Goal: Task Accomplishment & Management: Manage account settings

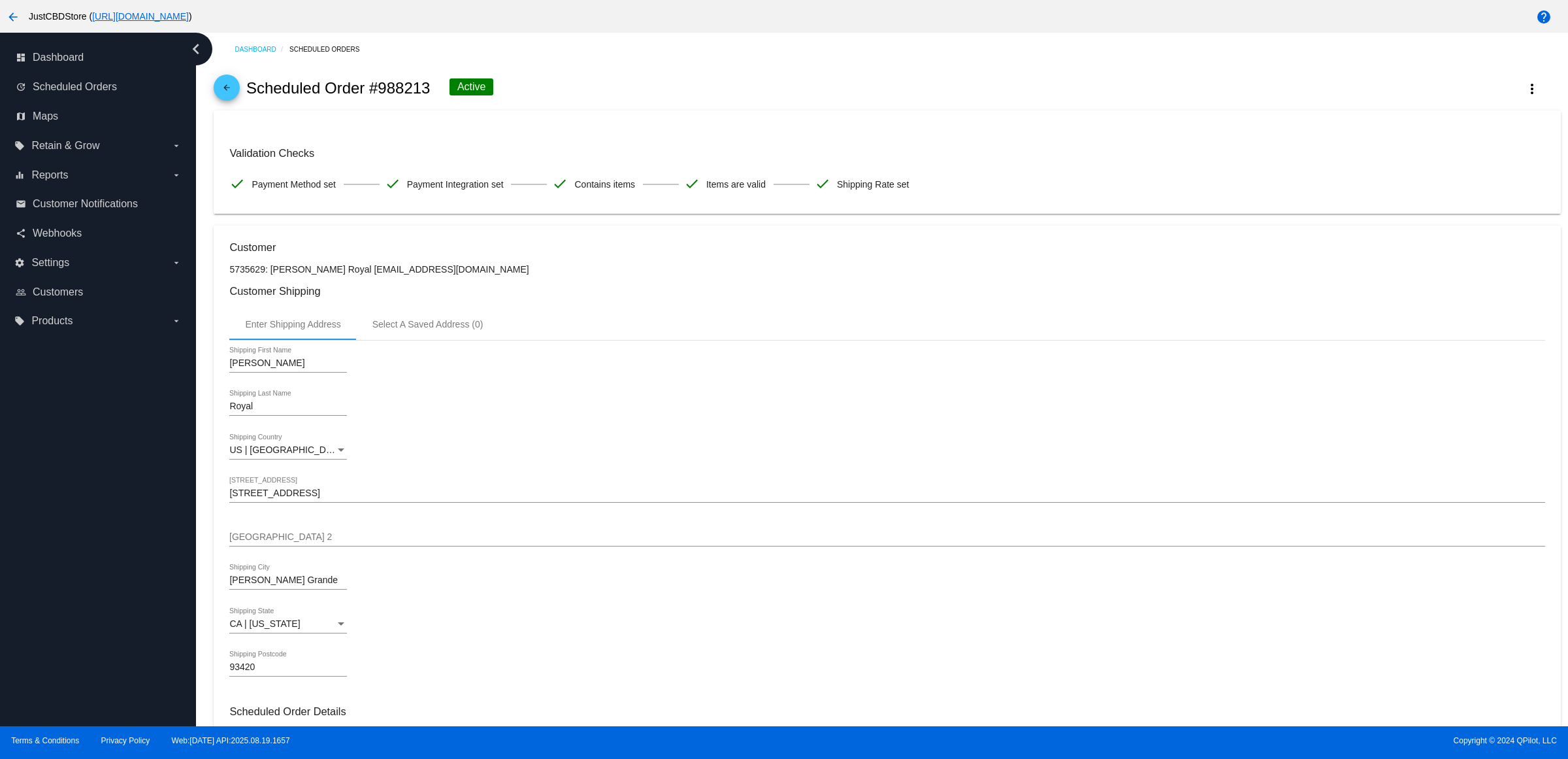
click at [227, 91] on span "arrow_back" at bounding box center [227, 90] width 15 height 32
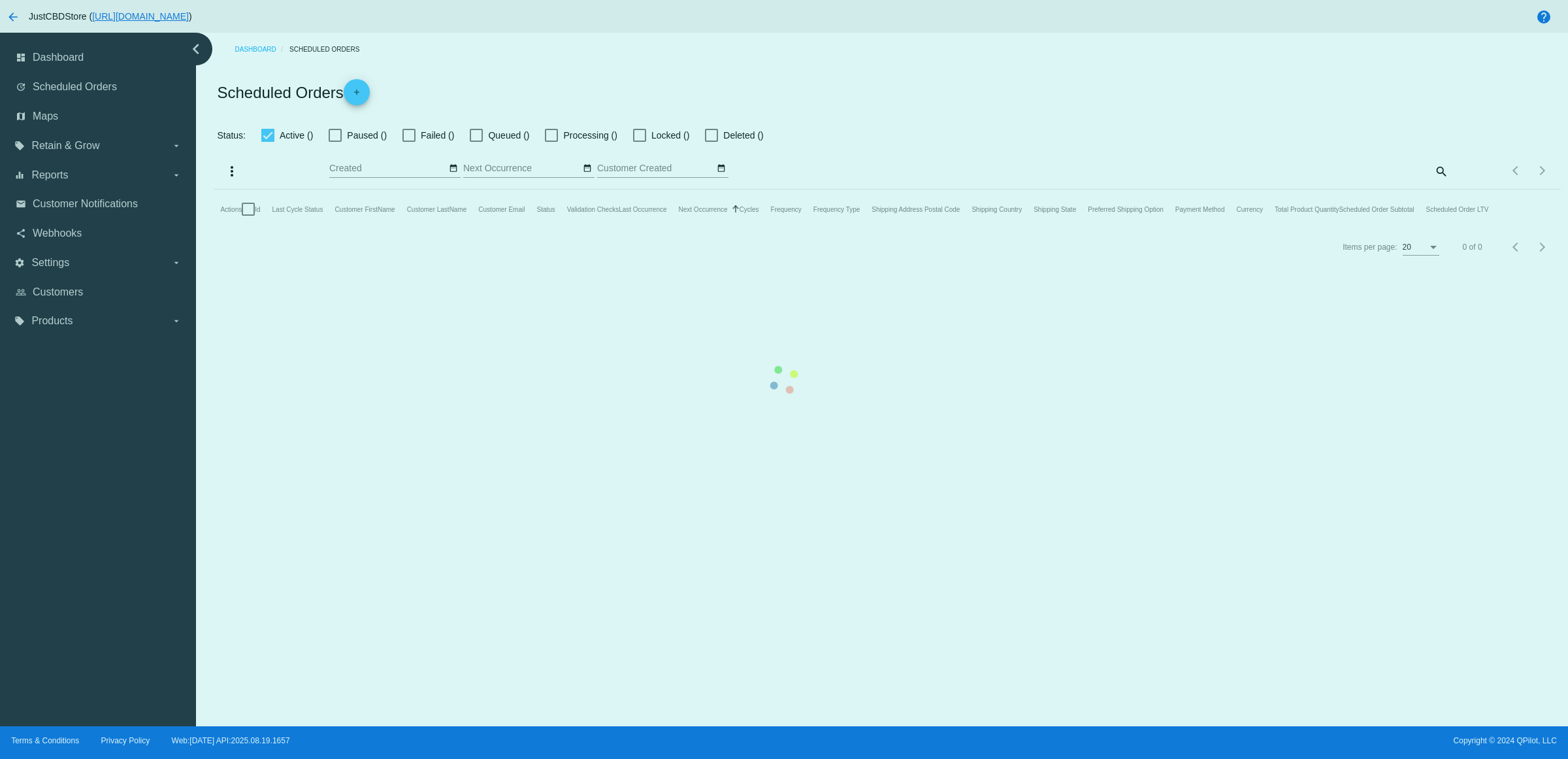
checkbox input "true"
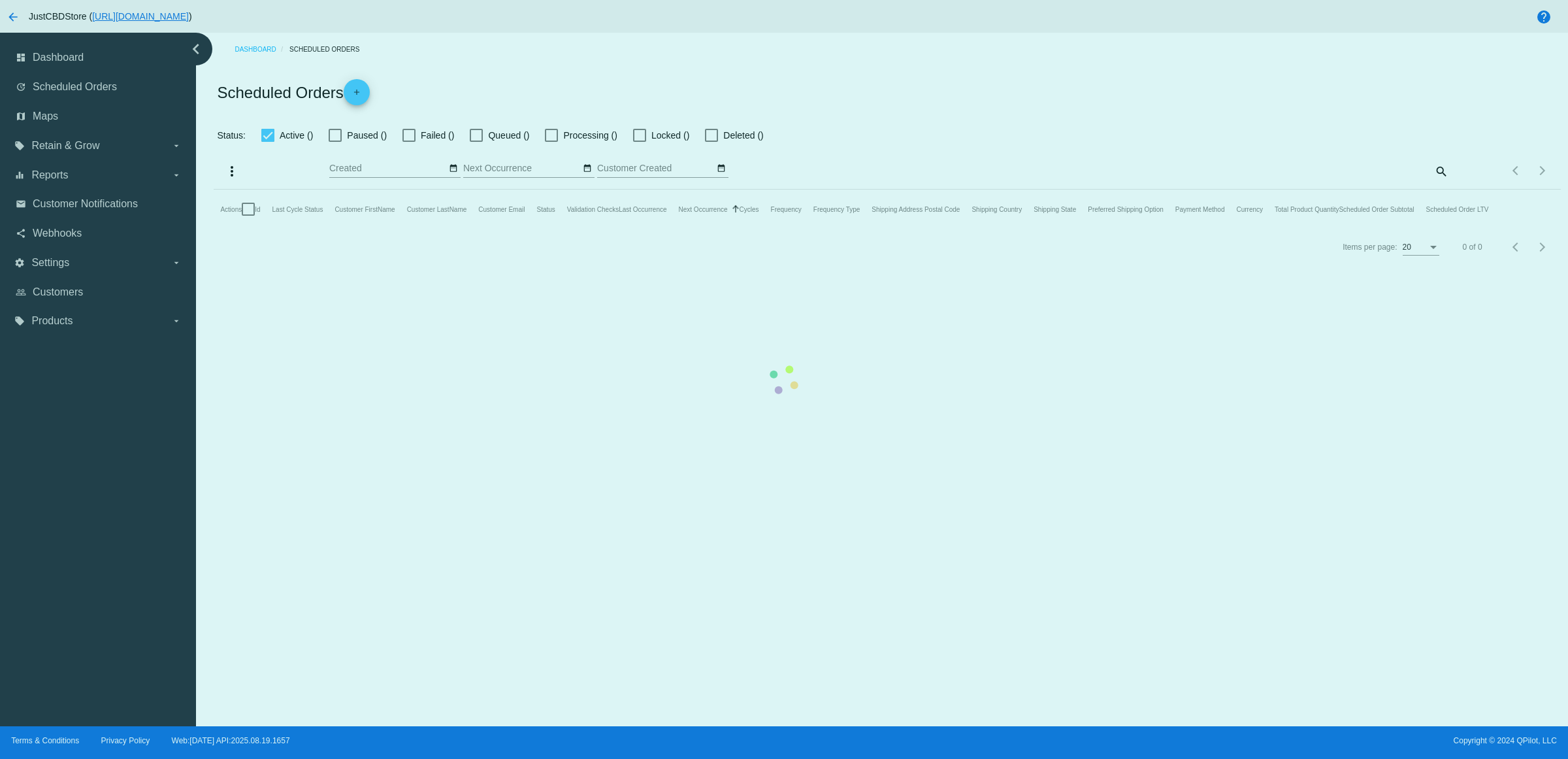
checkbox input "true"
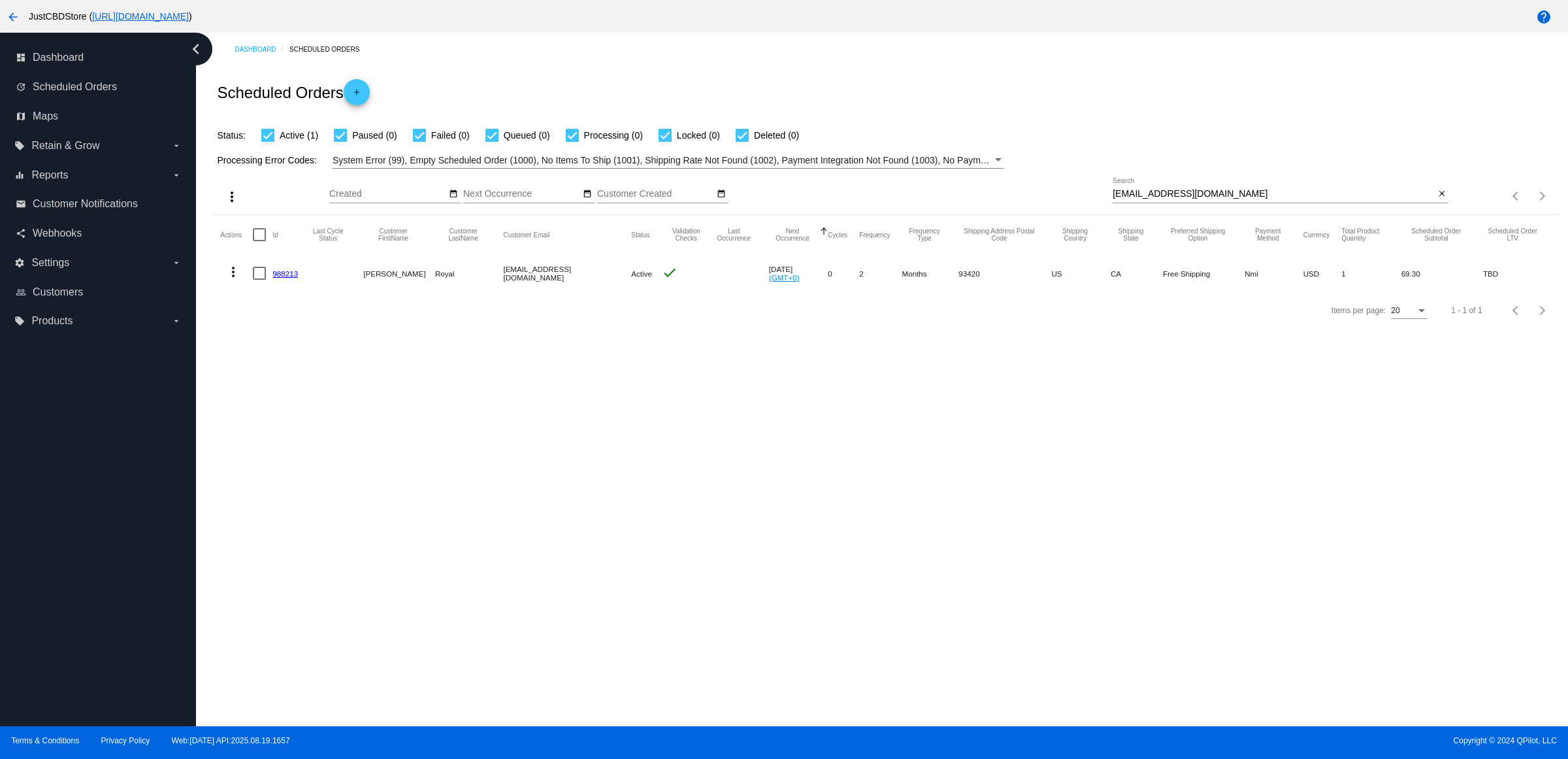
click at [1438, 200] on mat-icon "close" at bounding box center [1442, 194] width 9 height 11
click at [1438, 207] on mat-icon "search" at bounding box center [1440, 197] width 15 height 20
click at [1438, 200] on input "Search" at bounding box center [1280, 194] width 336 height 11
type input "[EMAIL_ADDRESS][DOMAIN_NAME]"
click at [285, 278] on link "520082" at bounding box center [285, 273] width 26 height 9
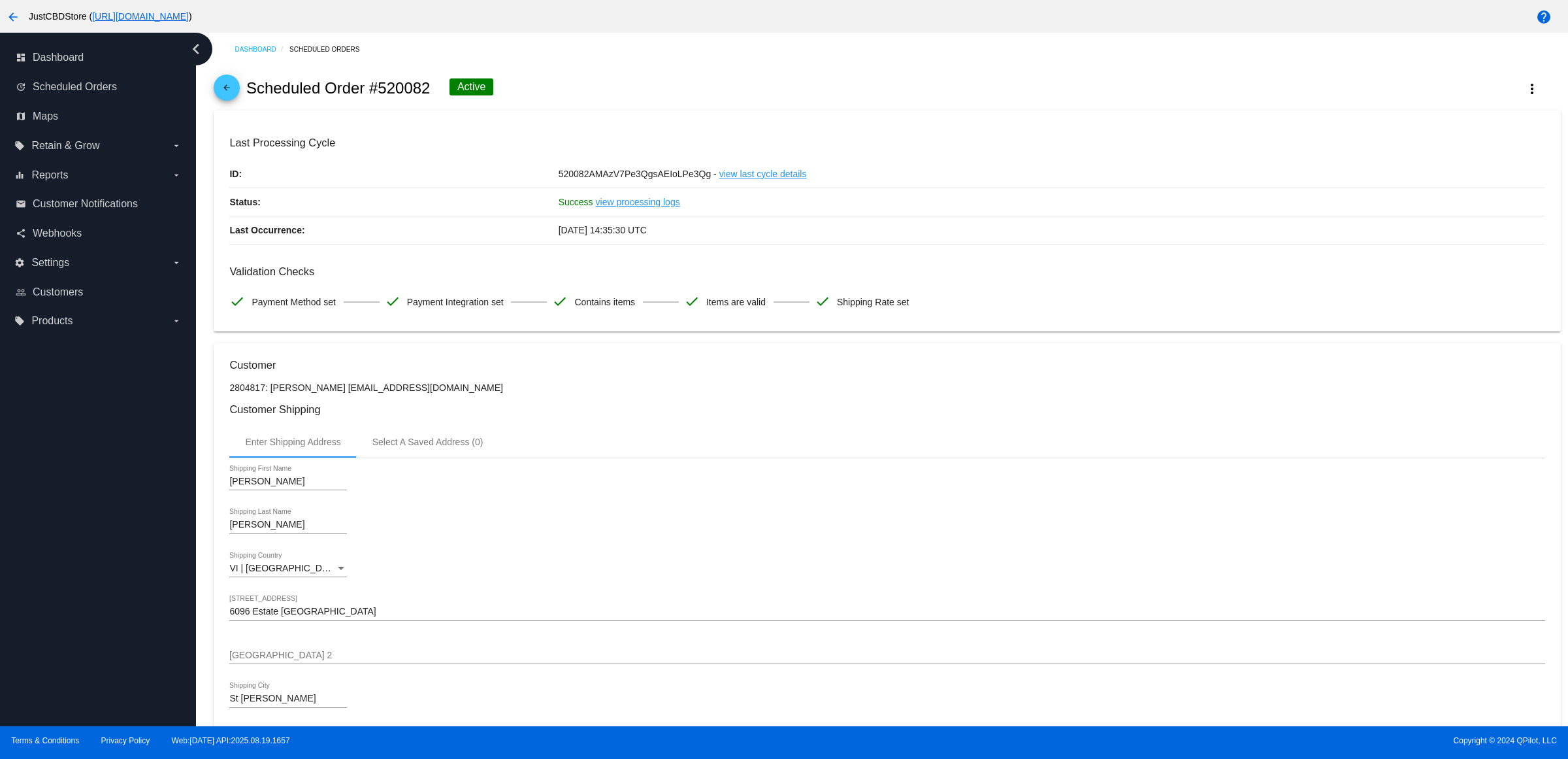
click at [234, 91] on mat-icon "arrow_back" at bounding box center [227, 91] width 15 height 15
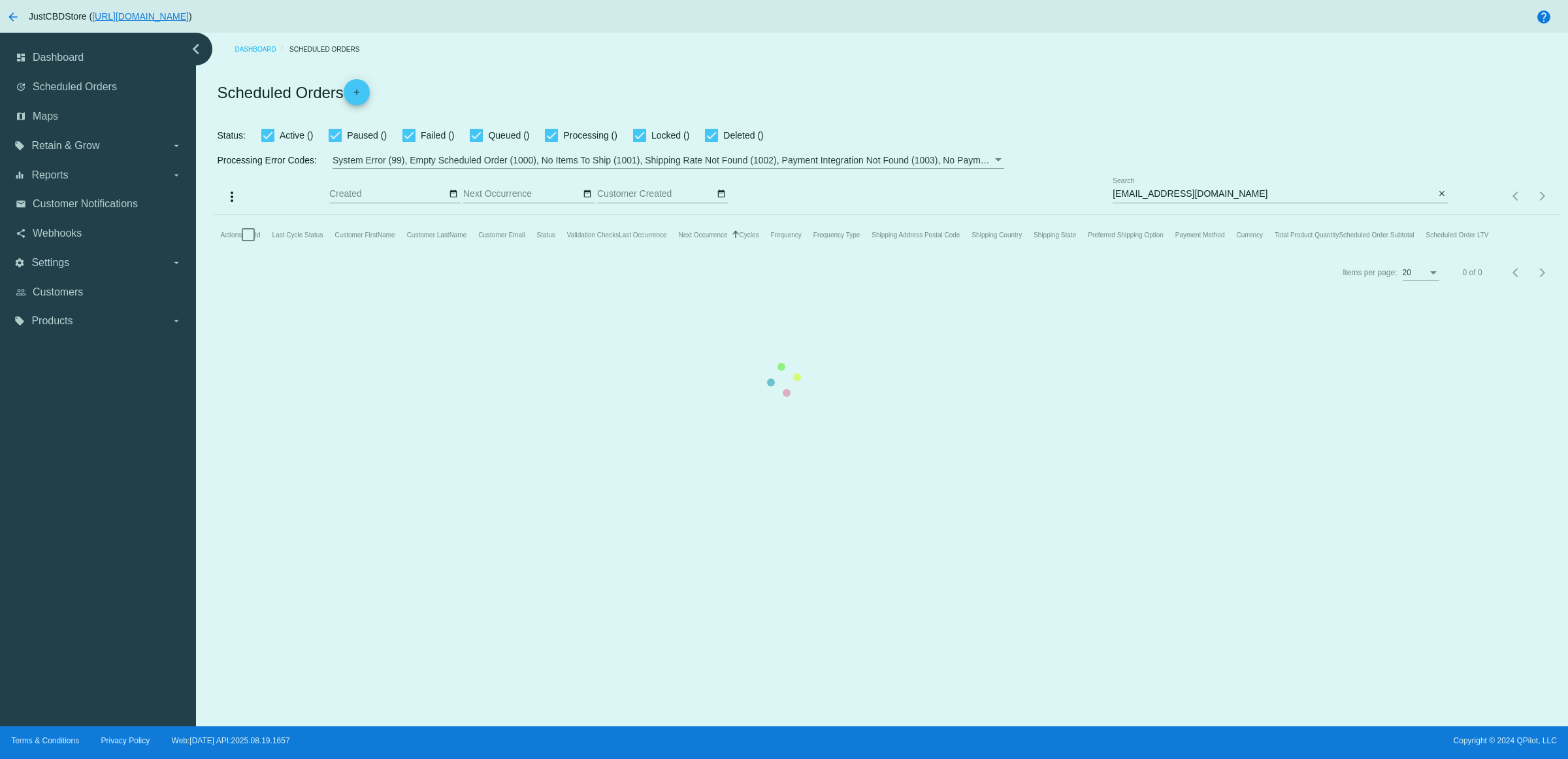
checkbox input "true"
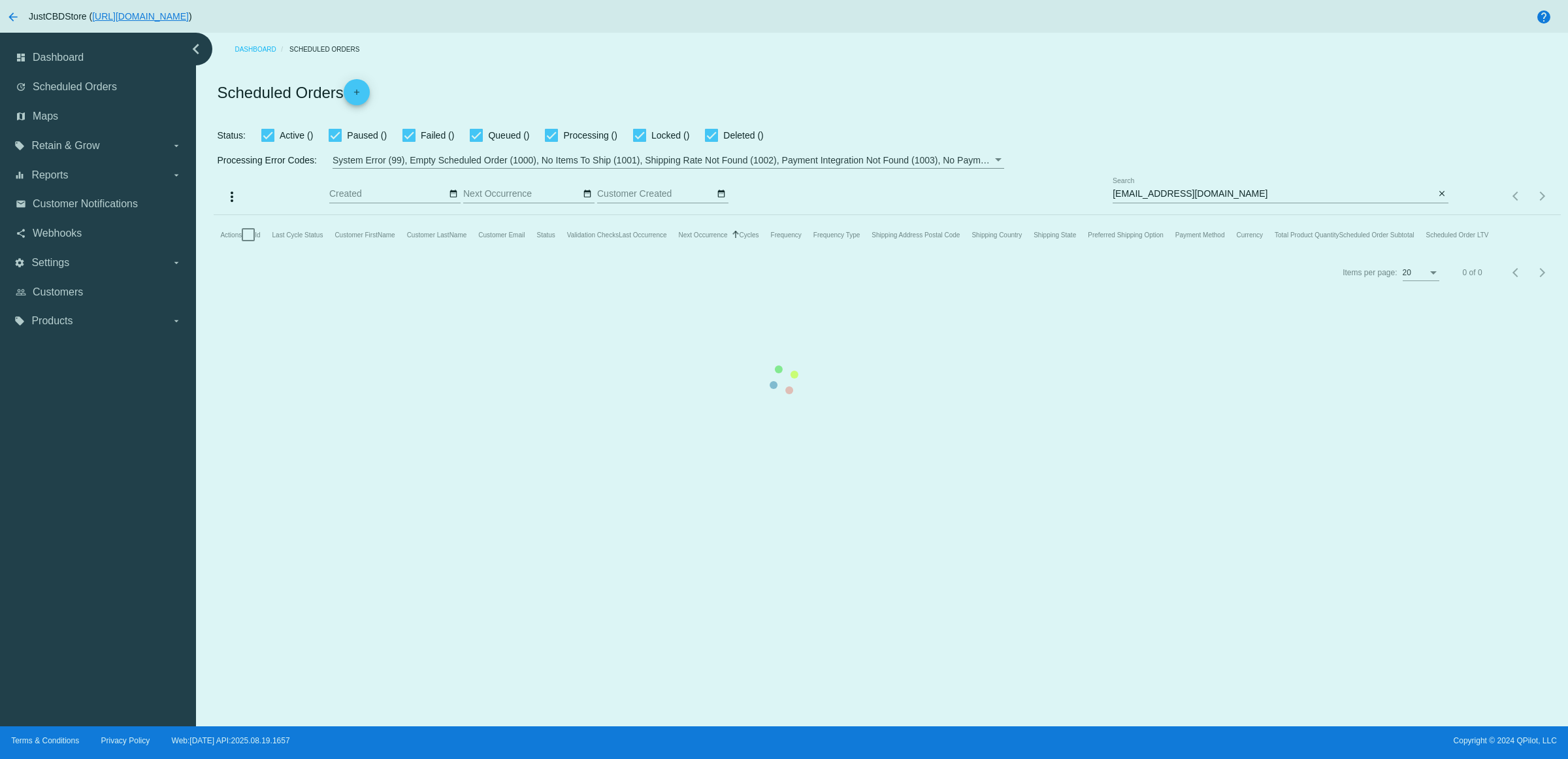
checkbox input "true"
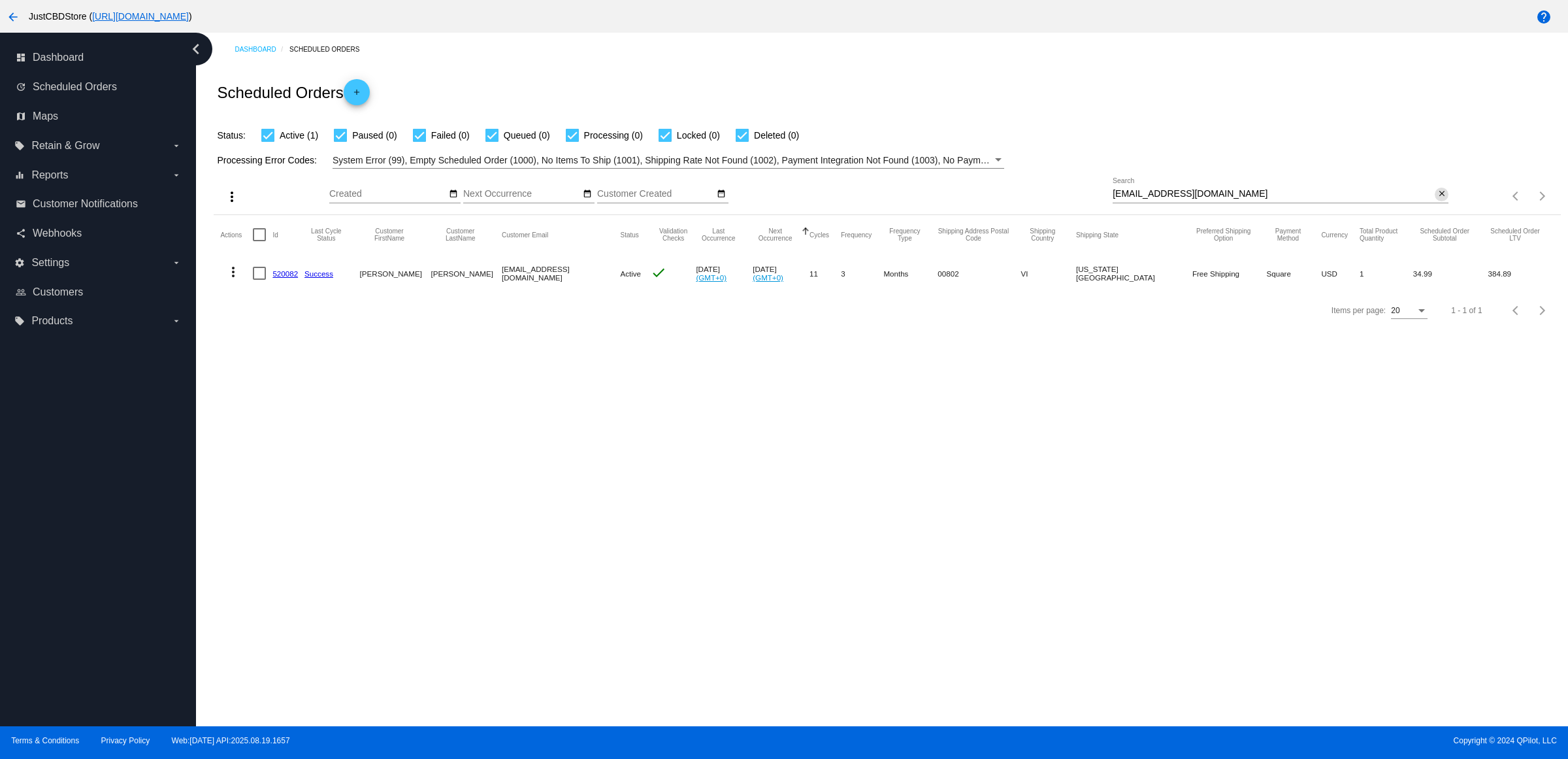
click at [1439, 200] on mat-icon "close" at bounding box center [1442, 194] width 9 height 11
click at [1439, 207] on mat-icon "search" at bounding box center [1440, 197] width 15 height 20
type input "[EMAIL_ADDRESS][DOMAIN_NAME]"
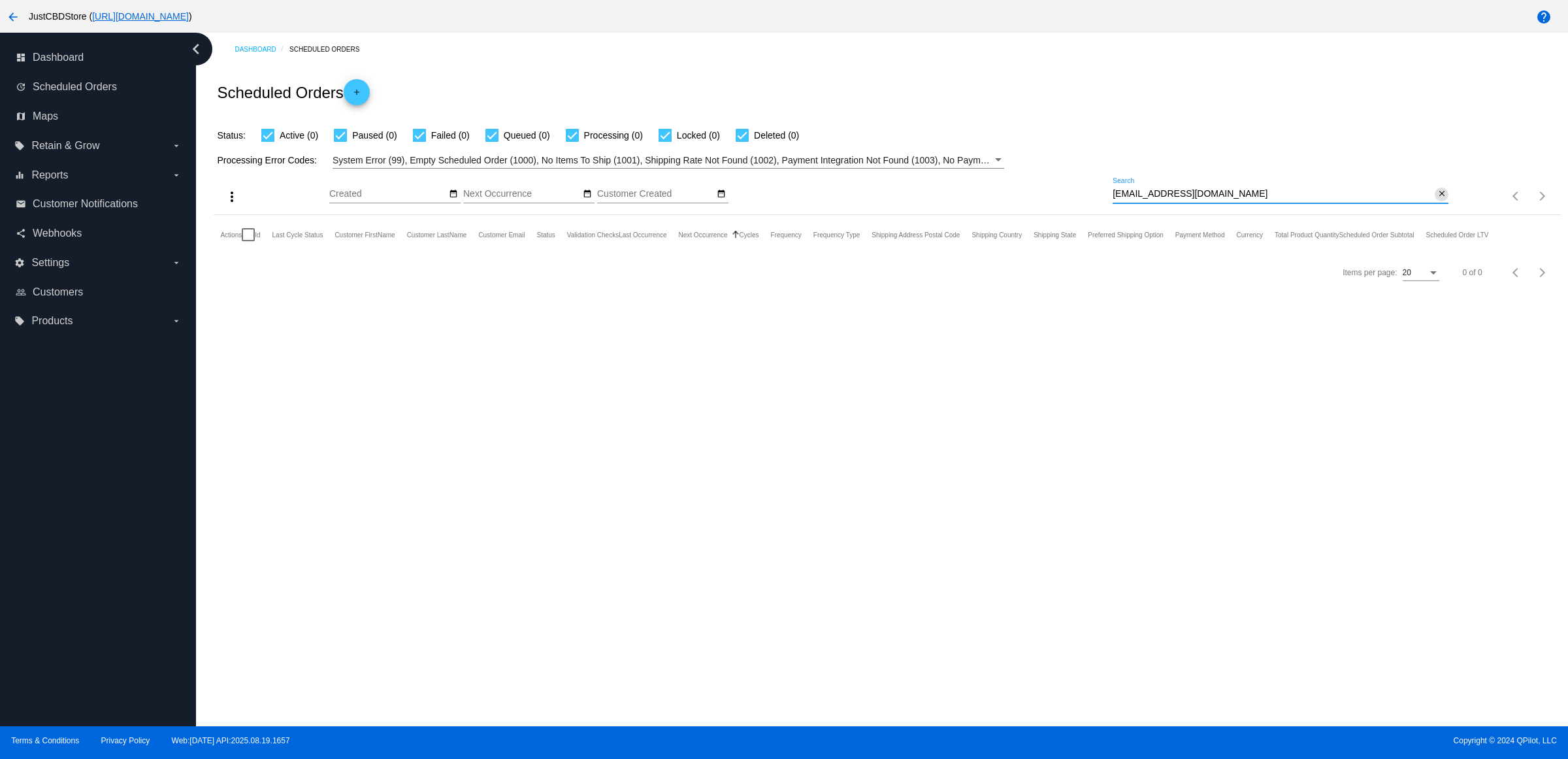
click at [1437, 200] on mat-icon "close" at bounding box center [1442, 194] width 9 height 11
click at [1433, 207] on mat-icon "search" at bounding box center [1440, 197] width 15 height 20
type input "[EMAIL_ADDRESS][DOMAIN_NAME]"
click at [1327, 200] on input "[EMAIL_ADDRESS][DOMAIN_NAME]" at bounding box center [1273, 194] width 322 height 11
click at [1437, 200] on mat-icon "close" at bounding box center [1442, 194] width 9 height 11
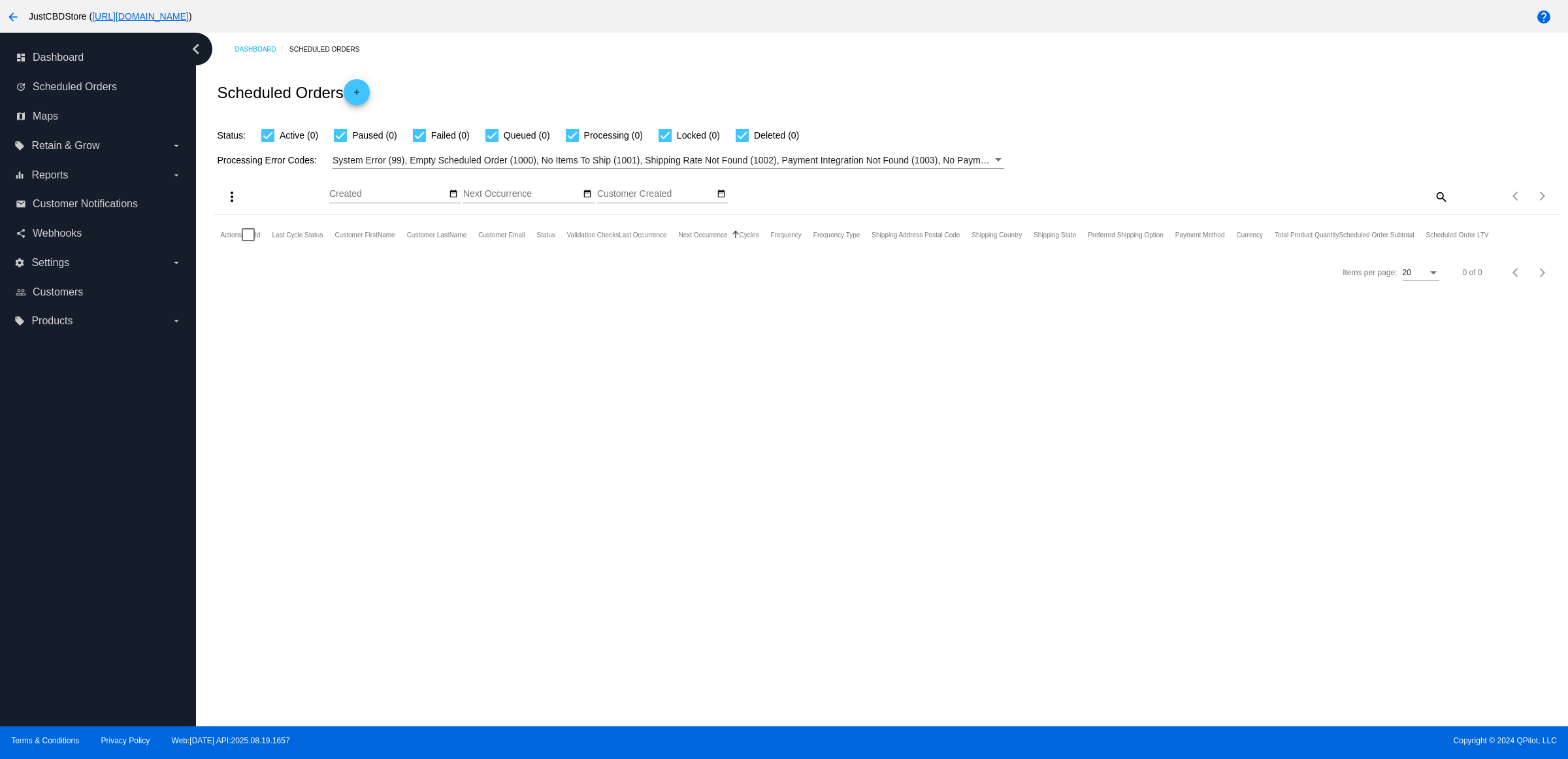
click at [1434, 207] on mat-icon "search" at bounding box center [1440, 197] width 15 height 20
click at [1434, 200] on input "Search" at bounding box center [1280, 194] width 336 height 11
type input "[PERSON_NAME]"
click at [1441, 200] on mat-icon "close" at bounding box center [1442, 194] width 9 height 11
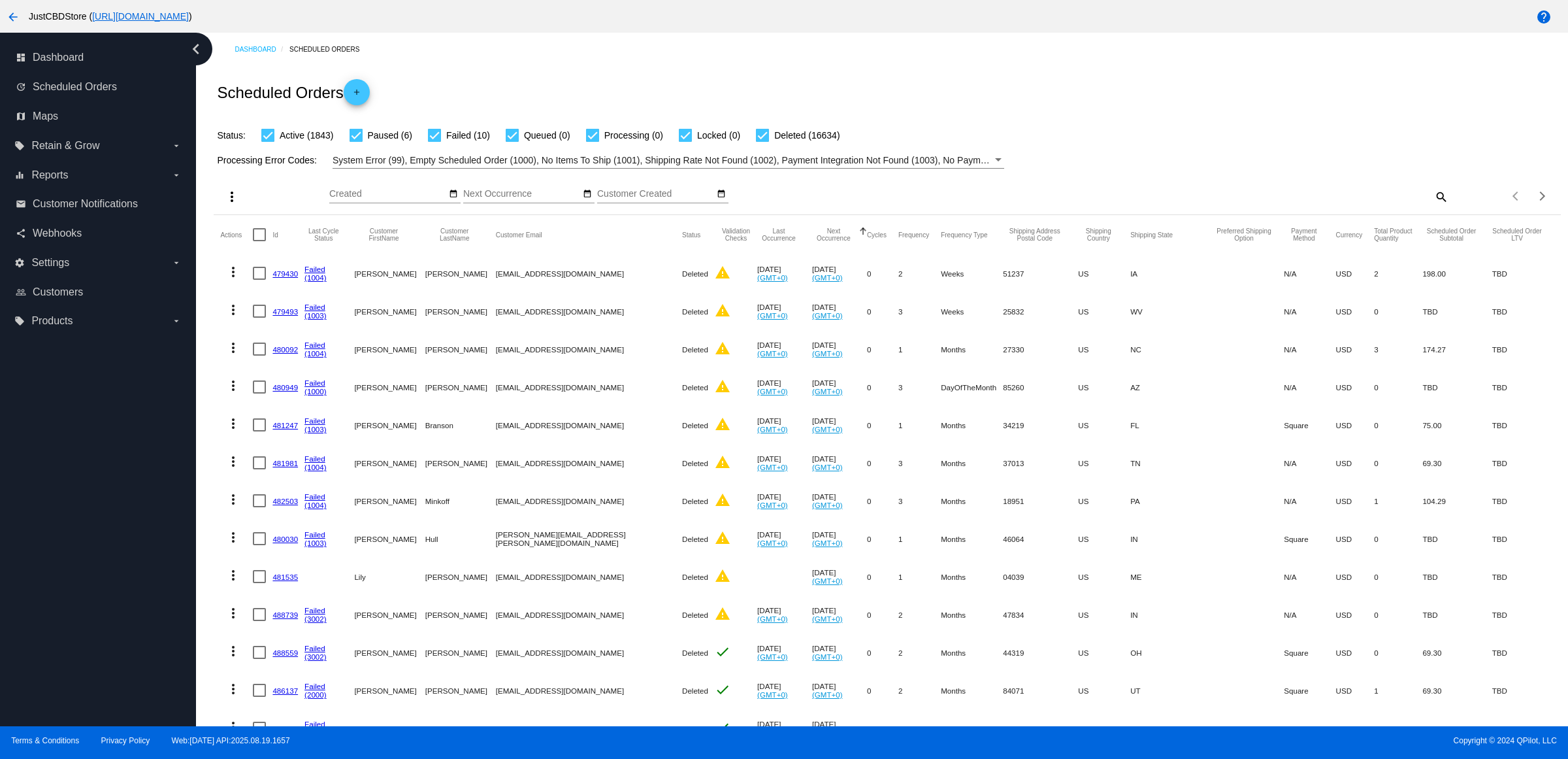
click at [1433, 207] on mat-icon "search" at bounding box center [1440, 197] width 15 height 20
click at [1428, 200] on input "Search" at bounding box center [1280, 194] width 336 height 11
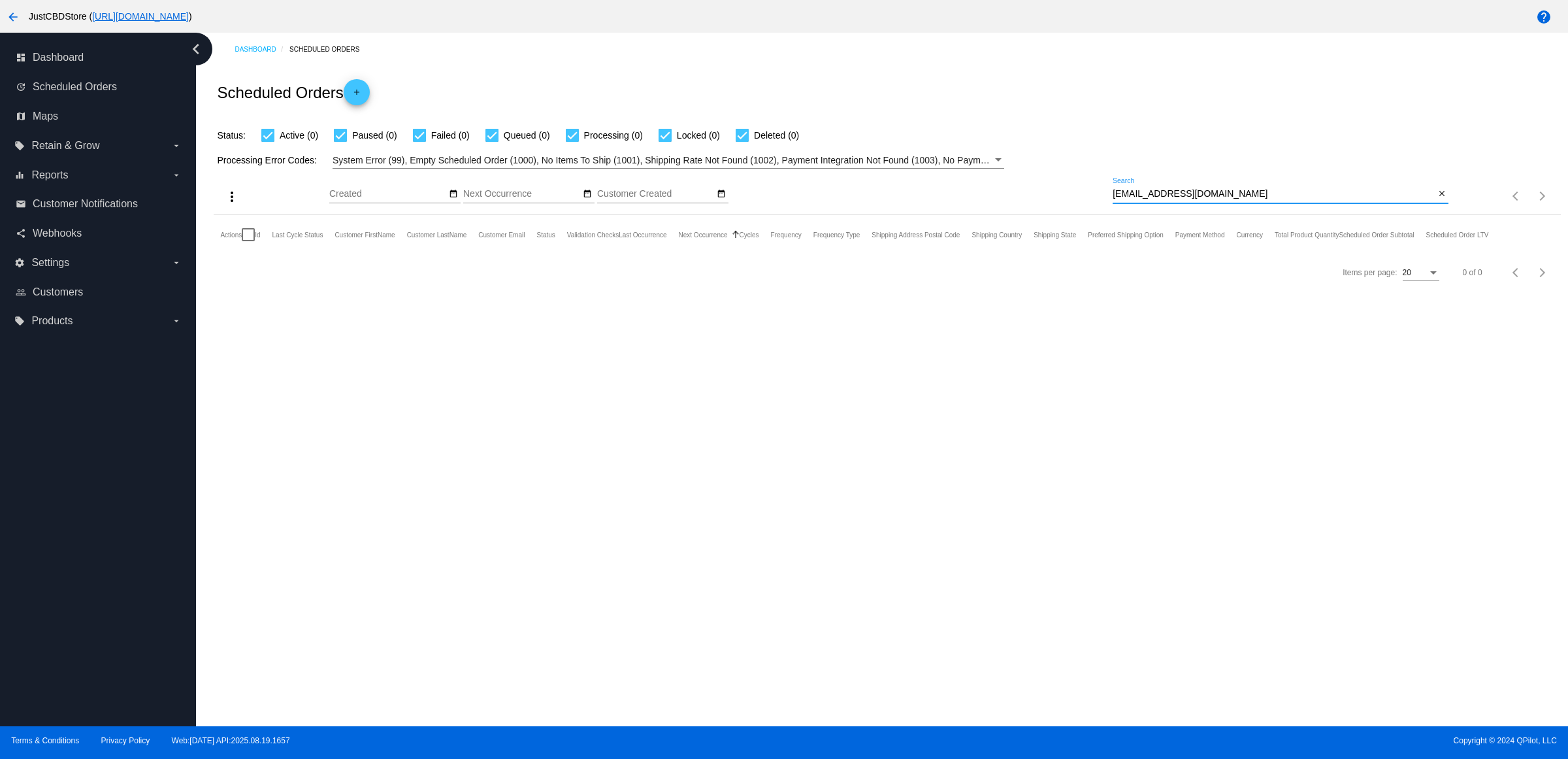
type input "[EMAIL_ADDRESS][DOMAIN_NAME]"
click at [1443, 200] on mat-icon "close" at bounding box center [1442, 194] width 9 height 11
click at [1443, 207] on mat-icon "search" at bounding box center [1440, 197] width 15 height 20
click at [1443, 203] on div "Search" at bounding box center [1280, 190] width 336 height 26
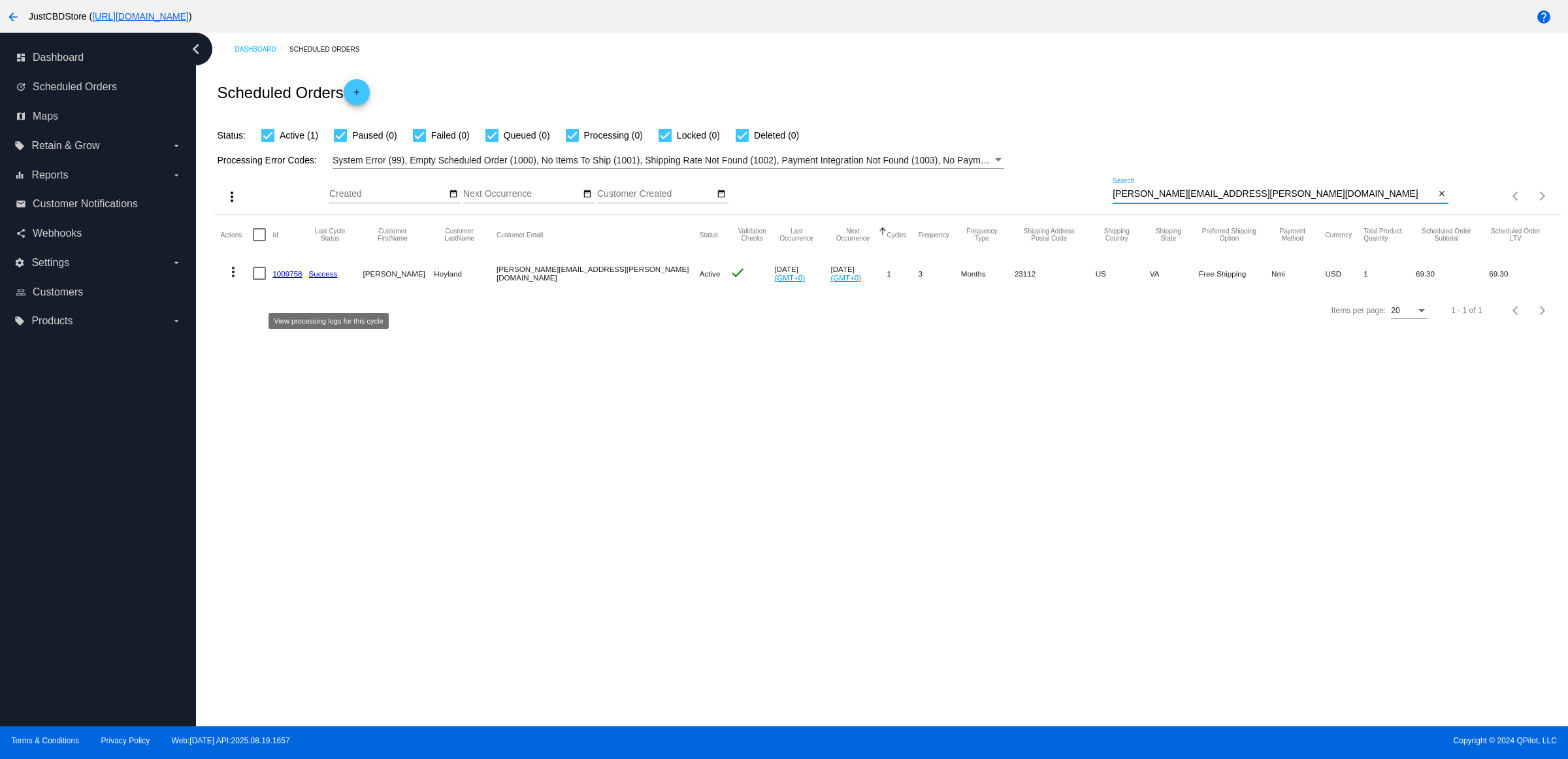
type input "[PERSON_NAME][EMAIL_ADDRESS][PERSON_NAME][DOMAIN_NAME]"
click at [291, 278] on link "1009758" at bounding box center [287, 273] width 29 height 9
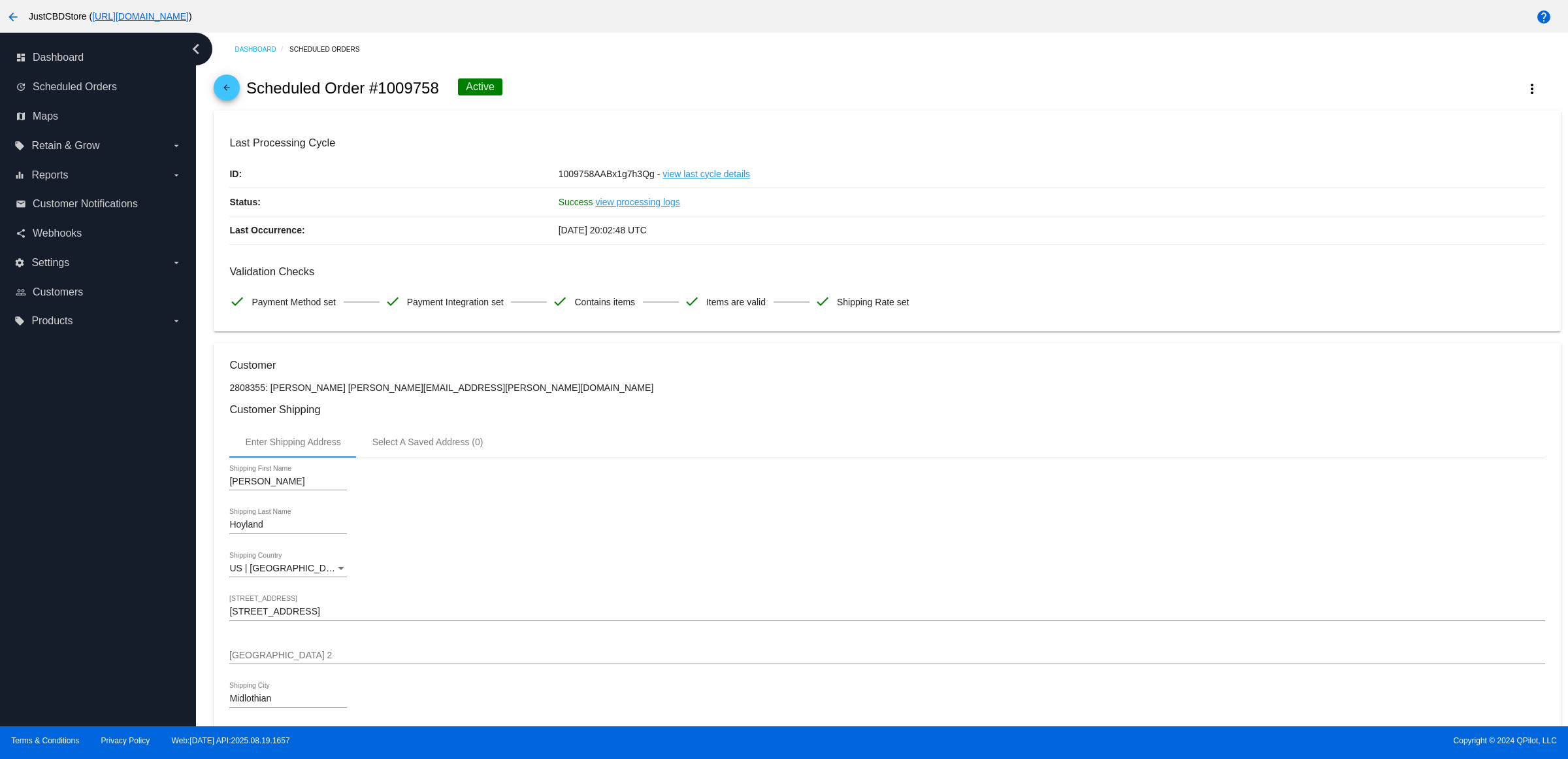
click at [232, 99] on mat-icon "arrow_back" at bounding box center [227, 91] width 15 height 15
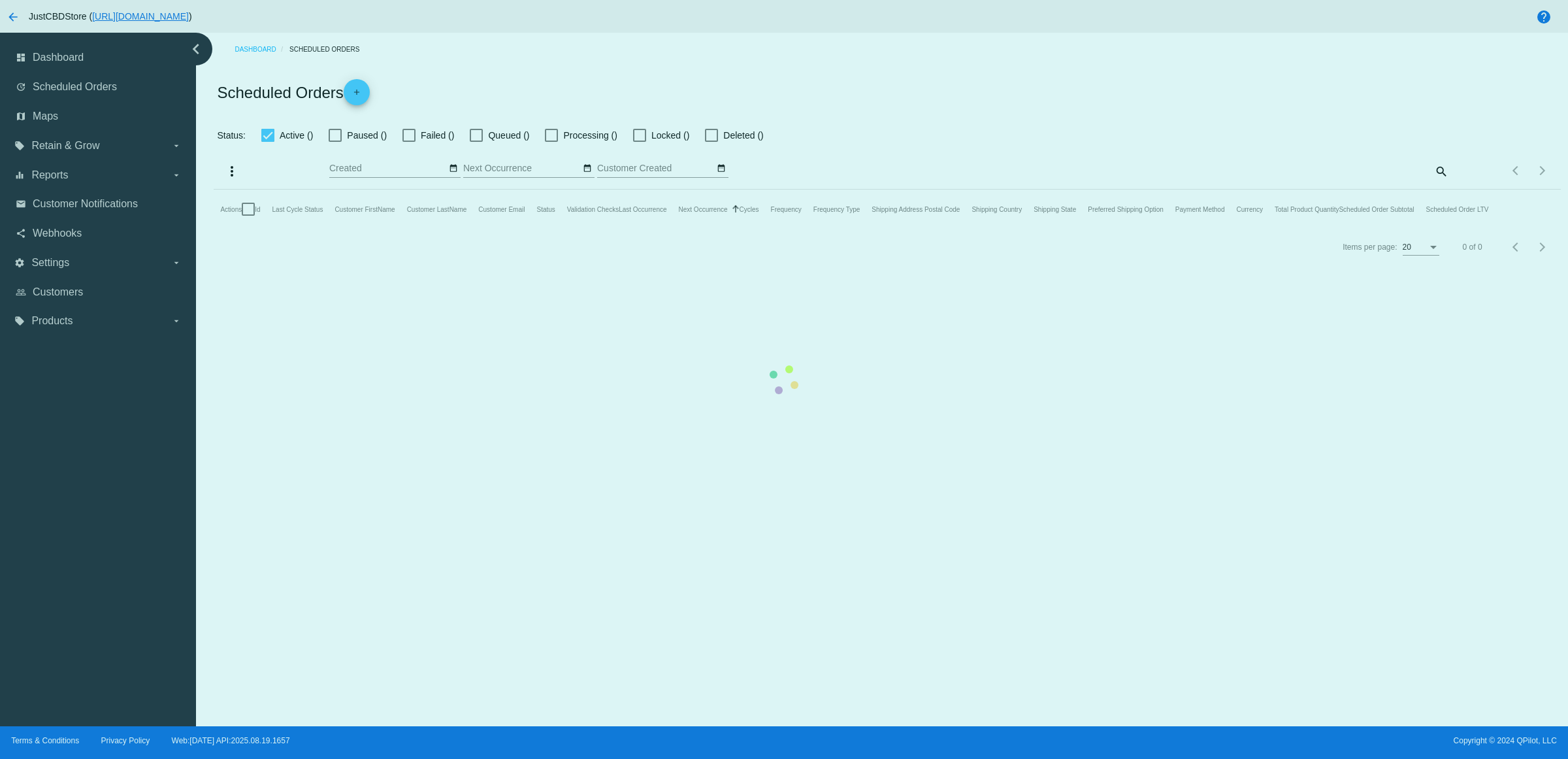
checkbox input "true"
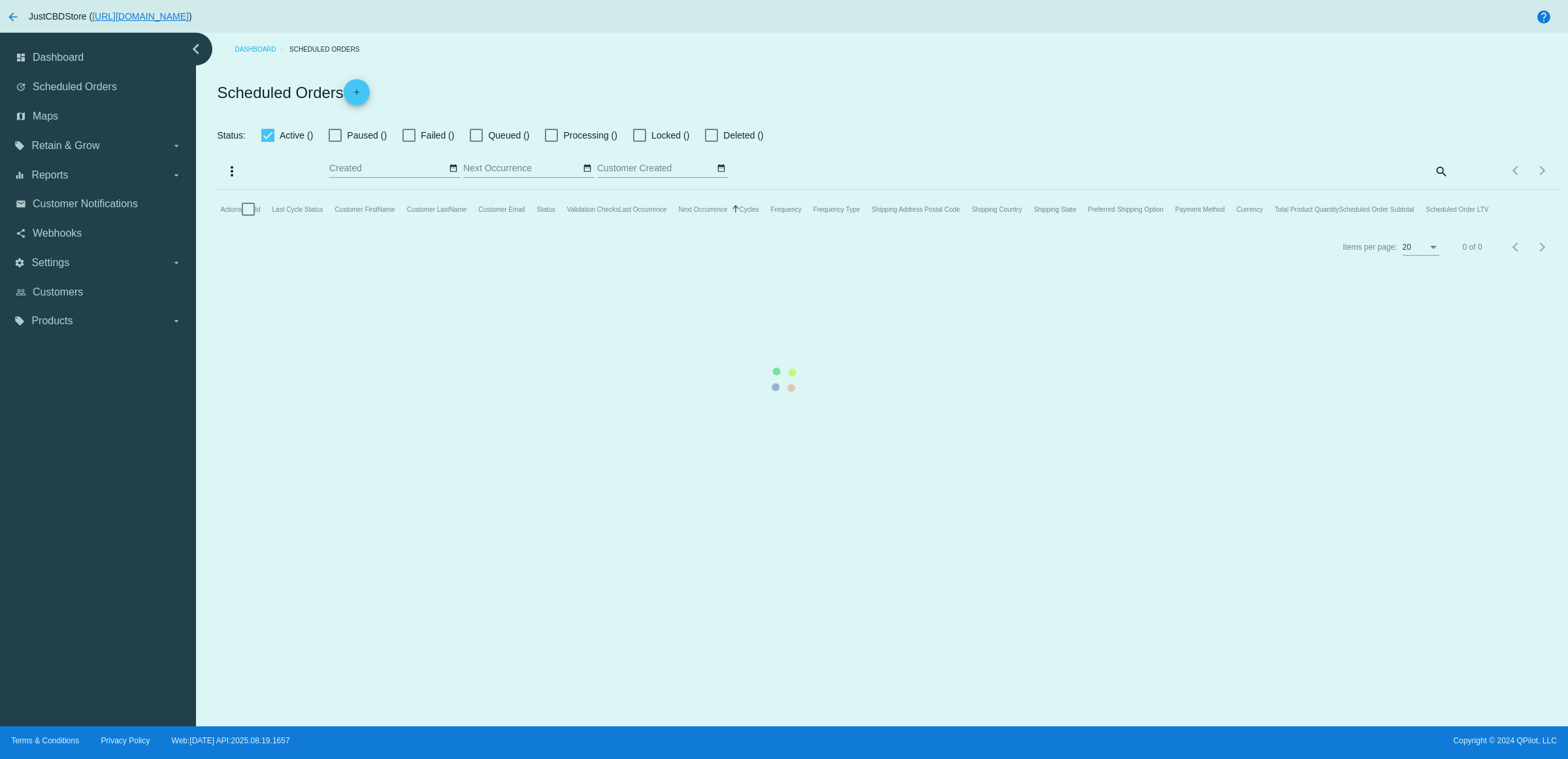
checkbox input "true"
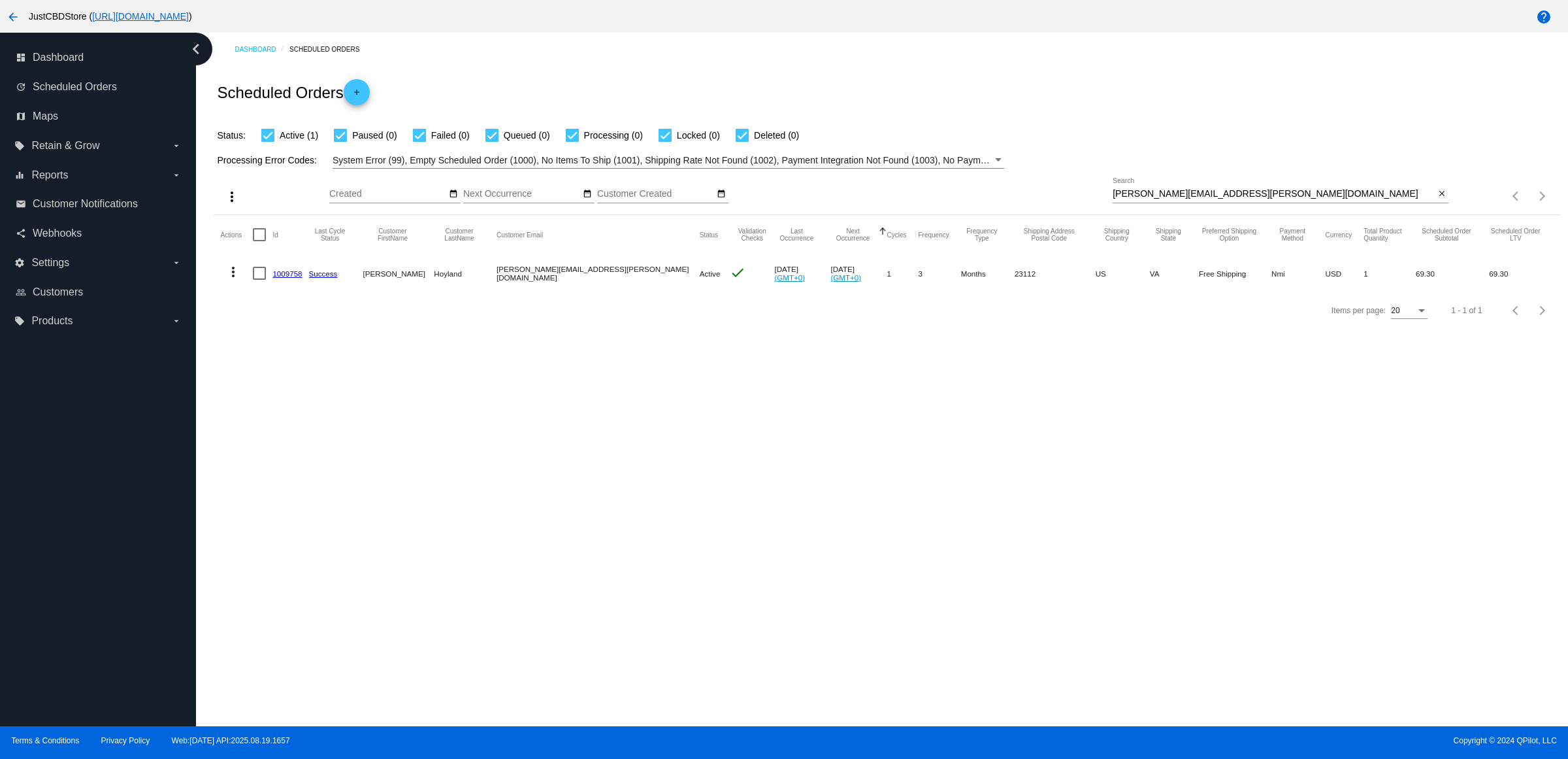
click at [1438, 200] on mat-icon "close" at bounding box center [1442, 194] width 9 height 11
click at [1438, 207] on mat-icon "search" at bounding box center [1440, 197] width 15 height 20
click at [1439, 200] on input "Search" at bounding box center [1280, 194] width 336 height 11
type input "[EMAIL_ADDRESS][DOMAIN_NAME]"
click at [292, 278] on link "601099" at bounding box center [285, 273] width 26 height 9
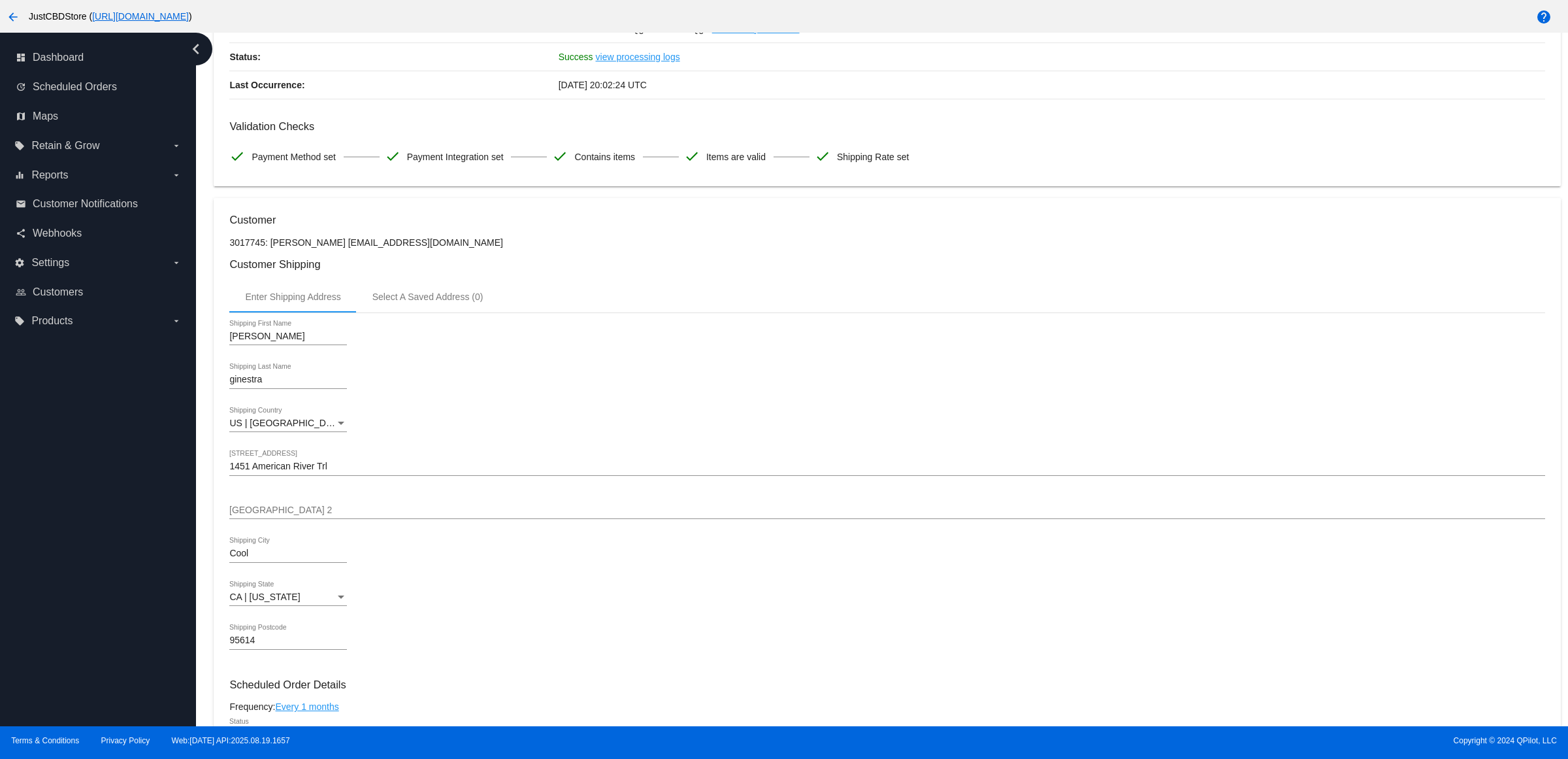
scroll to position [163, 0]
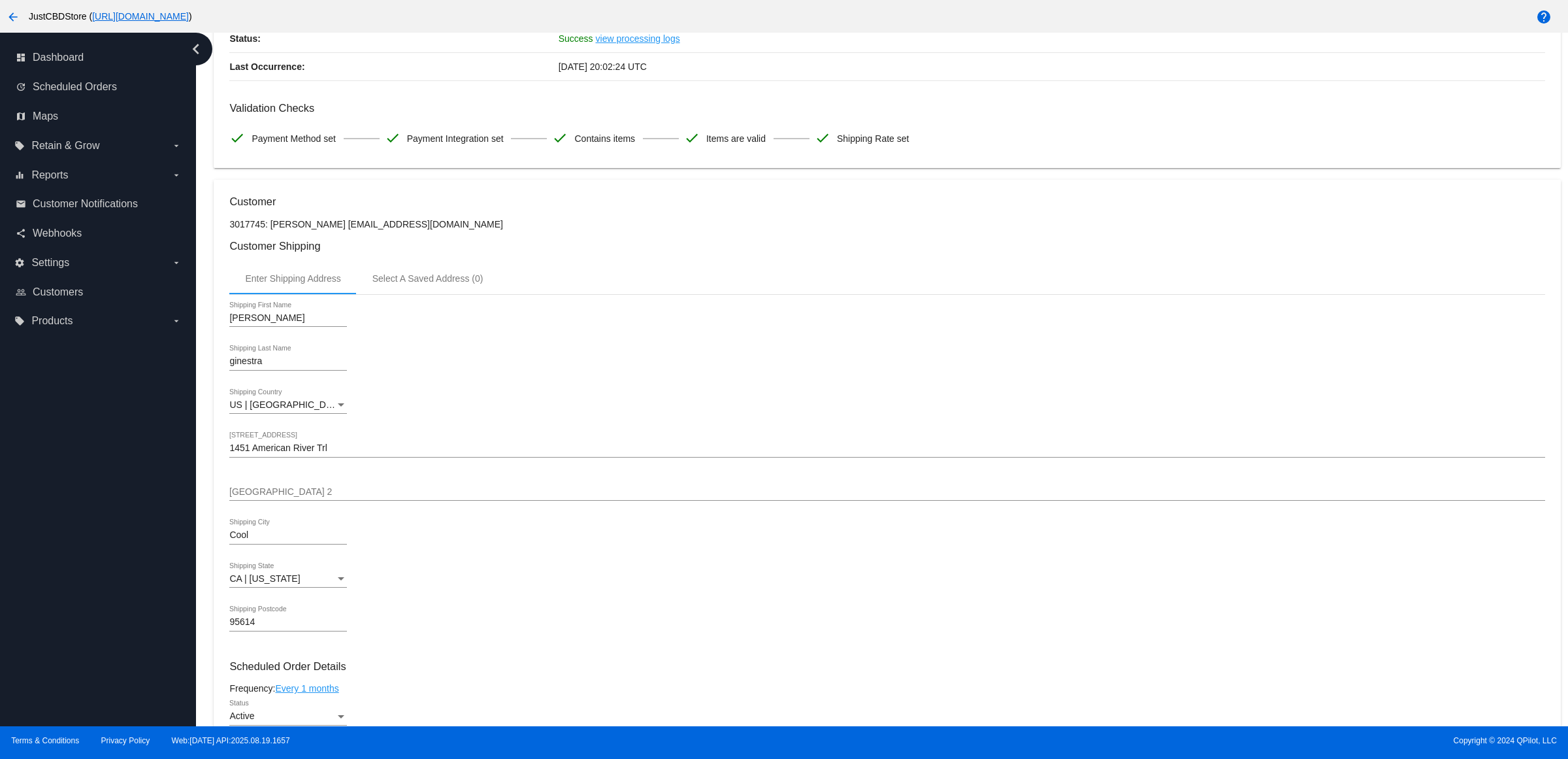
click at [392, 455] on div "[STREET_ADDRESS]" at bounding box center [886, 444] width 1315 height 26
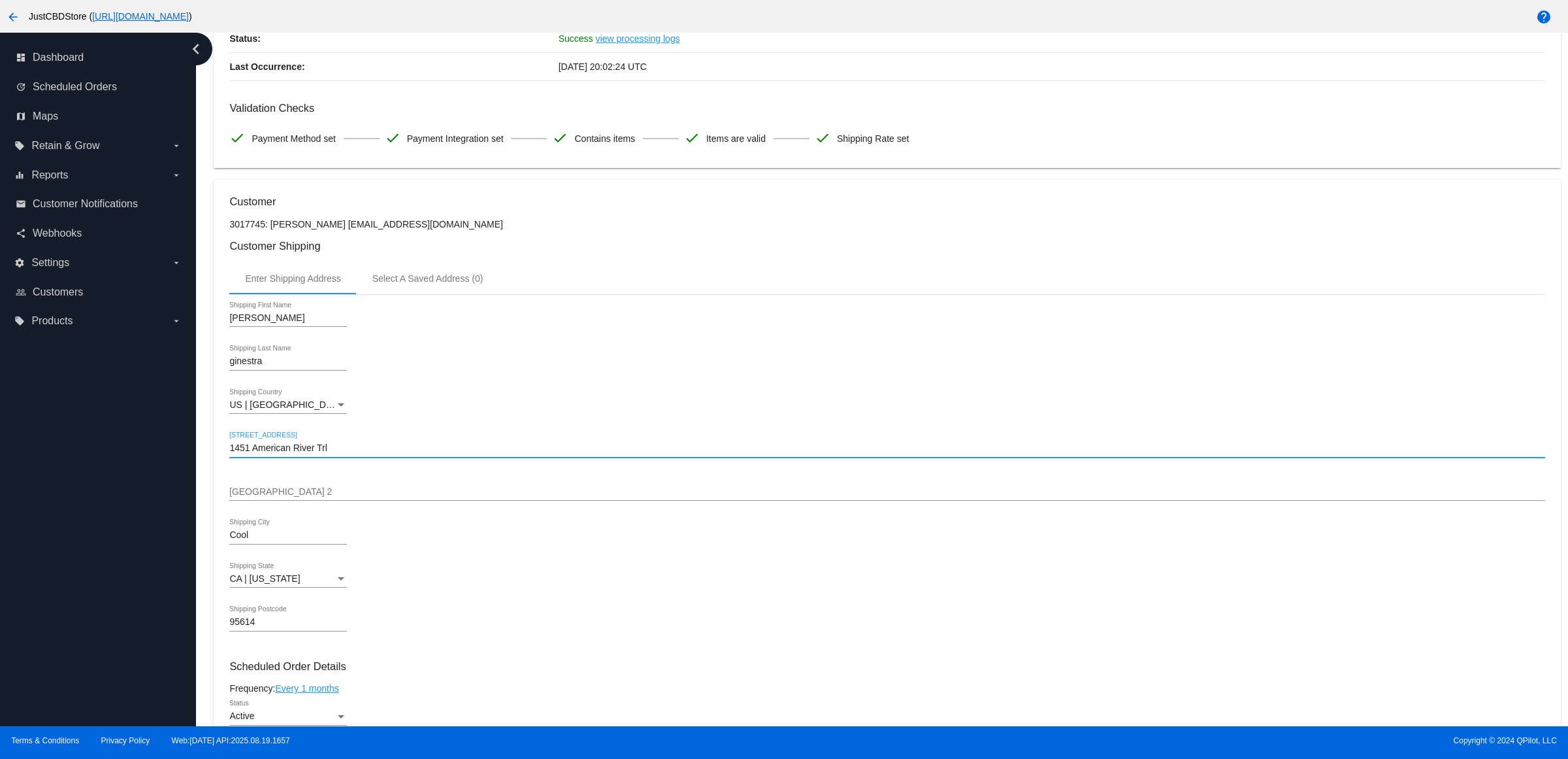
click at [388, 453] on input "1451 American River Trl" at bounding box center [886, 449] width 1315 height 11
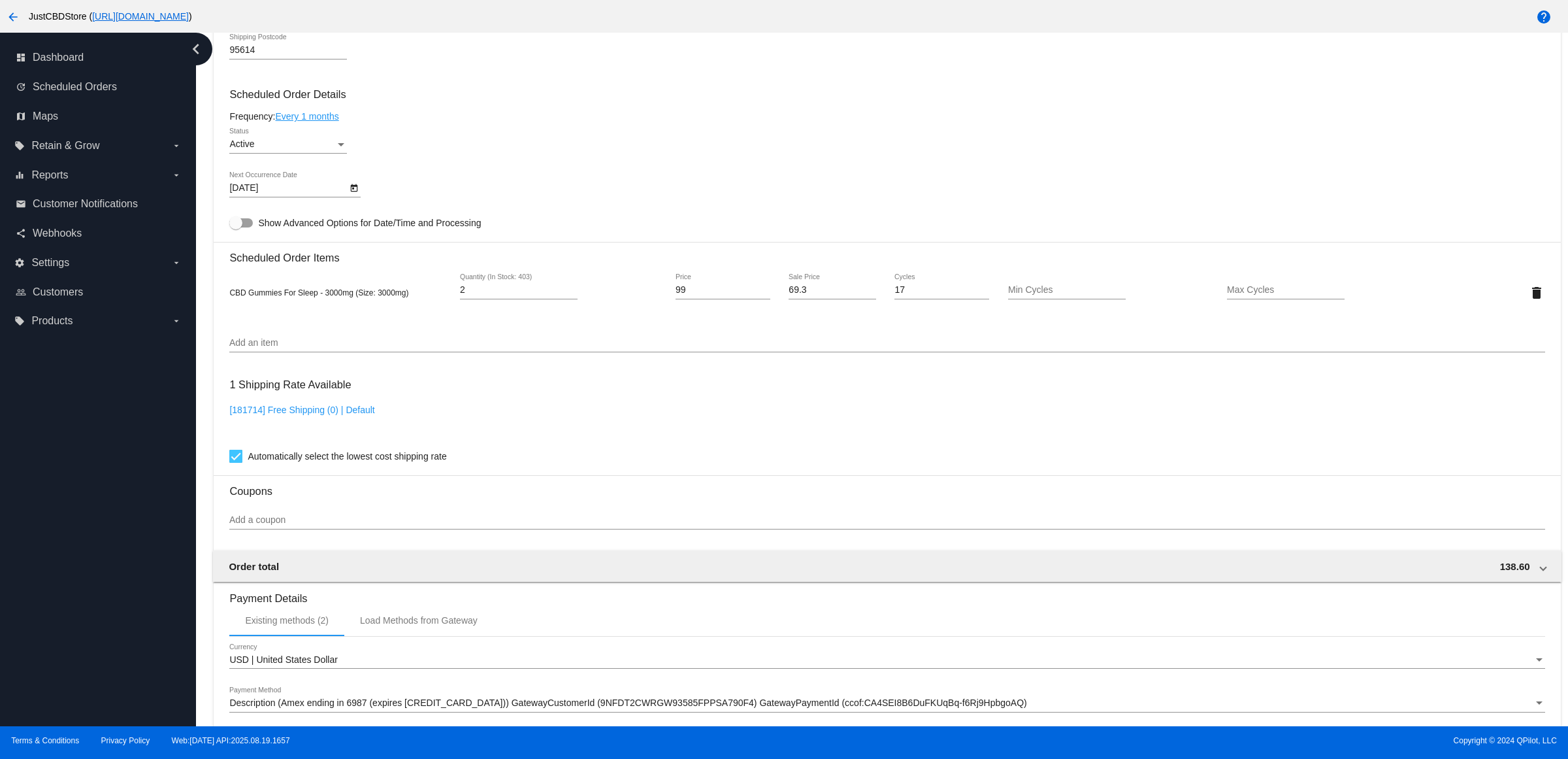
scroll to position [939, 0]
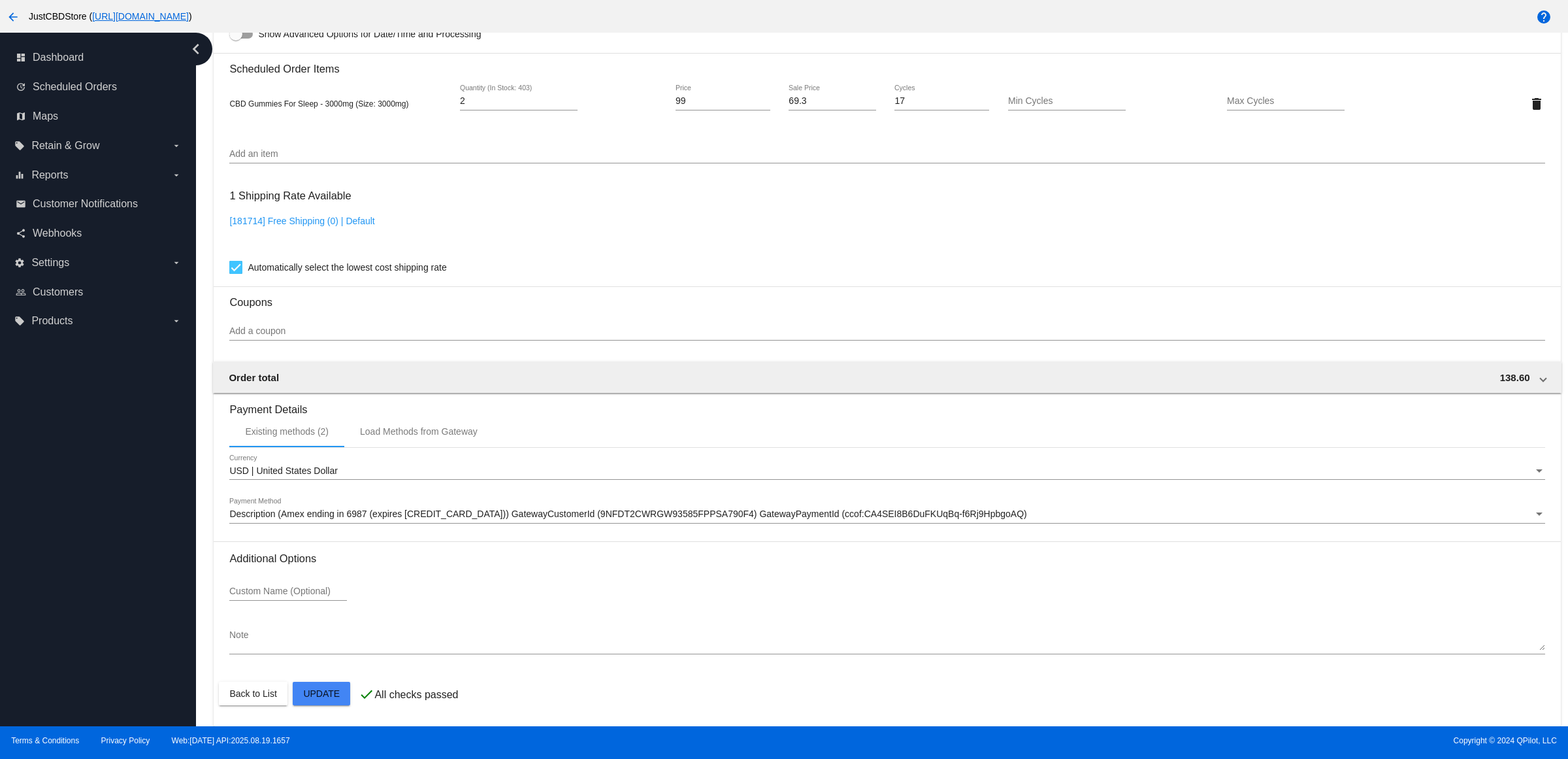
click at [316, 688] on mat-card "Customer 3017745: [PERSON_NAME] [EMAIL_ADDRESS][DOMAIN_NAME] Customer Shipping …" at bounding box center [886, 72] width 1347 height 1307
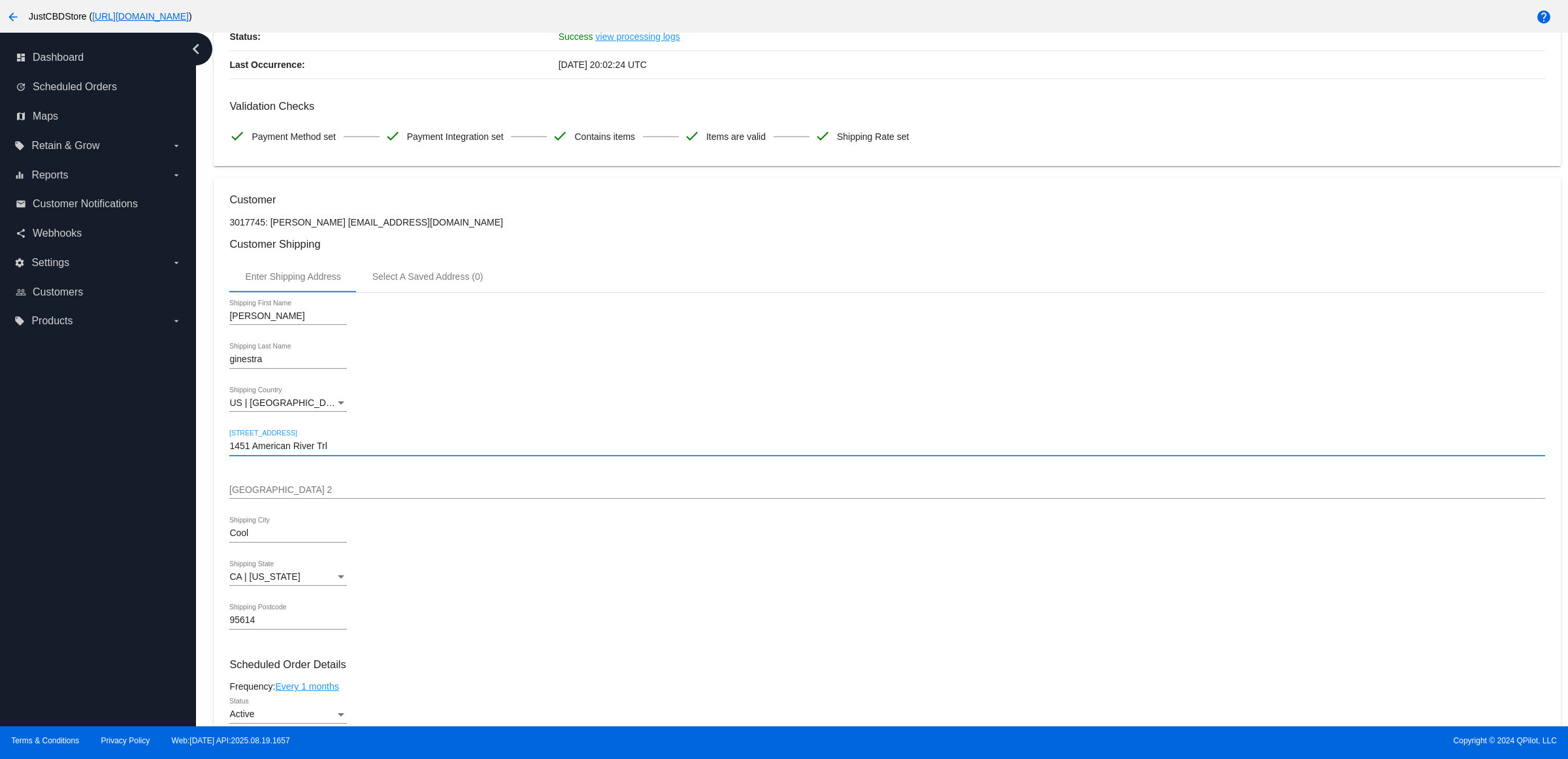
scroll to position [0, 0]
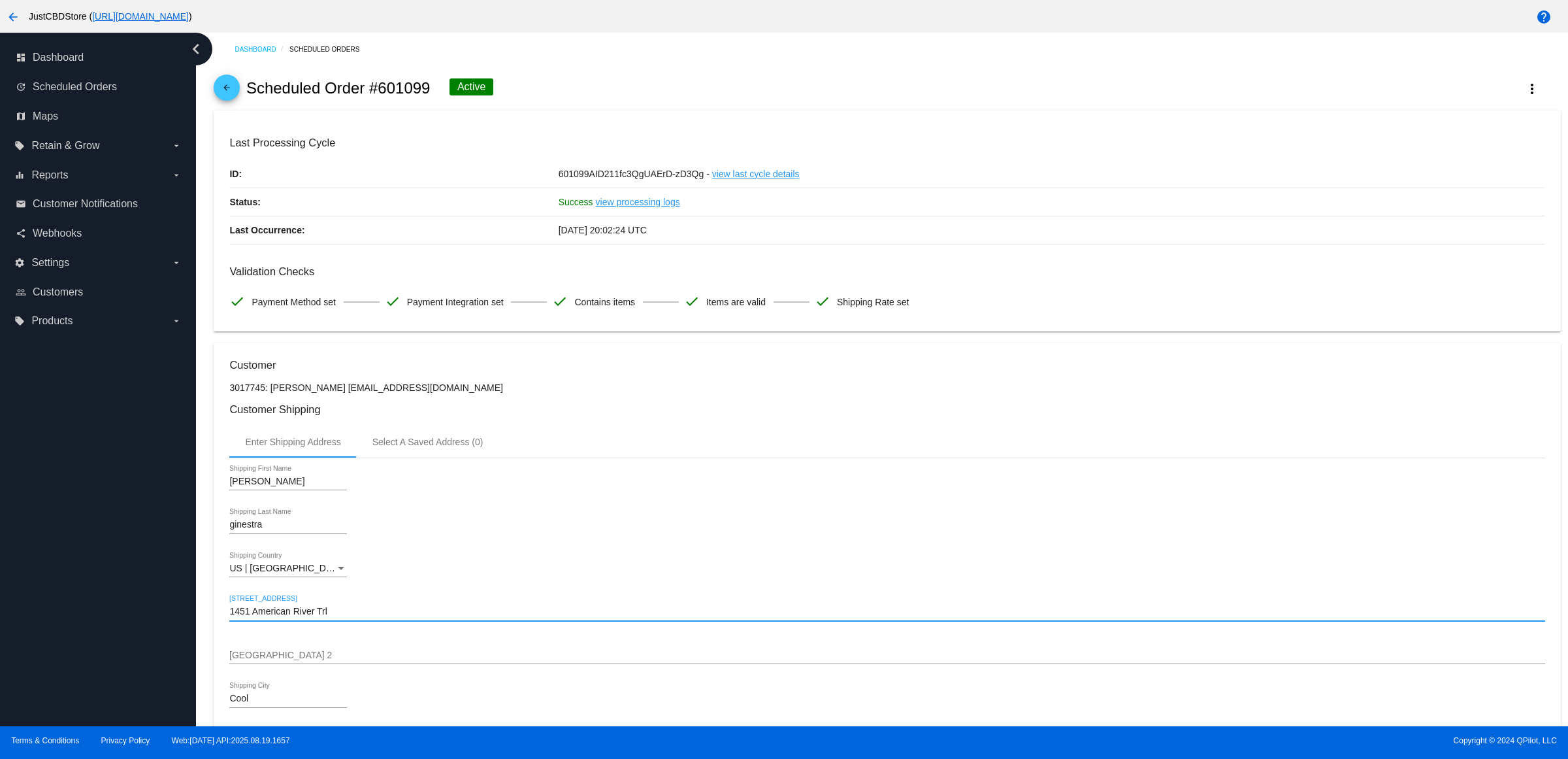
click at [231, 88] on span "arrow_back" at bounding box center [227, 90] width 15 height 32
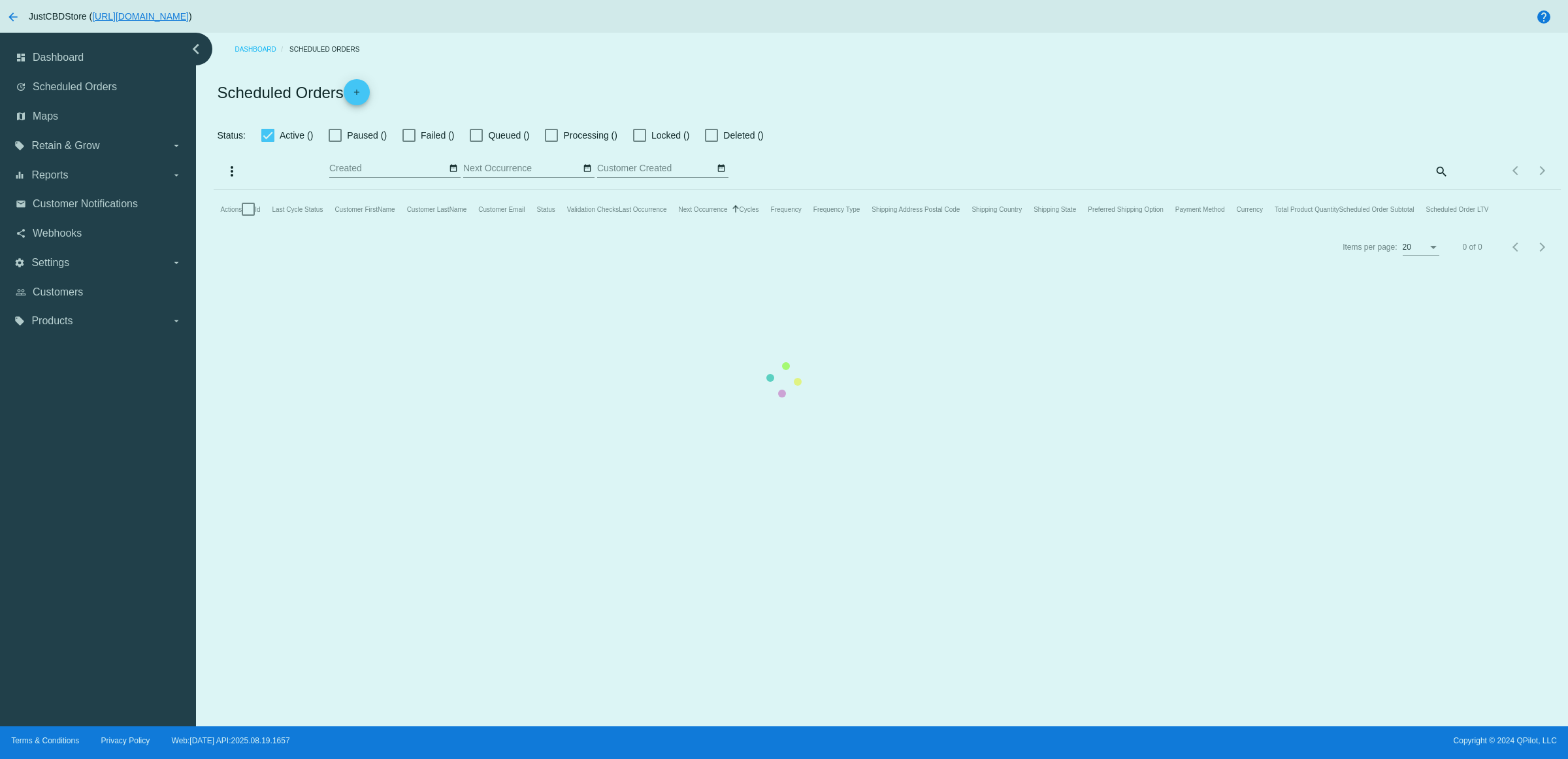
checkbox input "true"
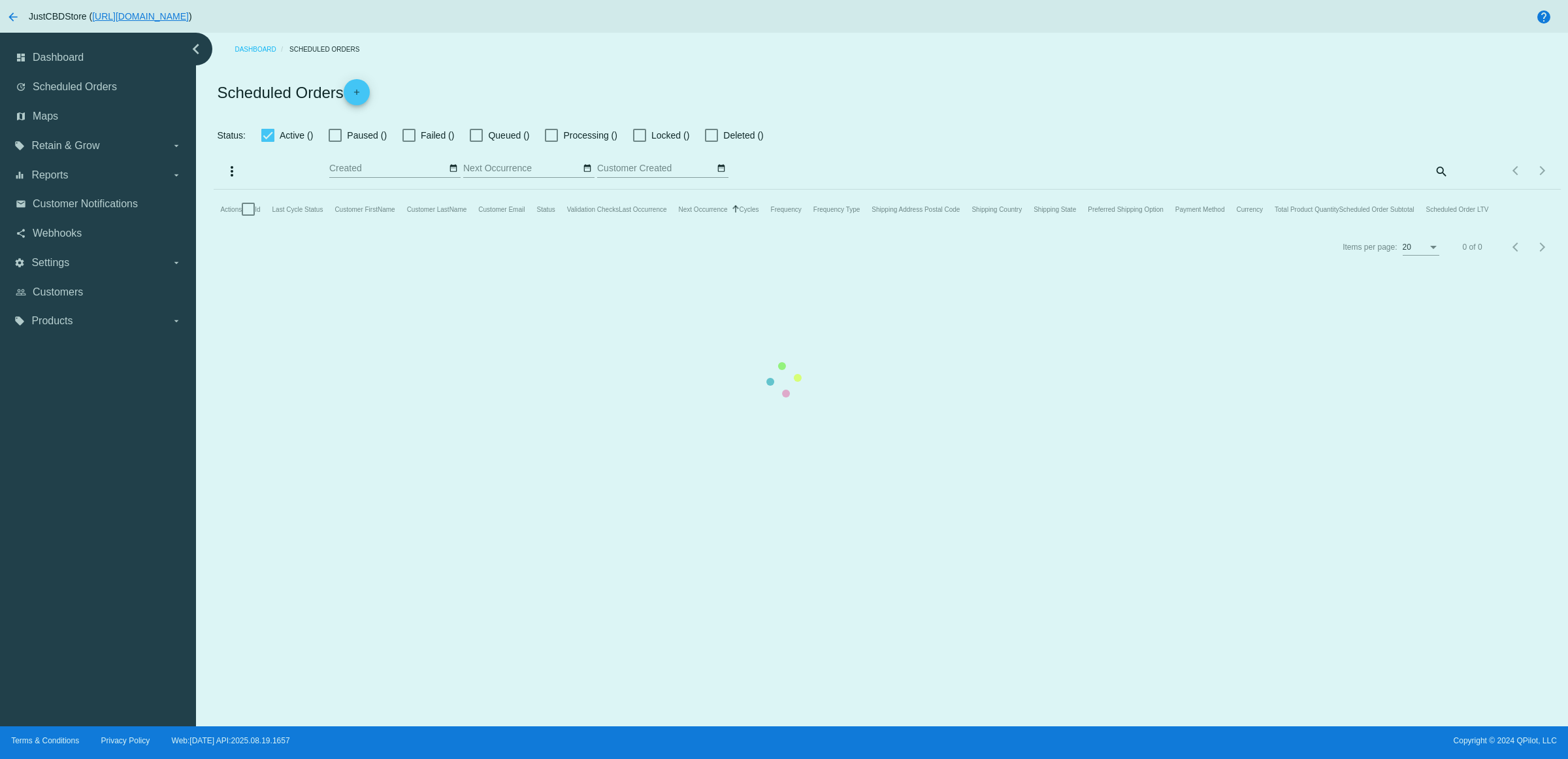
checkbox input "true"
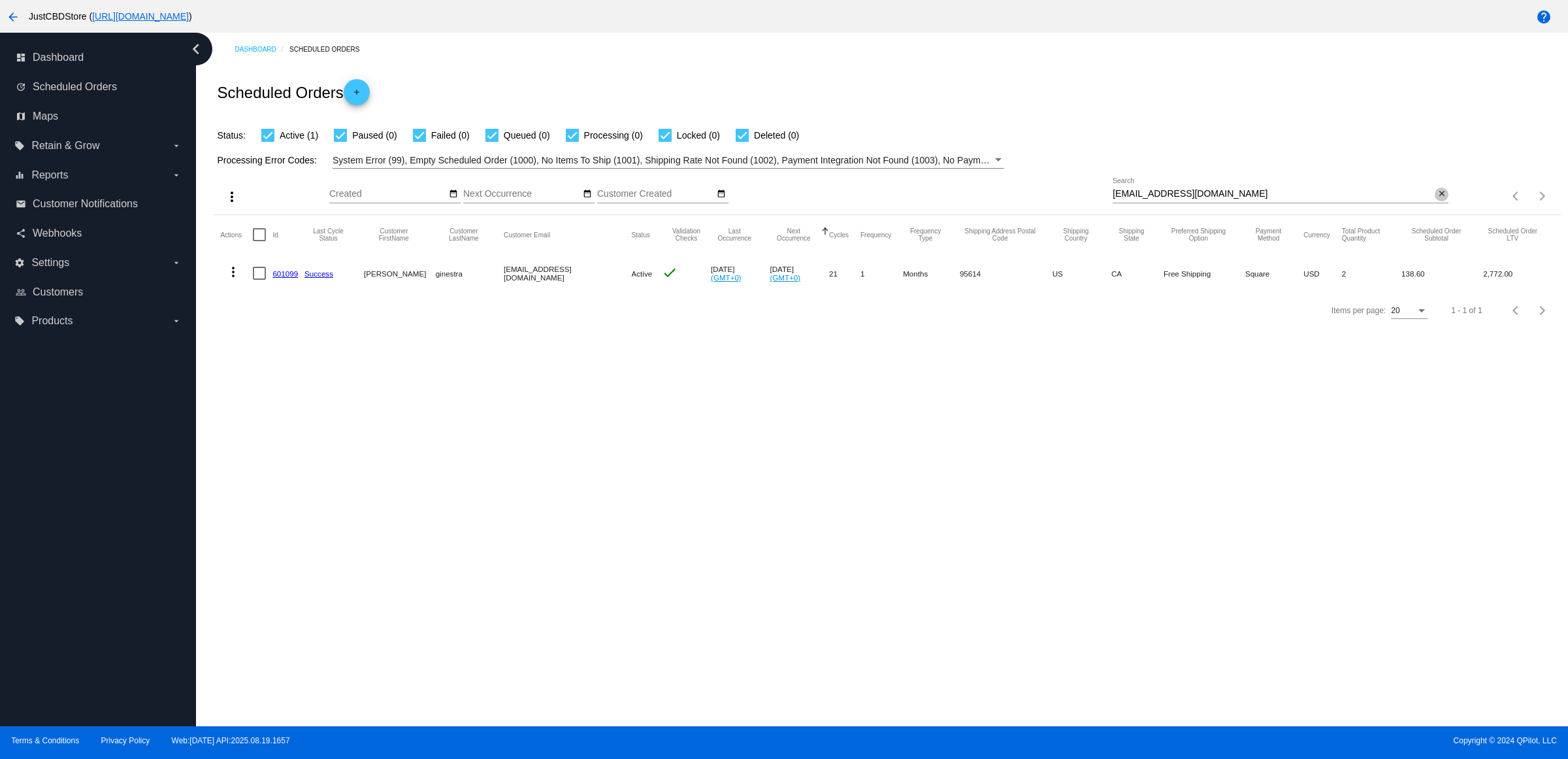
click at [1438, 200] on mat-icon "close" at bounding box center [1442, 194] width 9 height 11
click at [1438, 200] on input "Search" at bounding box center [1280, 194] width 336 height 11
paste input "[EMAIL_ADDRESS][DOMAIN_NAME]"
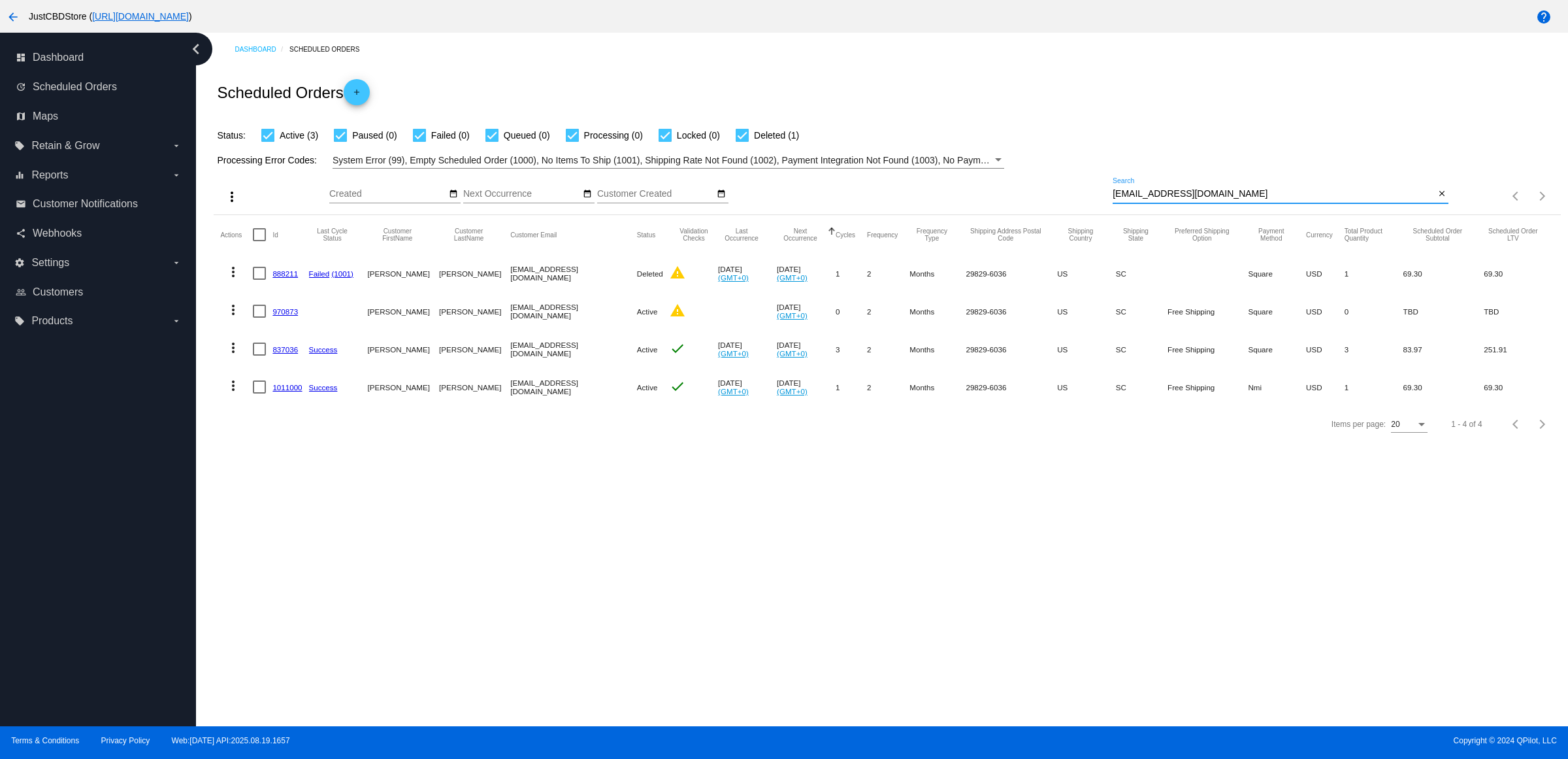
type input "[EMAIL_ADDRESS][DOMAIN_NAME]"
click at [238, 355] on mat-icon "more_vert" at bounding box center [233, 347] width 15 height 15
click at [533, 518] on div at bounding box center [784, 379] width 1568 height 759
click at [302, 391] on link "1011000" at bounding box center [287, 387] width 29 height 9
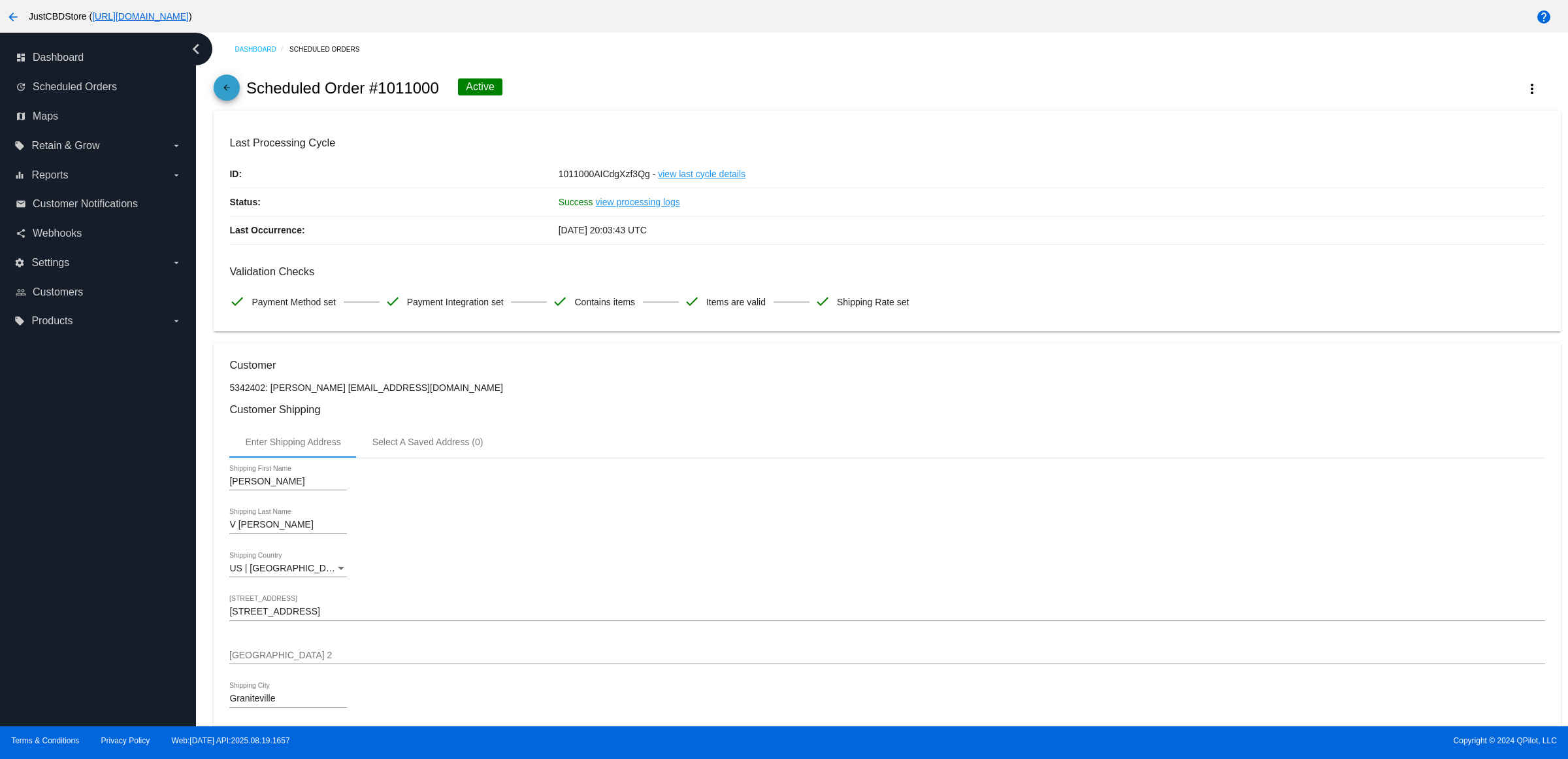
click at [234, 99] on mat-icon "arrow_back" at bounding box center [227, 91] width 15 height 15
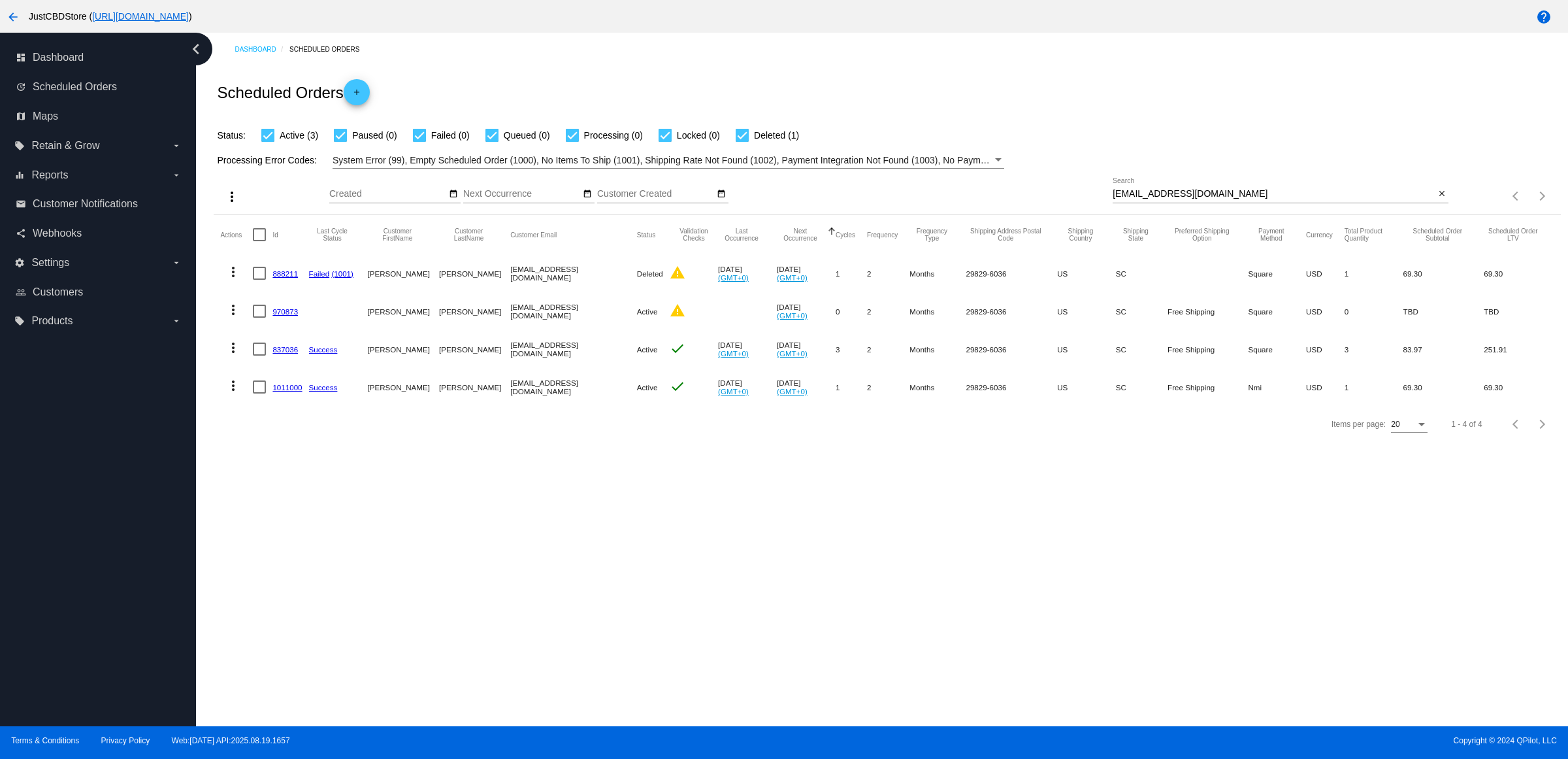
click at [236, 393] on mat-icon "more_vert" at bounding box center [233, 385] width 15 height 15
click at [301, 562] on button "delete Delete" at bounding box center [290, 568] width 130 height 32
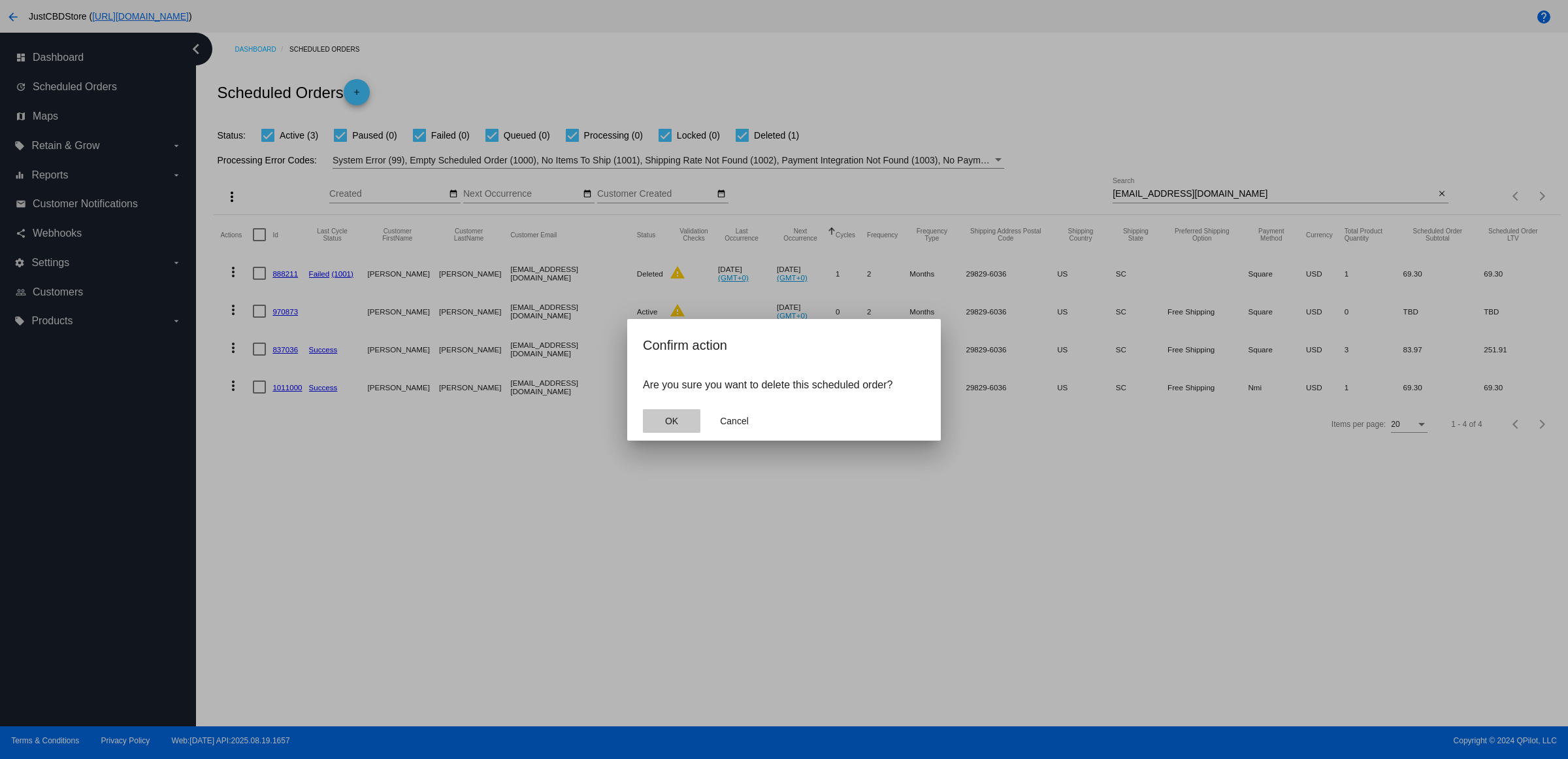
click at [670, 426] on span "OK" at bounding box center [671, 421] width 13 height 11
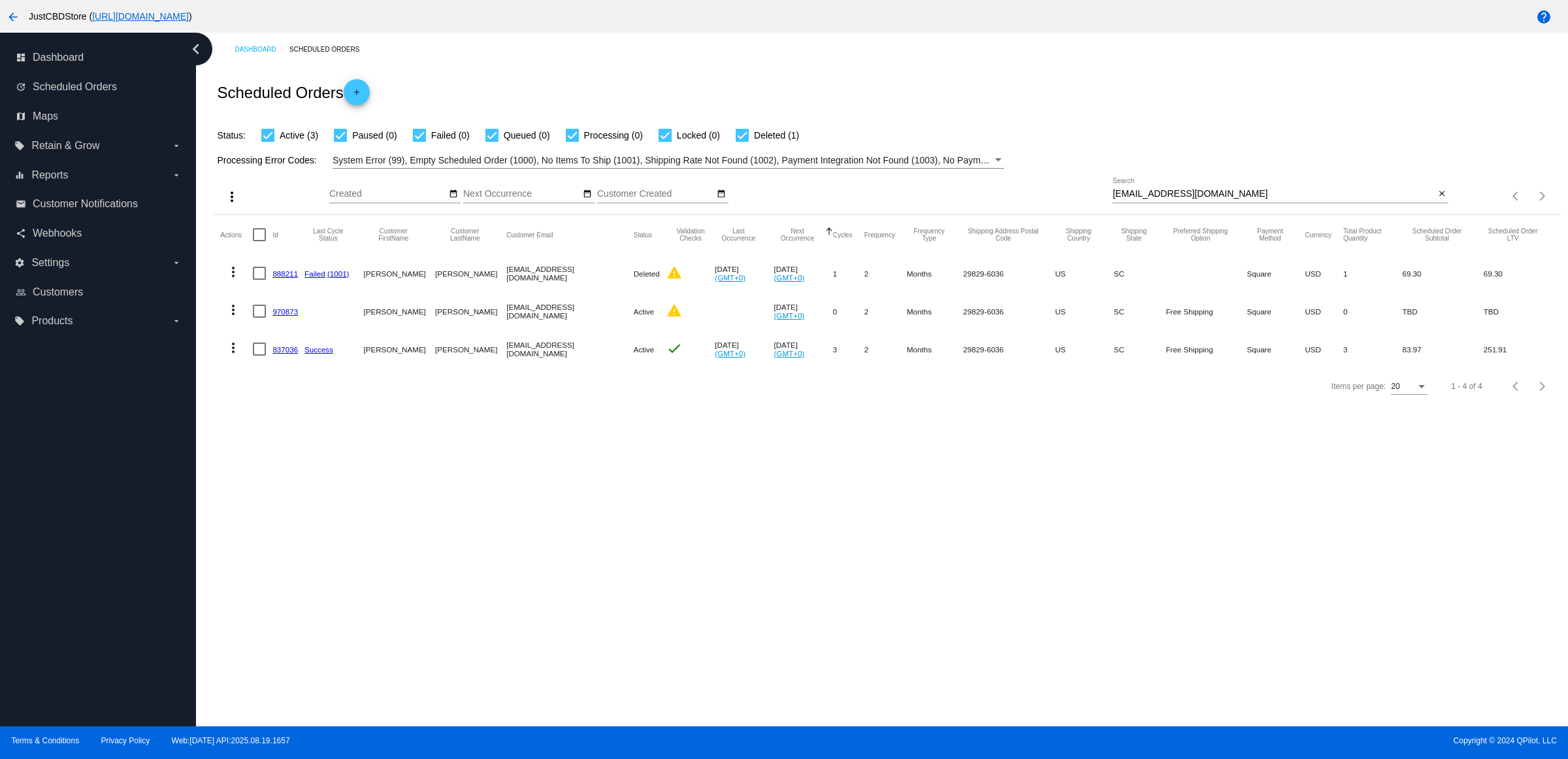
click at [298, 354] on link "837036" at bounding box center [285, 349] width 26 height 9
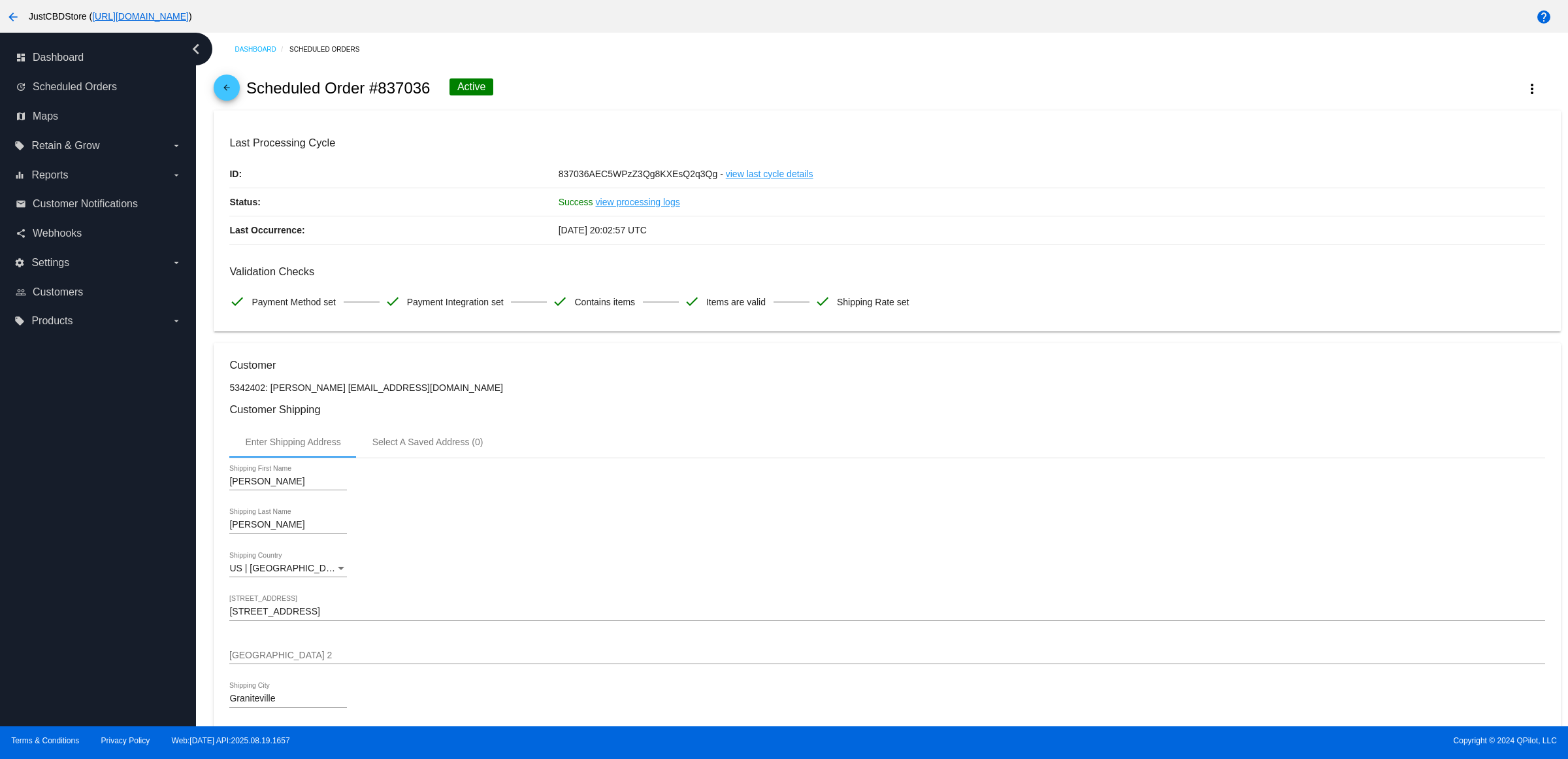
click at [234, 99] on mat-icon "arrow_back" at bounding box center [227, 91] width 15 height 15
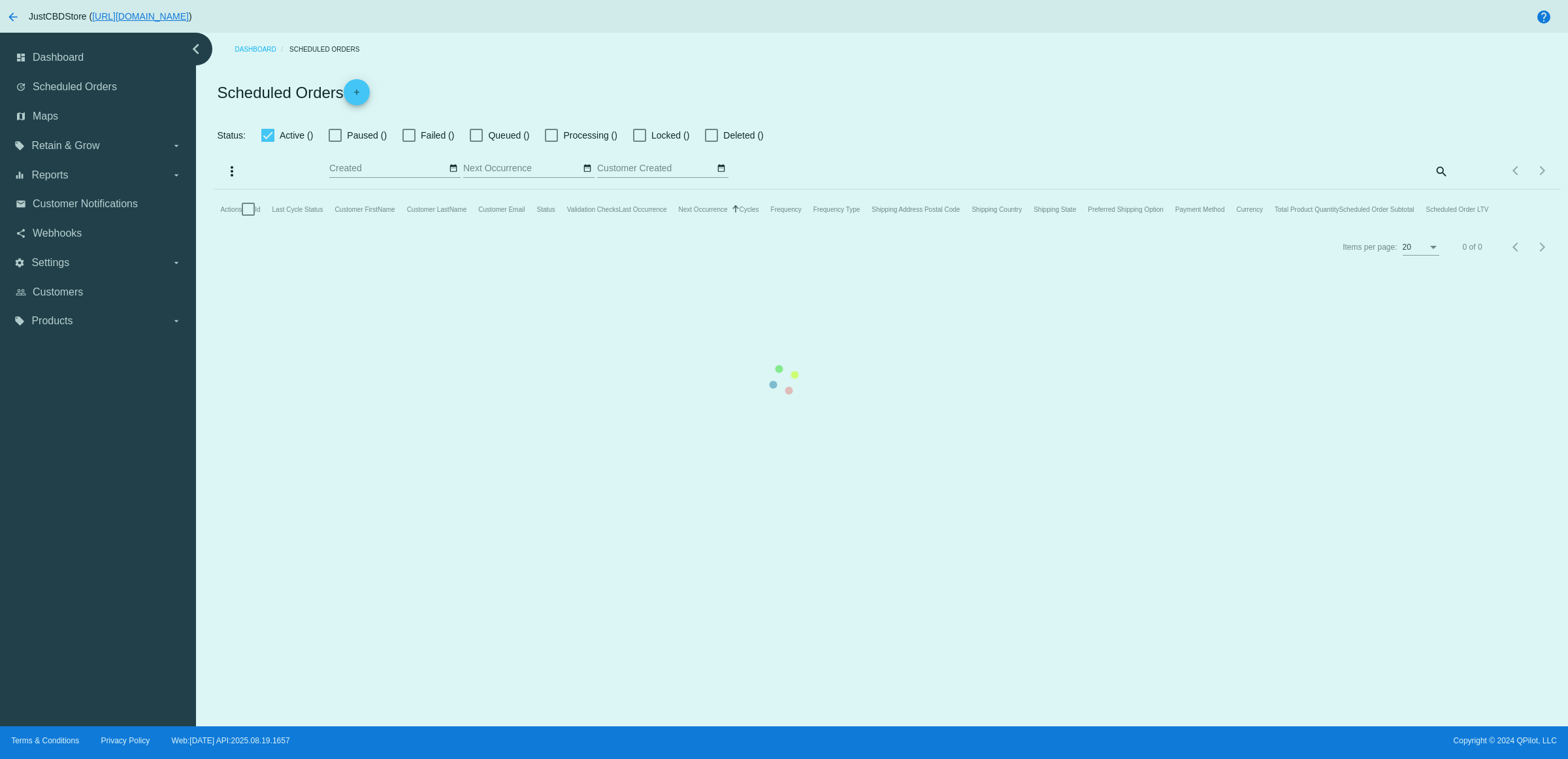
checkbox input "true"
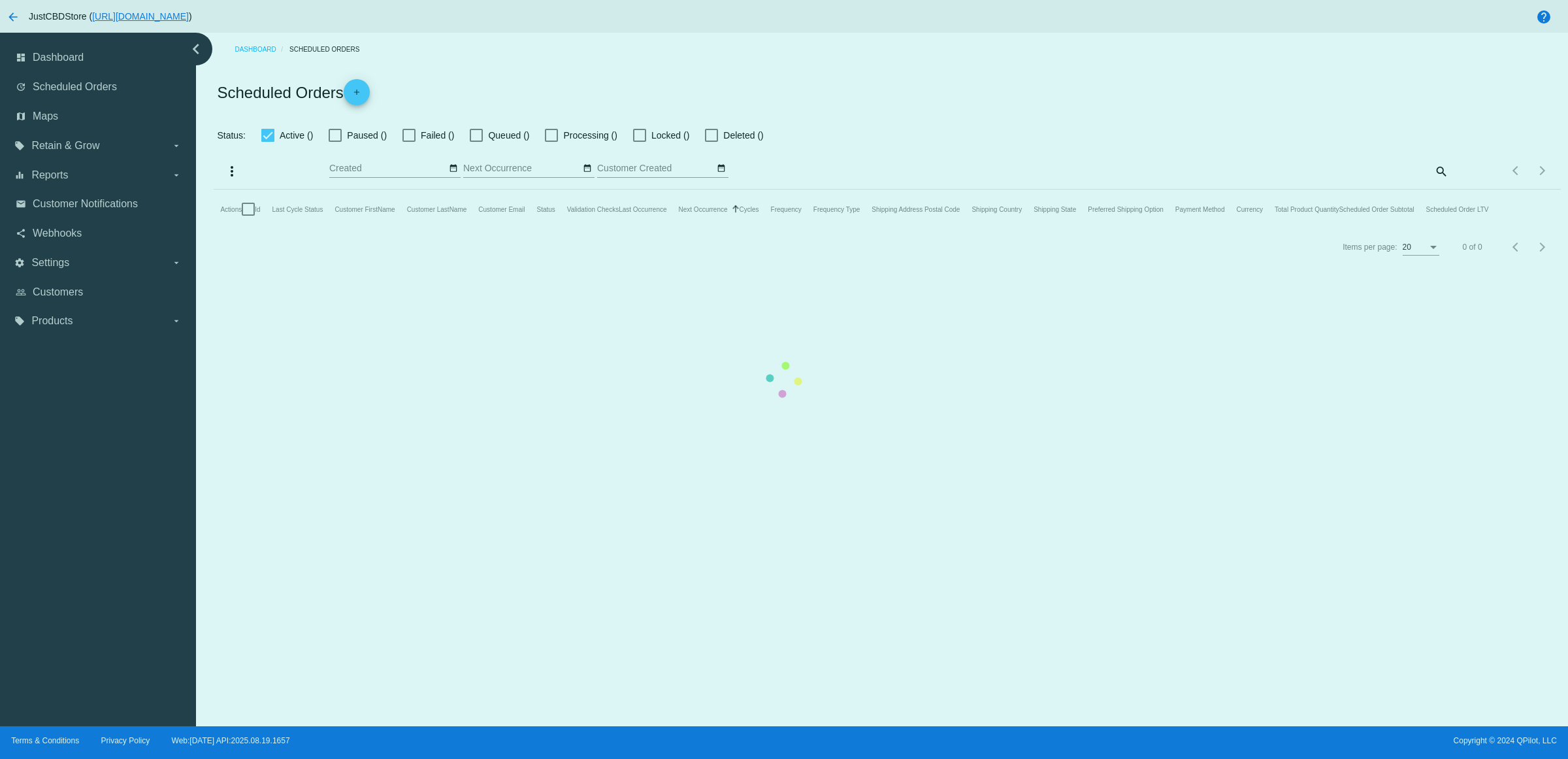
checkbox input "true"
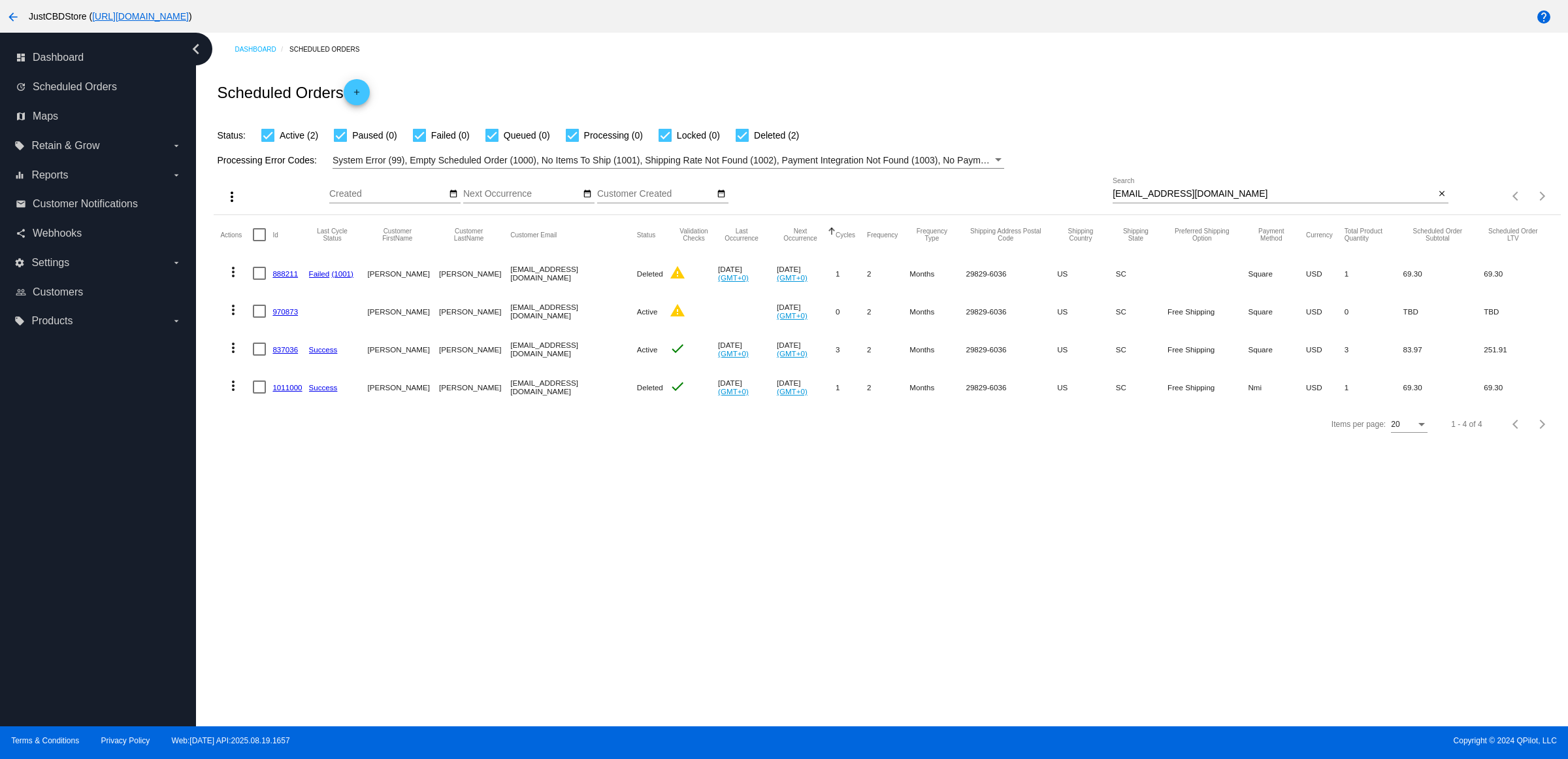
click at [299, 405] on mat-cell "1011000" at bounding box center [290, 386] width 36 height 38
click at [297, 391] on link "1011000" at bounding box center [287, 387] width 29 height 9
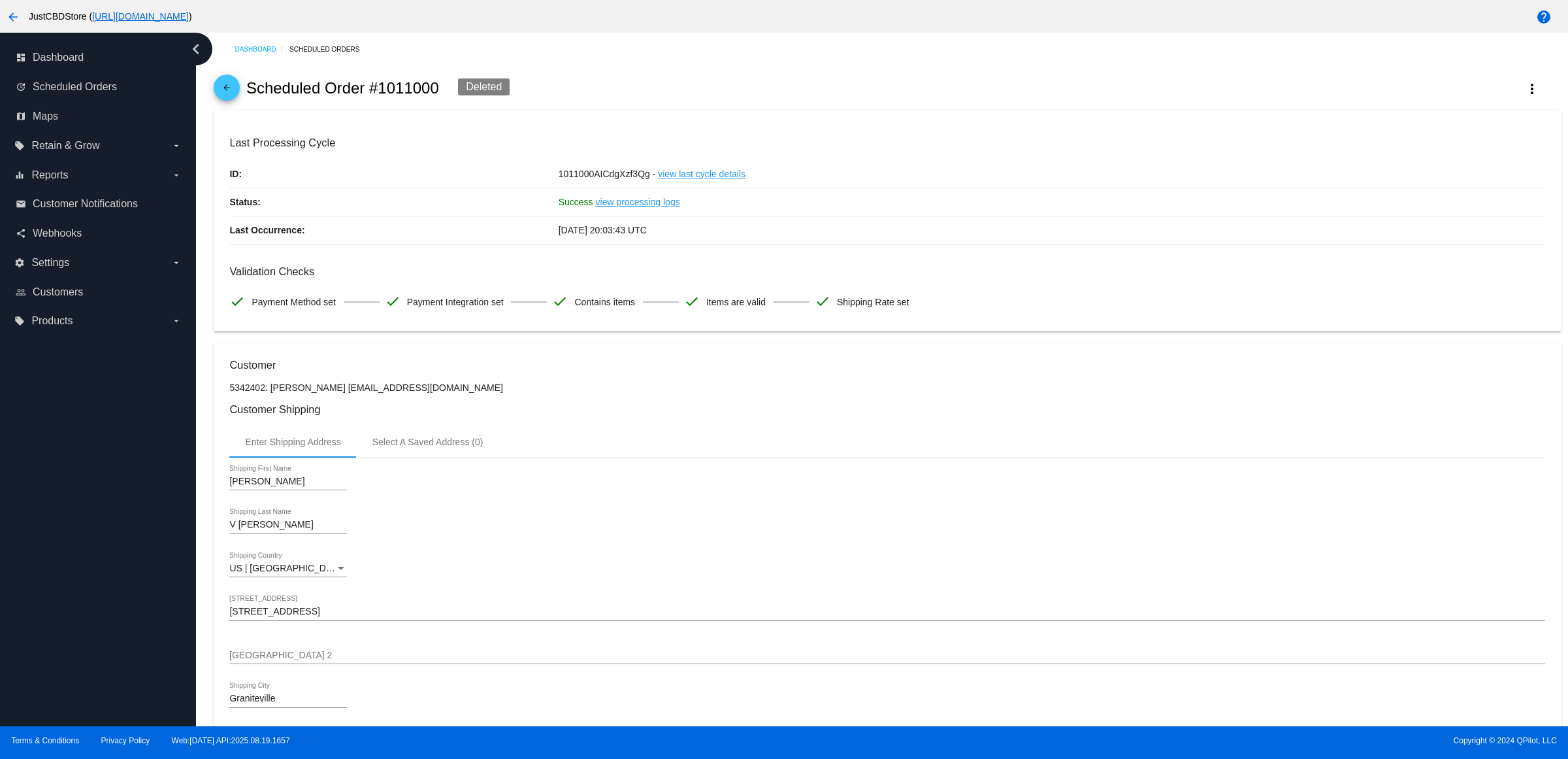
click at [229, 88] on span "arrow_back" at bounding box center [227, 90] width 15 height 32
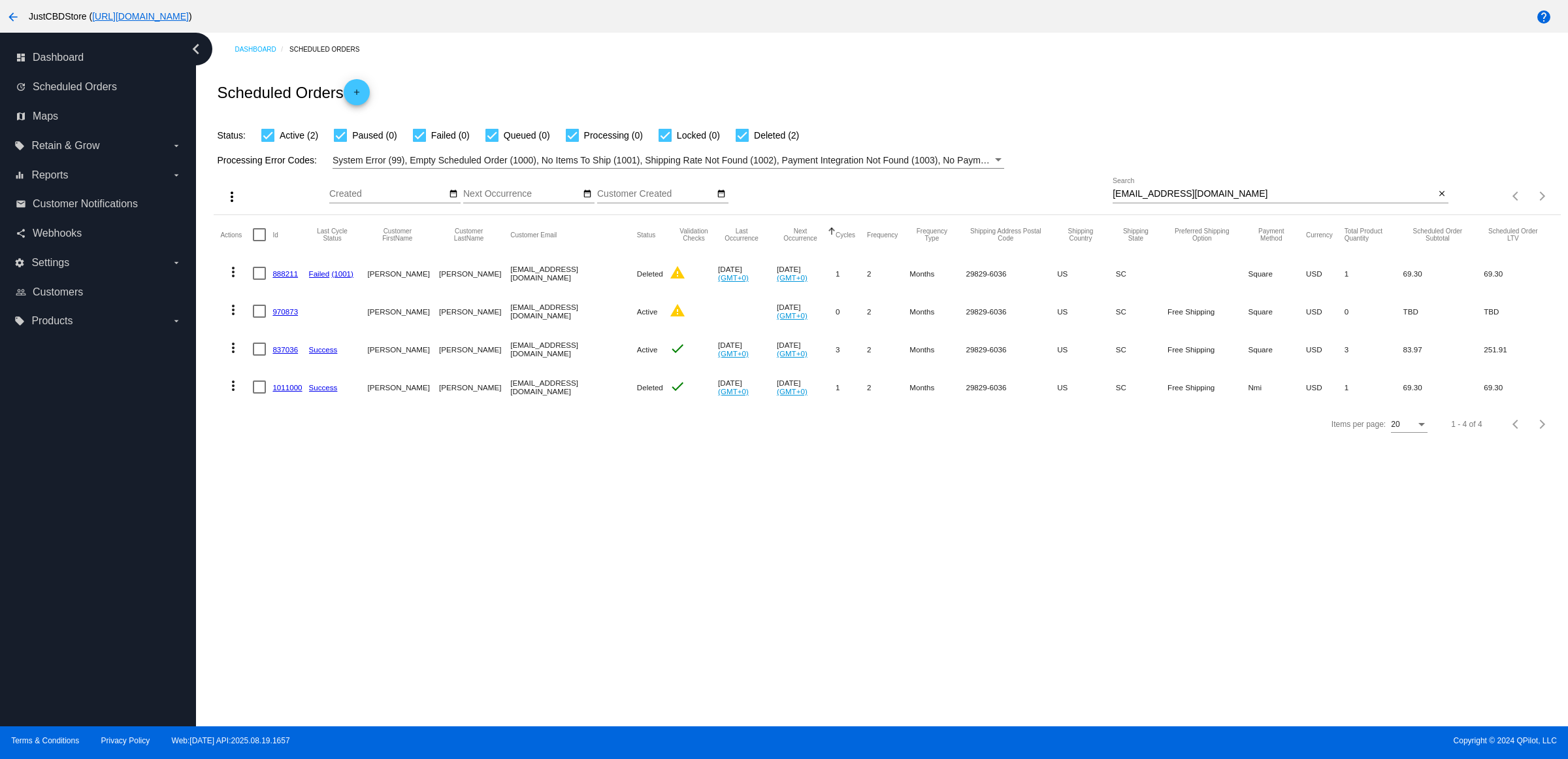
click at [289, 316] on link "970873" at bounding box center [285, 311] width 26 height 9
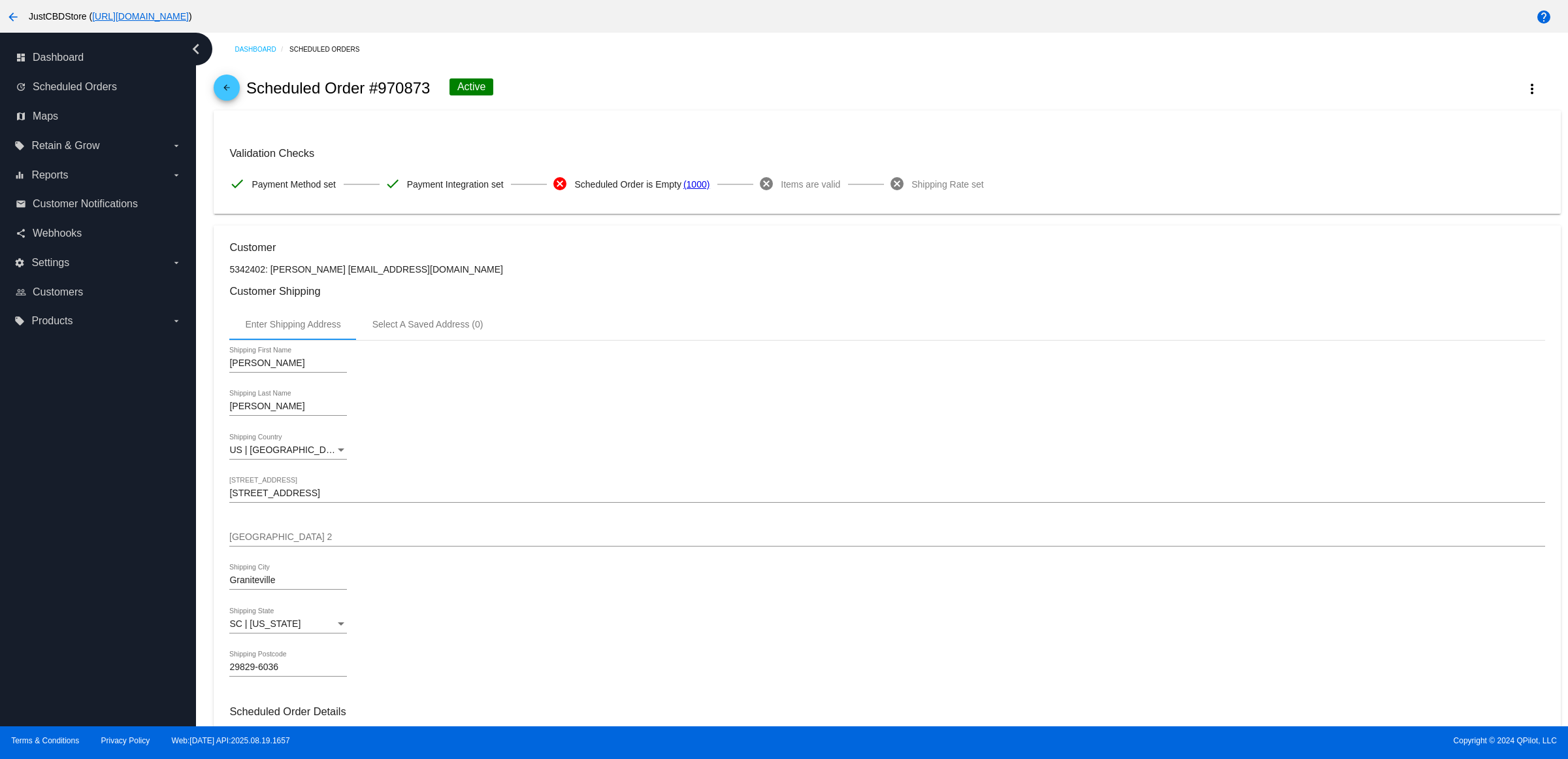
click at [234, 91] on mat-icon "arrow_back" at bounding box center [227, 91] width 15 height 15
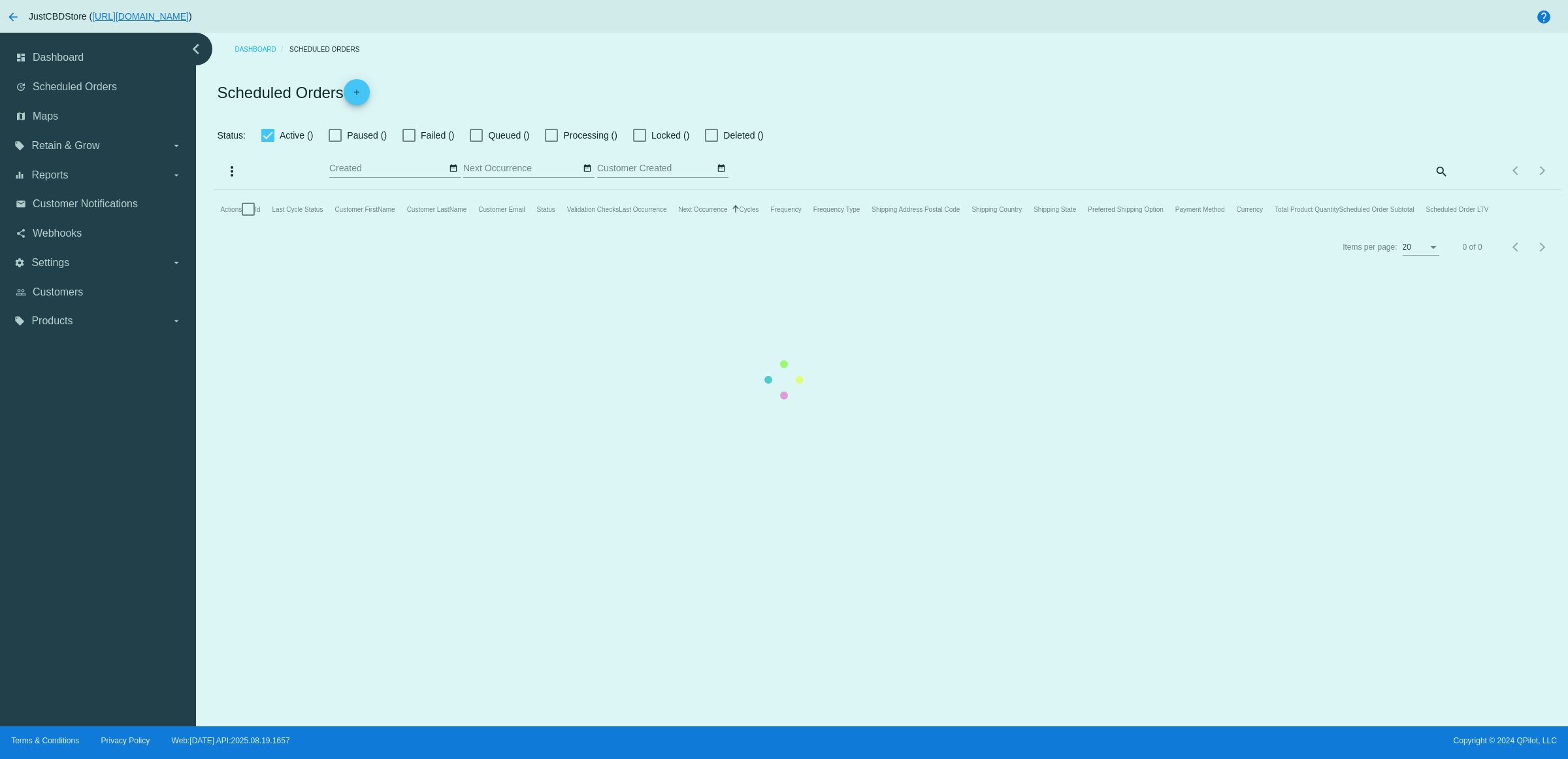
checkbox input "true"
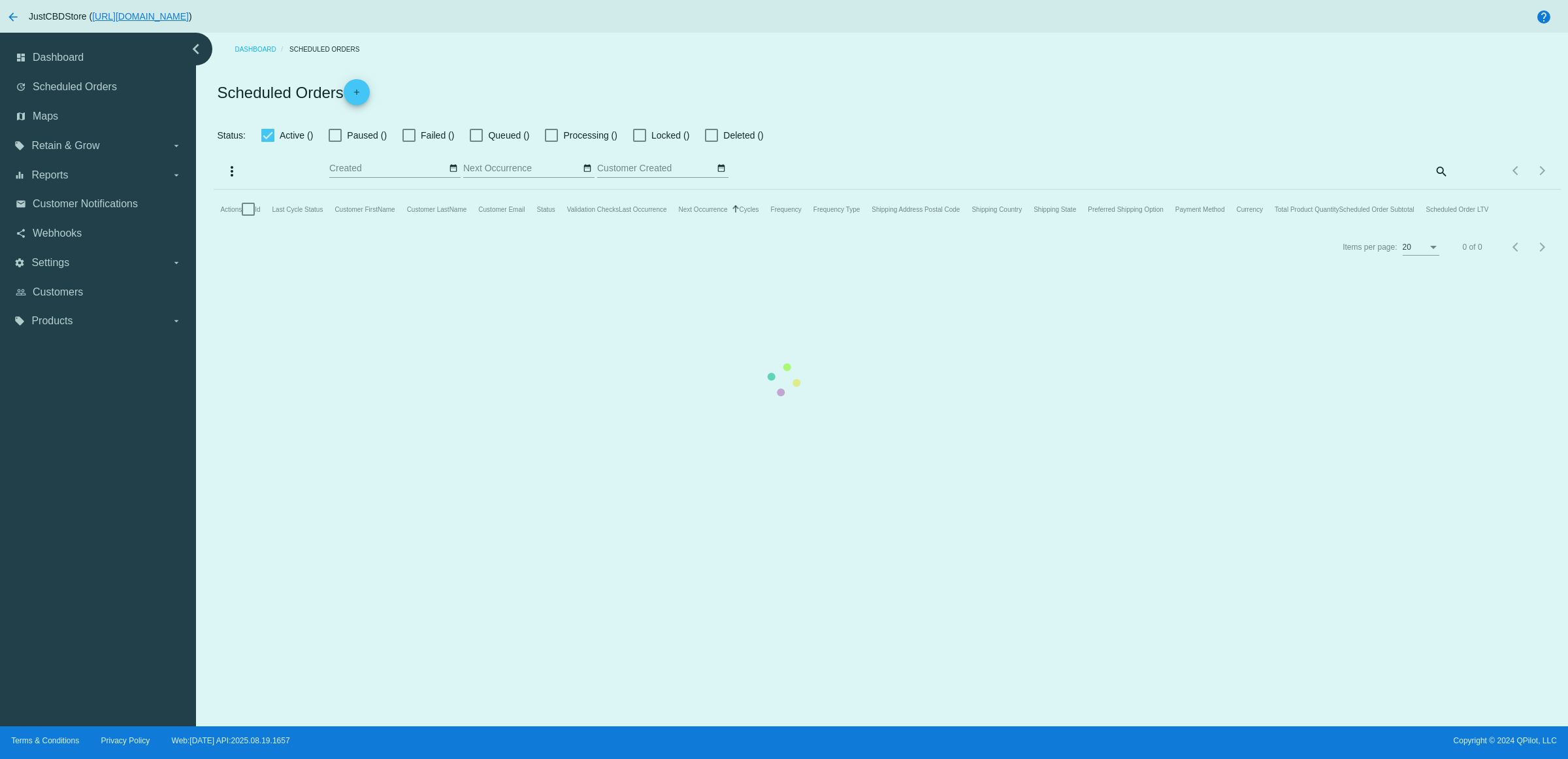
checkbox input "true"
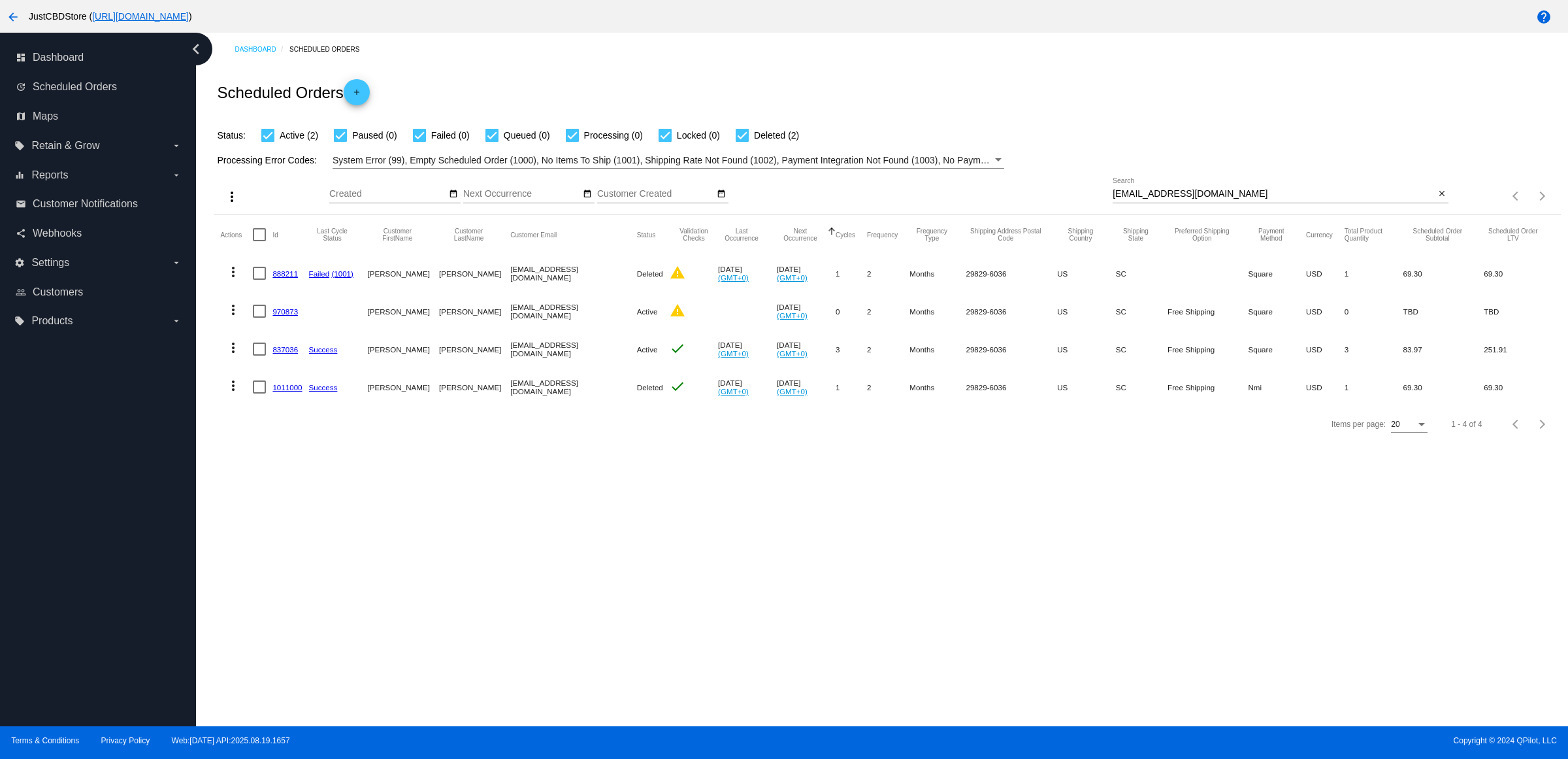
click at [292, 354] on link "837036" at bounding box center [285, 349] width 26 height 9
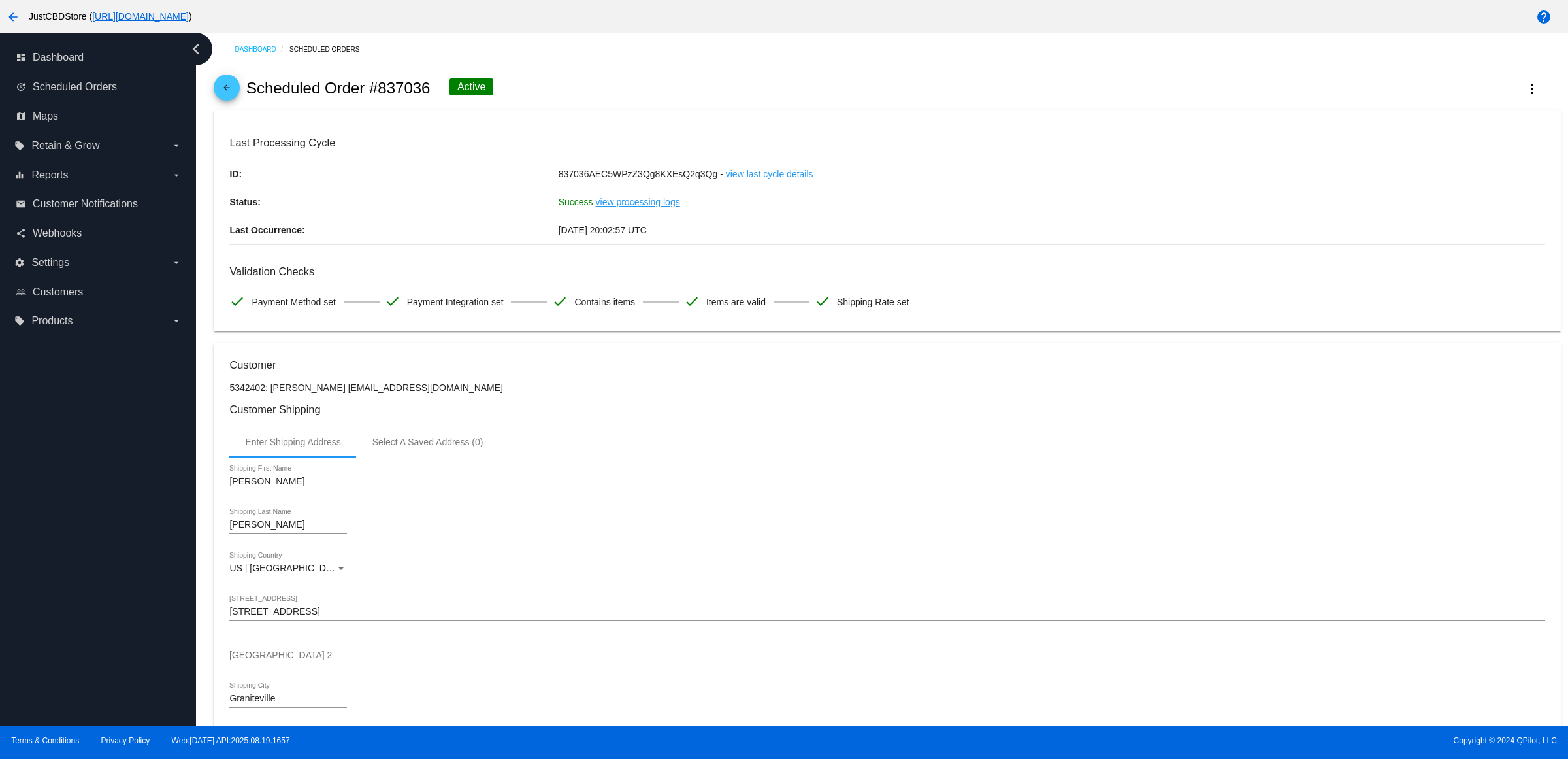
click at [229, 95] on mat-icon "arrow_back" at bounding box center [227, 91] width 15 height 15
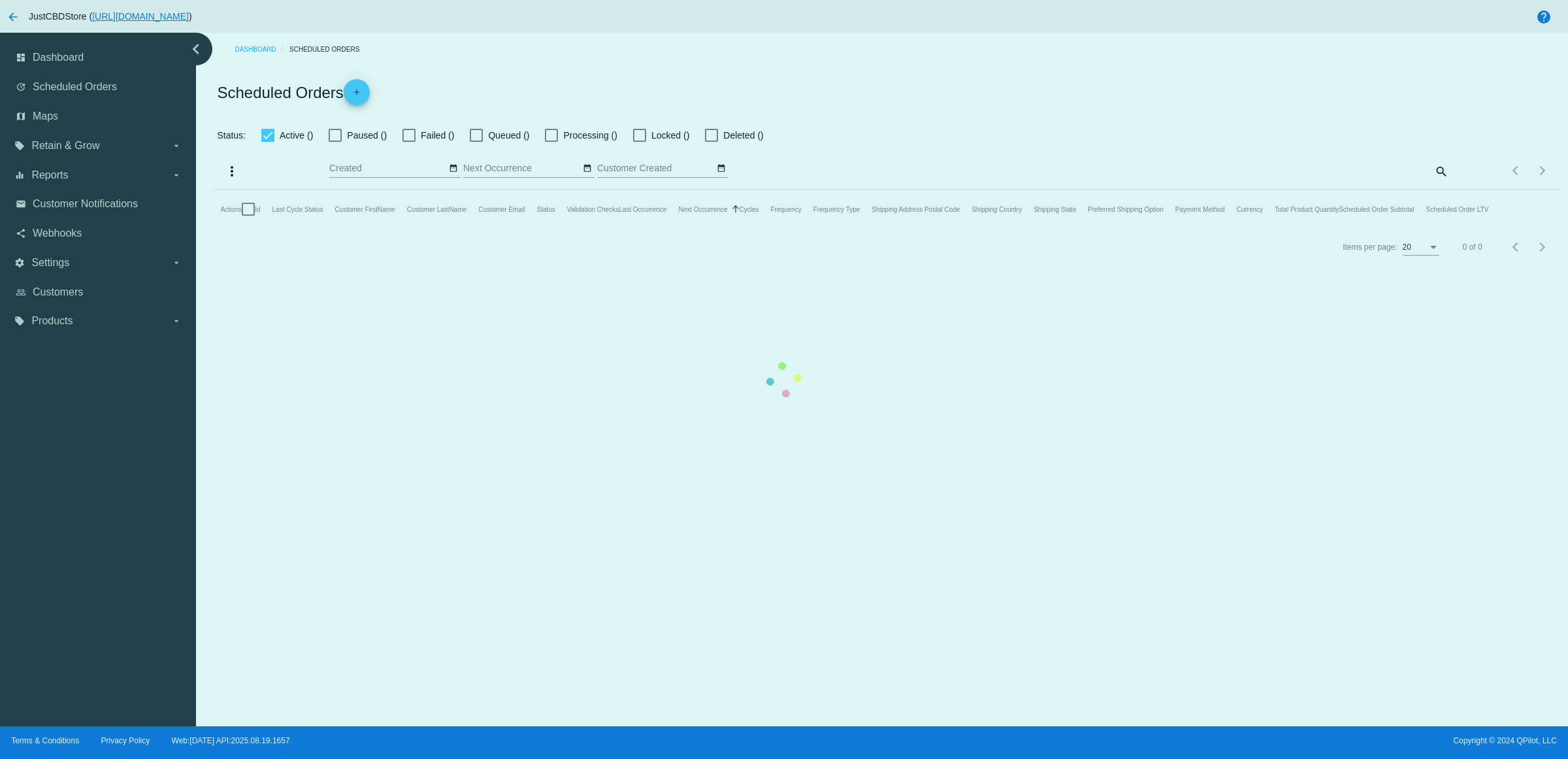
checkbox input "true"
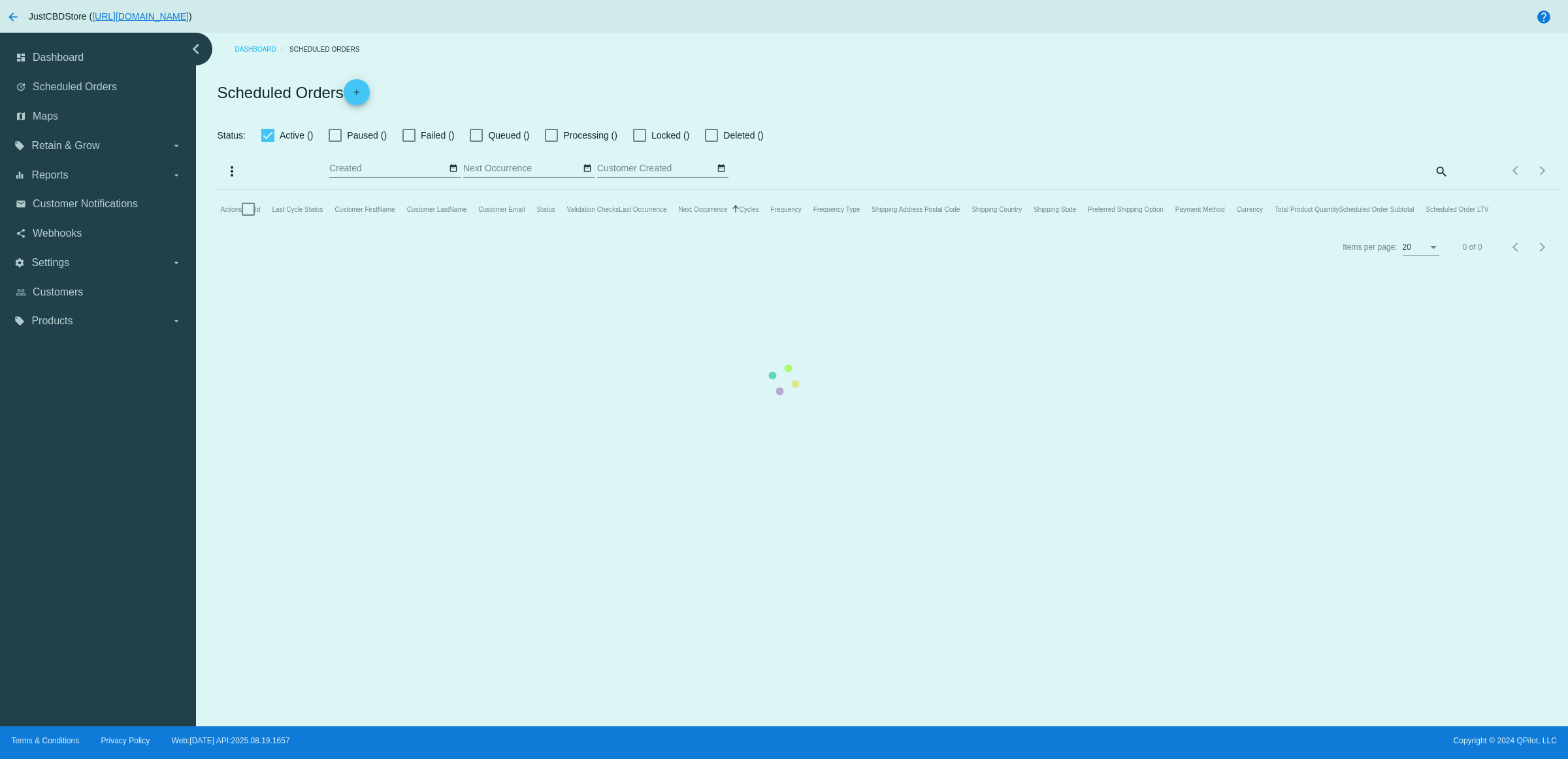
checkbox input "true"
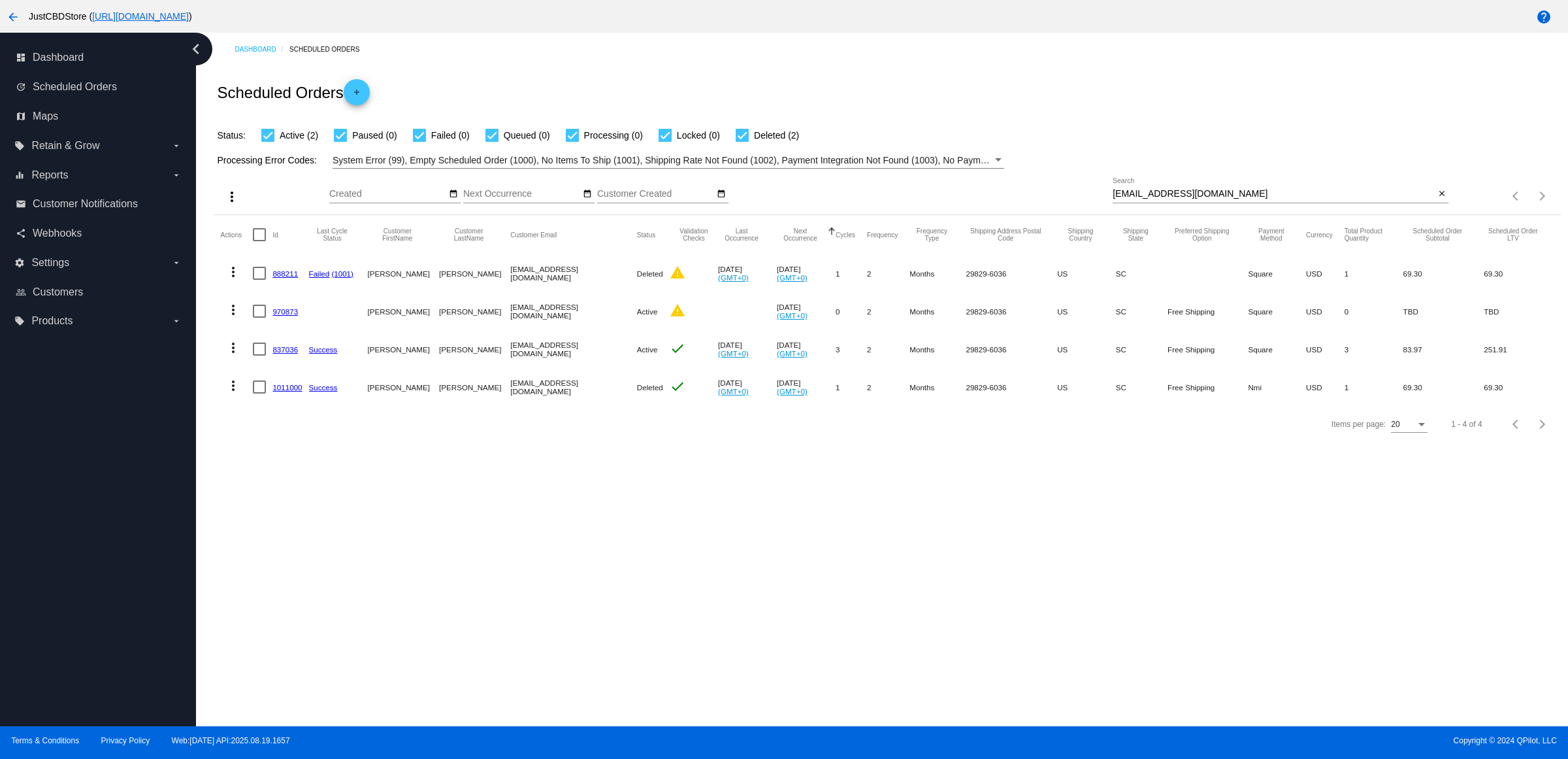
click at [292, 391] on link "1011000" at bounding box center [287, 387] width 29 height 9
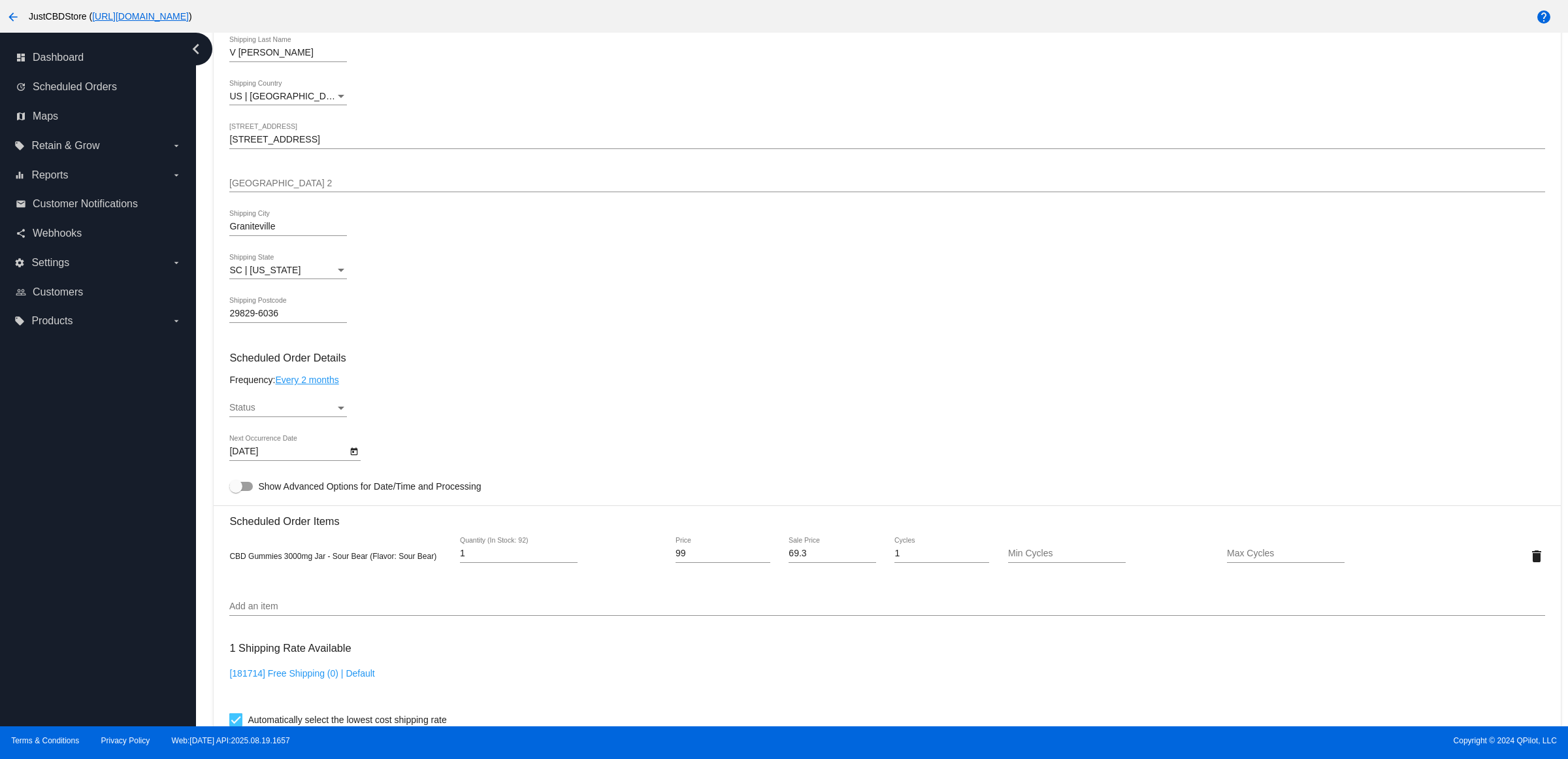
scroll to position [654, 0]
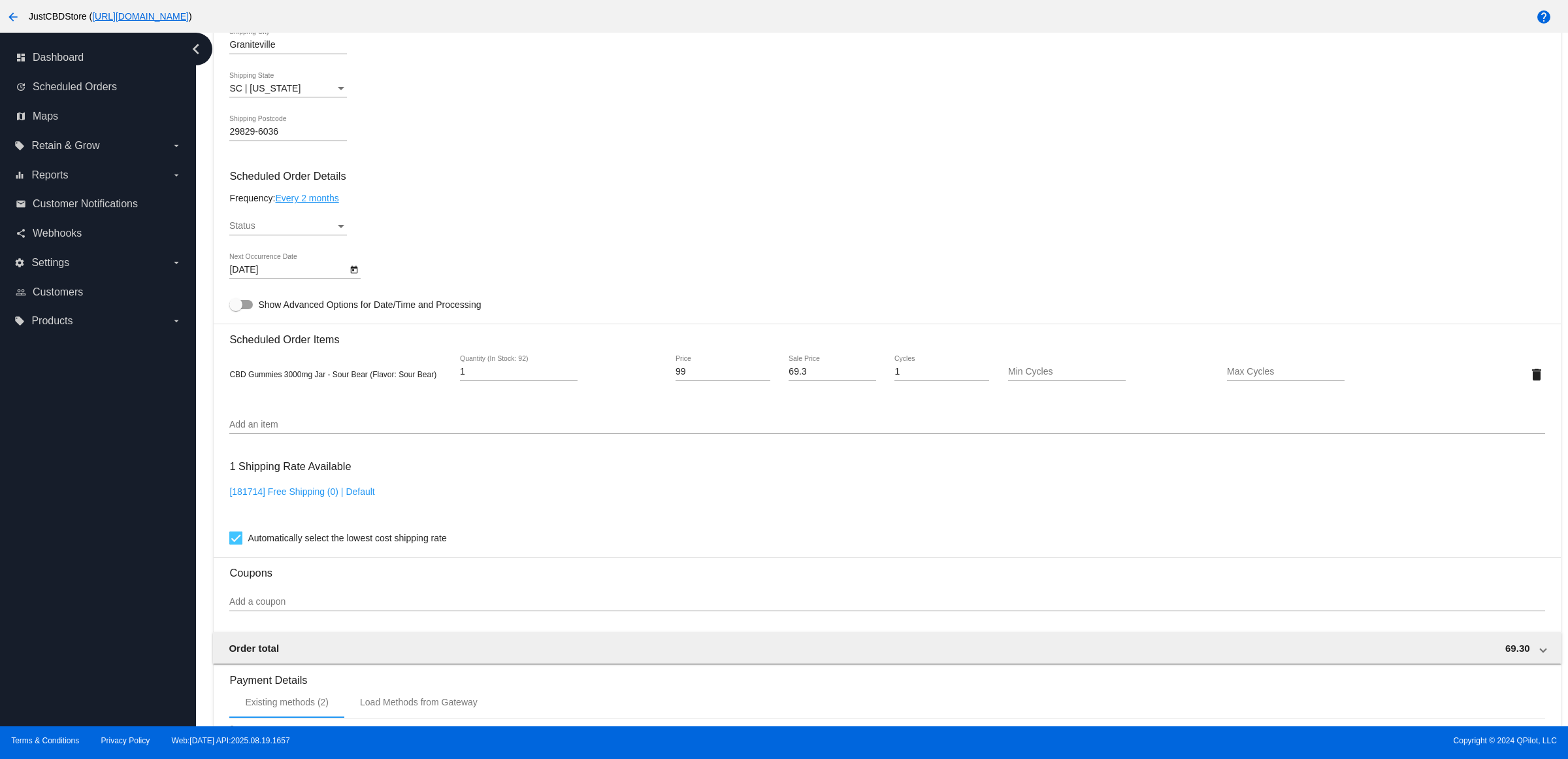
click at [347, 231] on div "Status" at bounding box center [340, 226] width 12 height 11
click at [316, 239] on span "Active" at bounding box center [292, 241] width 118 height 27
click at [507, 238] on div "Active Status" at bounding box center [886, 228] width 1315 height 37
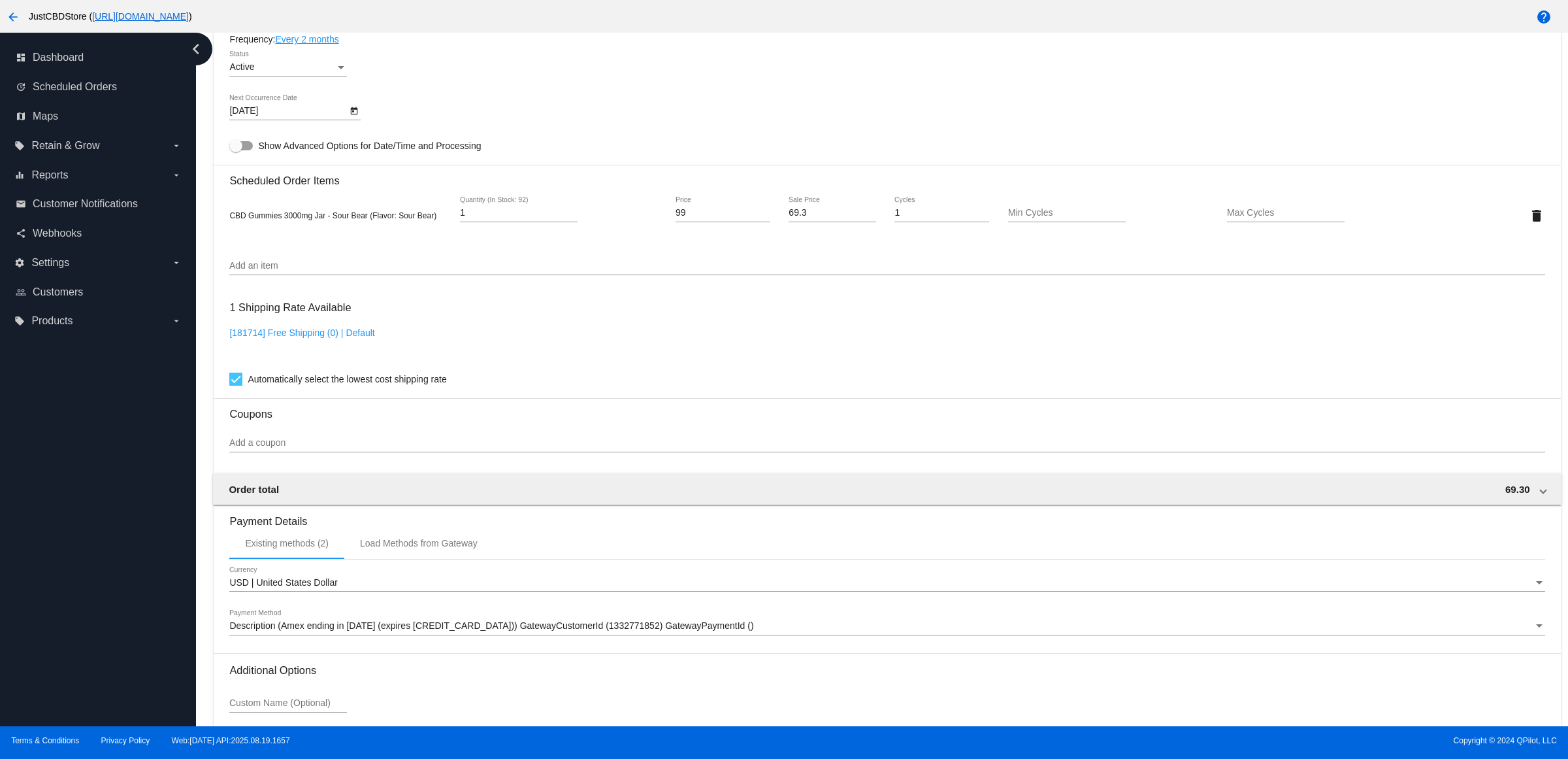
scroll to position [939, 0]
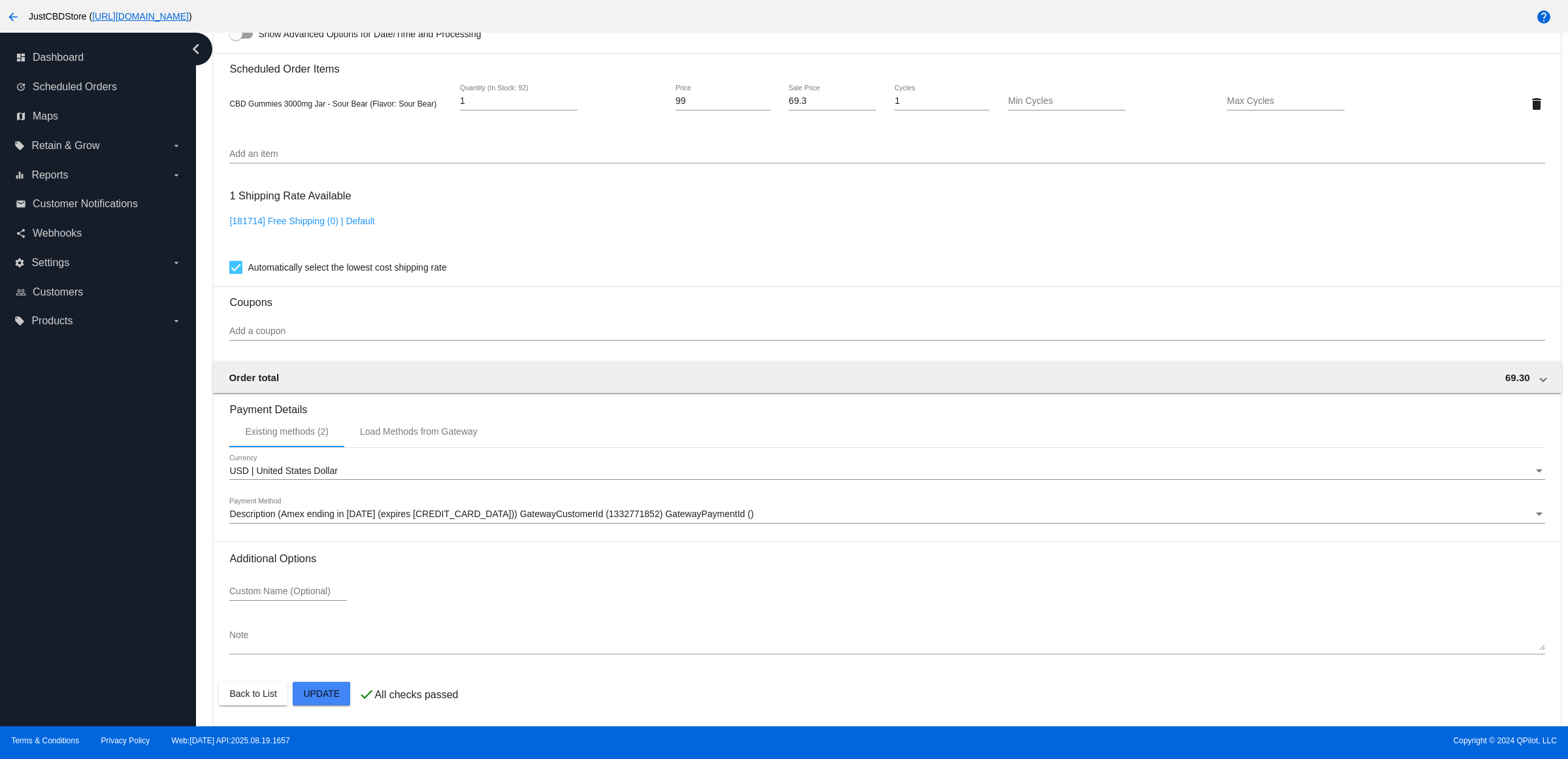
click at [323, 701] on mat-card "Customer 5342402: [PERSON_NAME] [EMAIL_ADDRESS][DOMAIN_NAME] Customer Shipping …" at bounding box center [886, 72] width 1347 height 1307
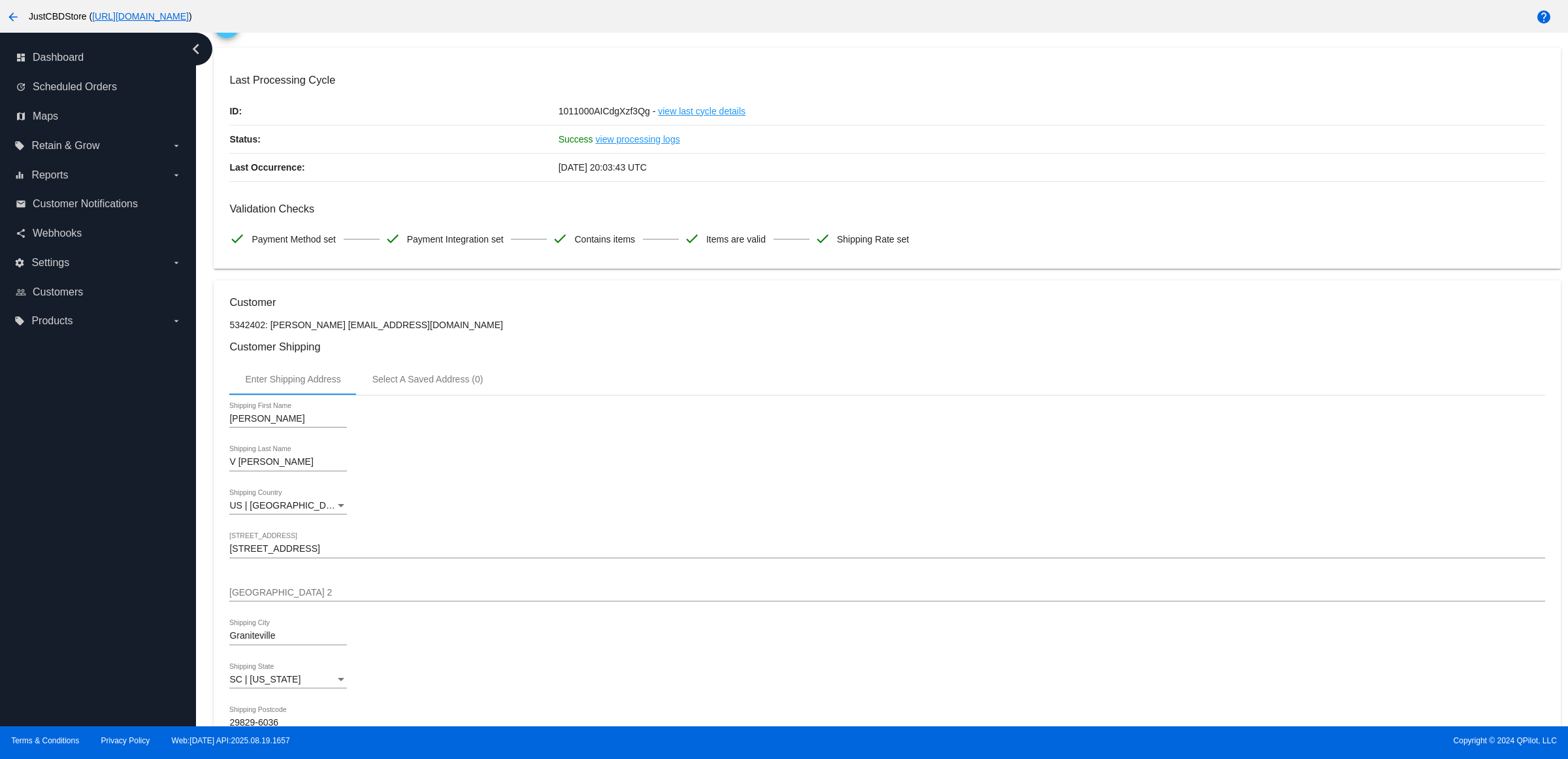
scroll to position [0, 0]
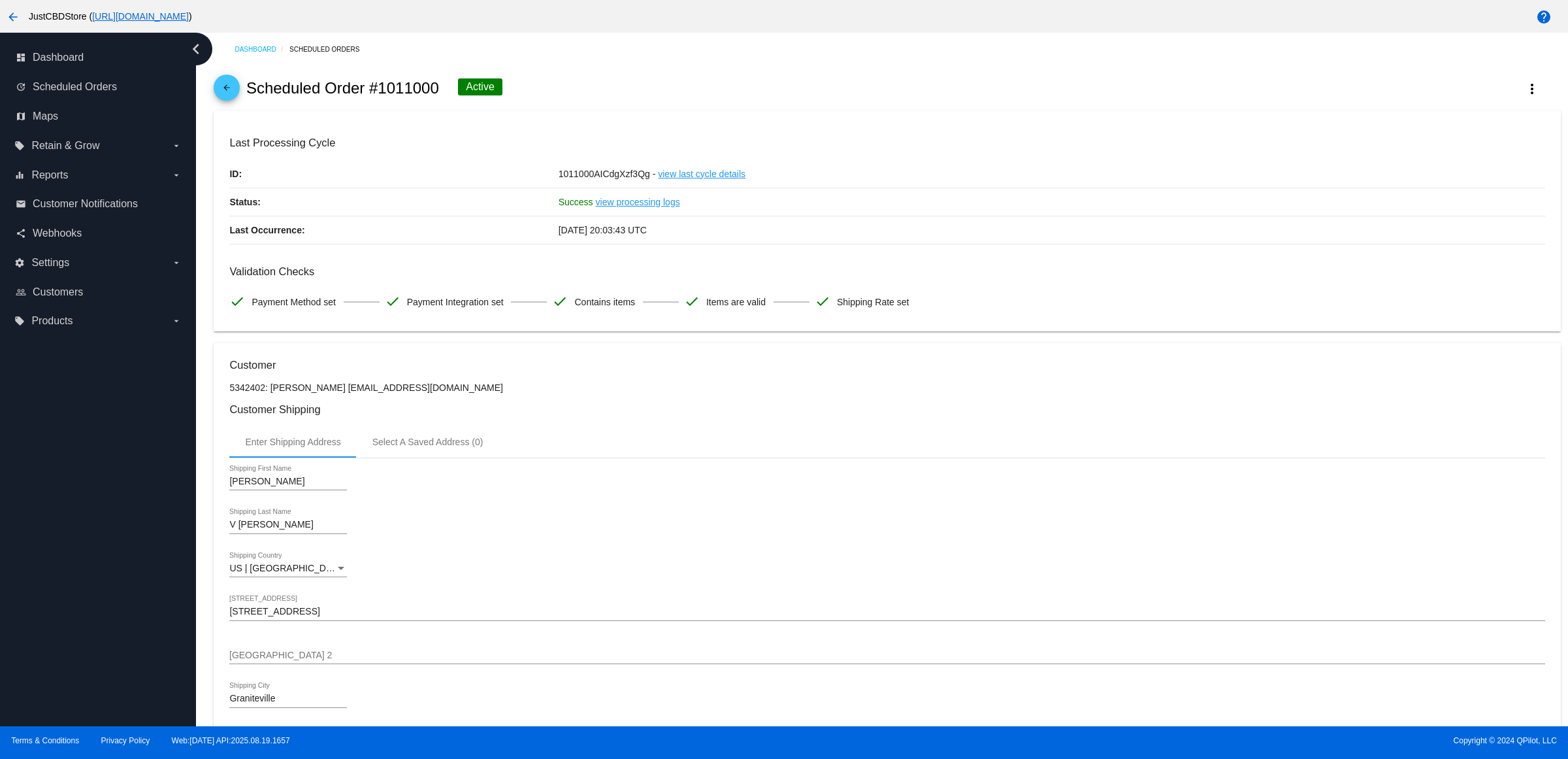
click at [225, 86] on span "arrow_back" at bounding box center [227, 90] width 15 height 32
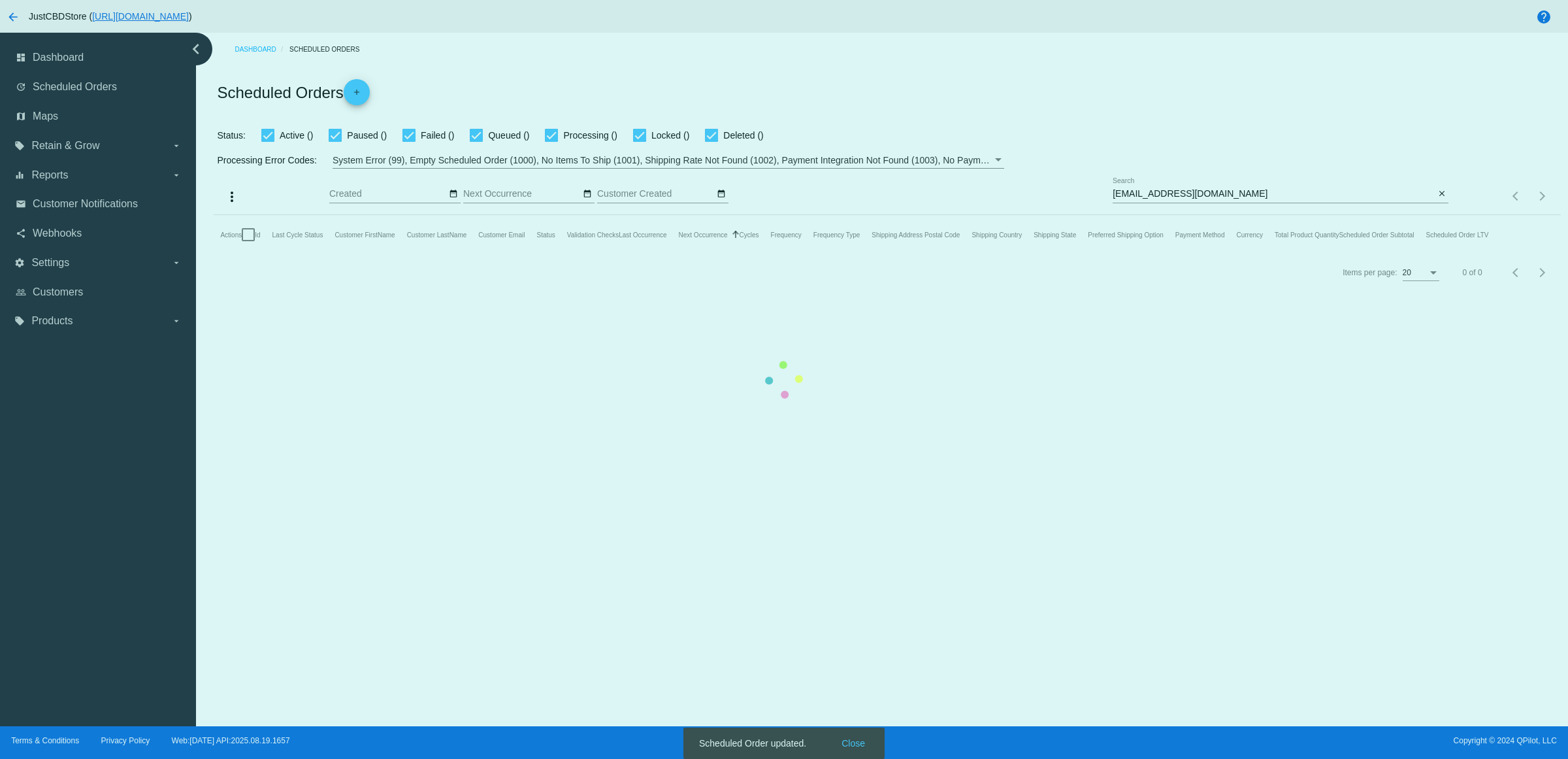
checkbox input "true"
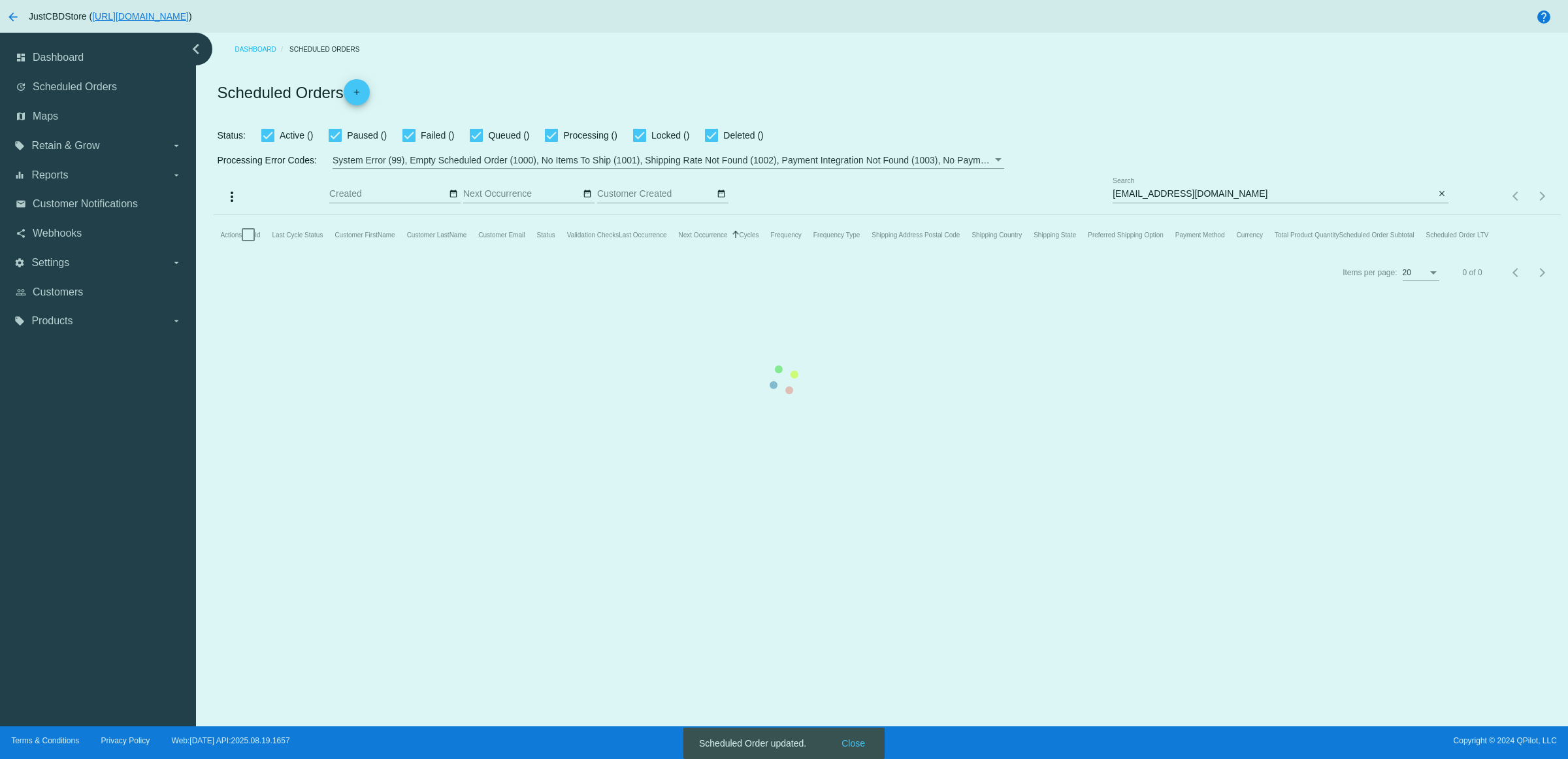
checkbox input "true"
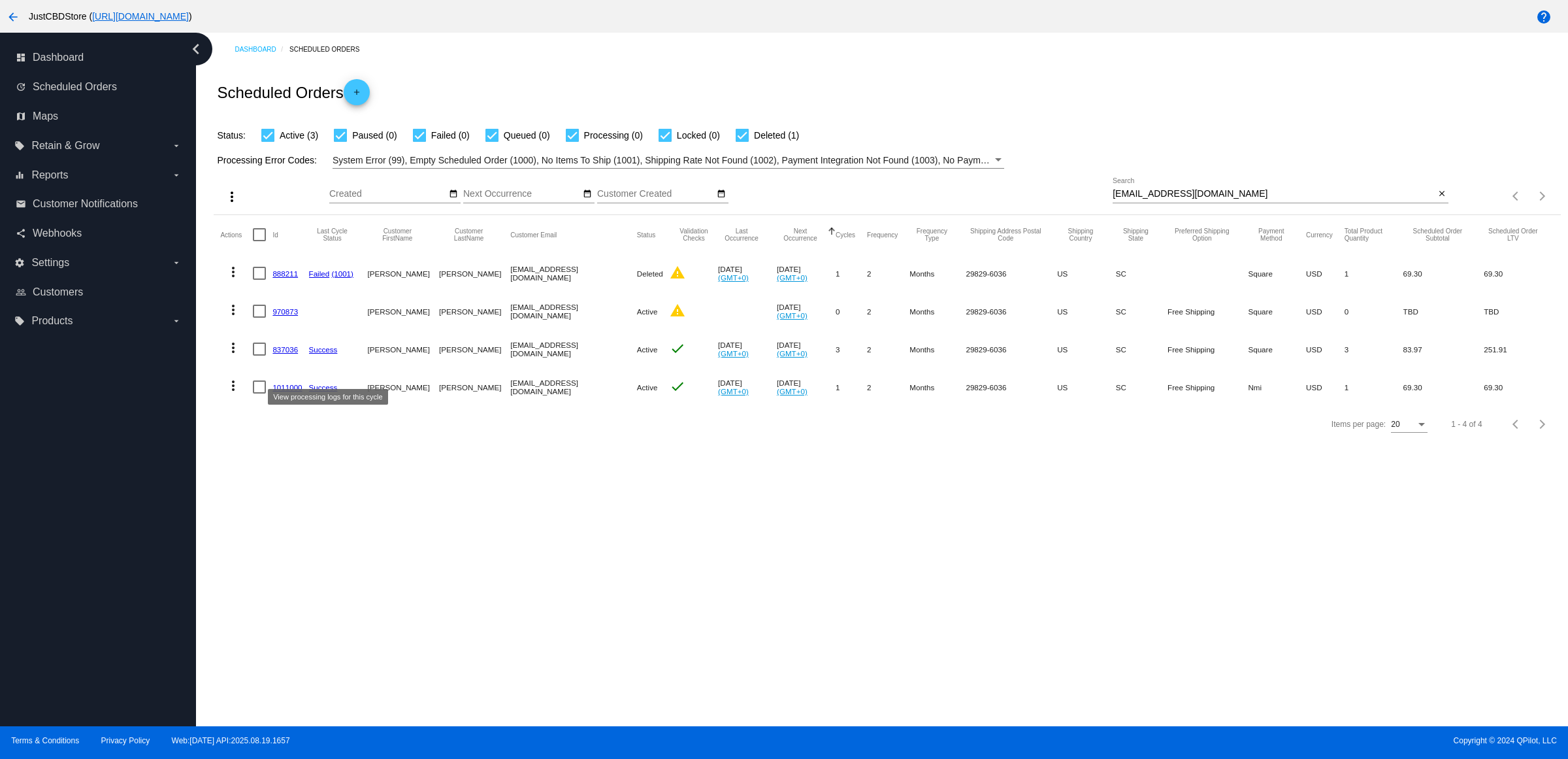
click at [292, 354] on link "837036" at bounding box center [285, 349] width 26 height 9
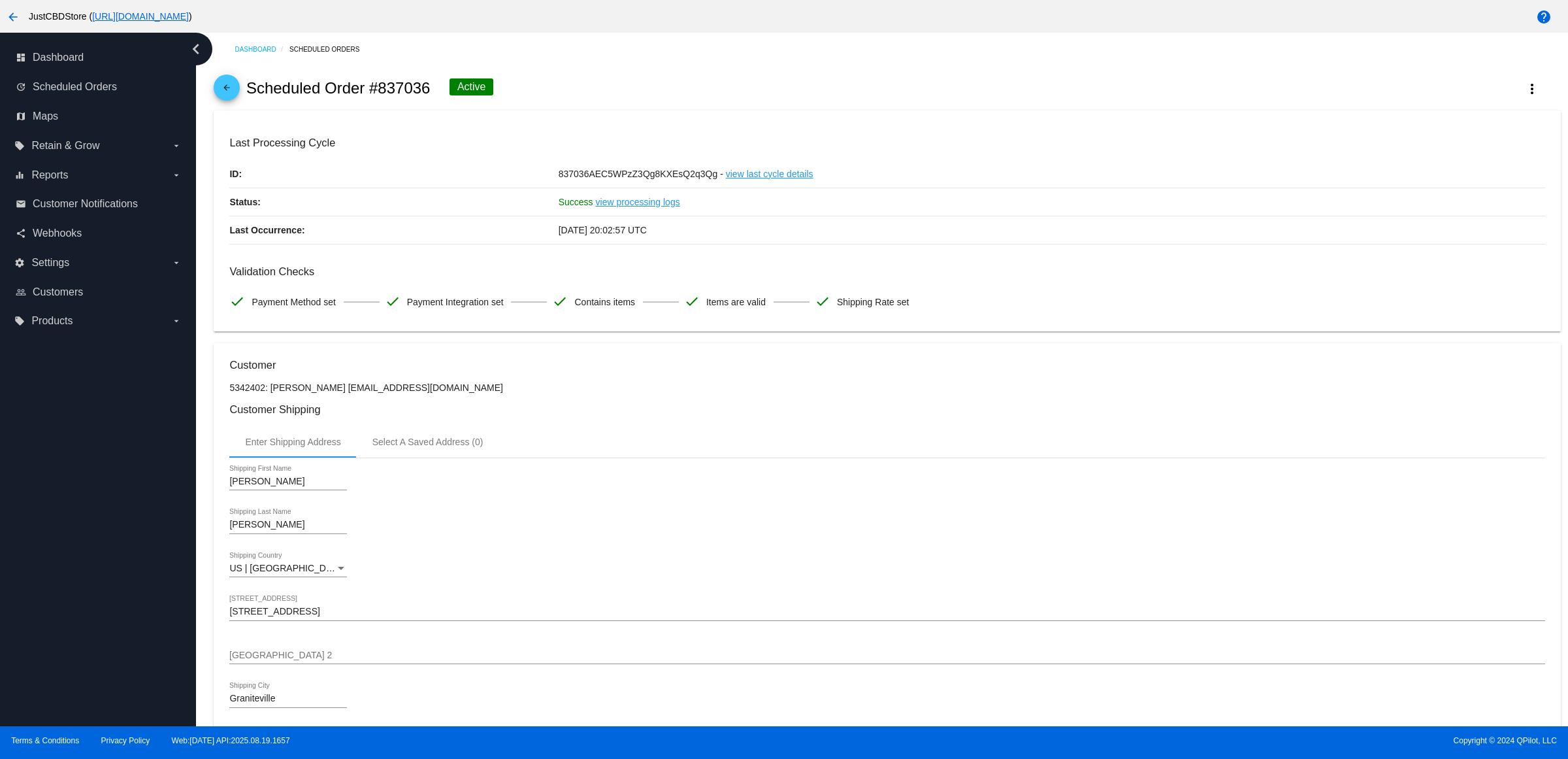
click at [476, 244] on p "Last Occurrence:" at bounding box center [393, 230] width 329 height 27
click at [233, 95] on mat-icon "arrow_back" at bounding box center [227, 91] width 15 height 15
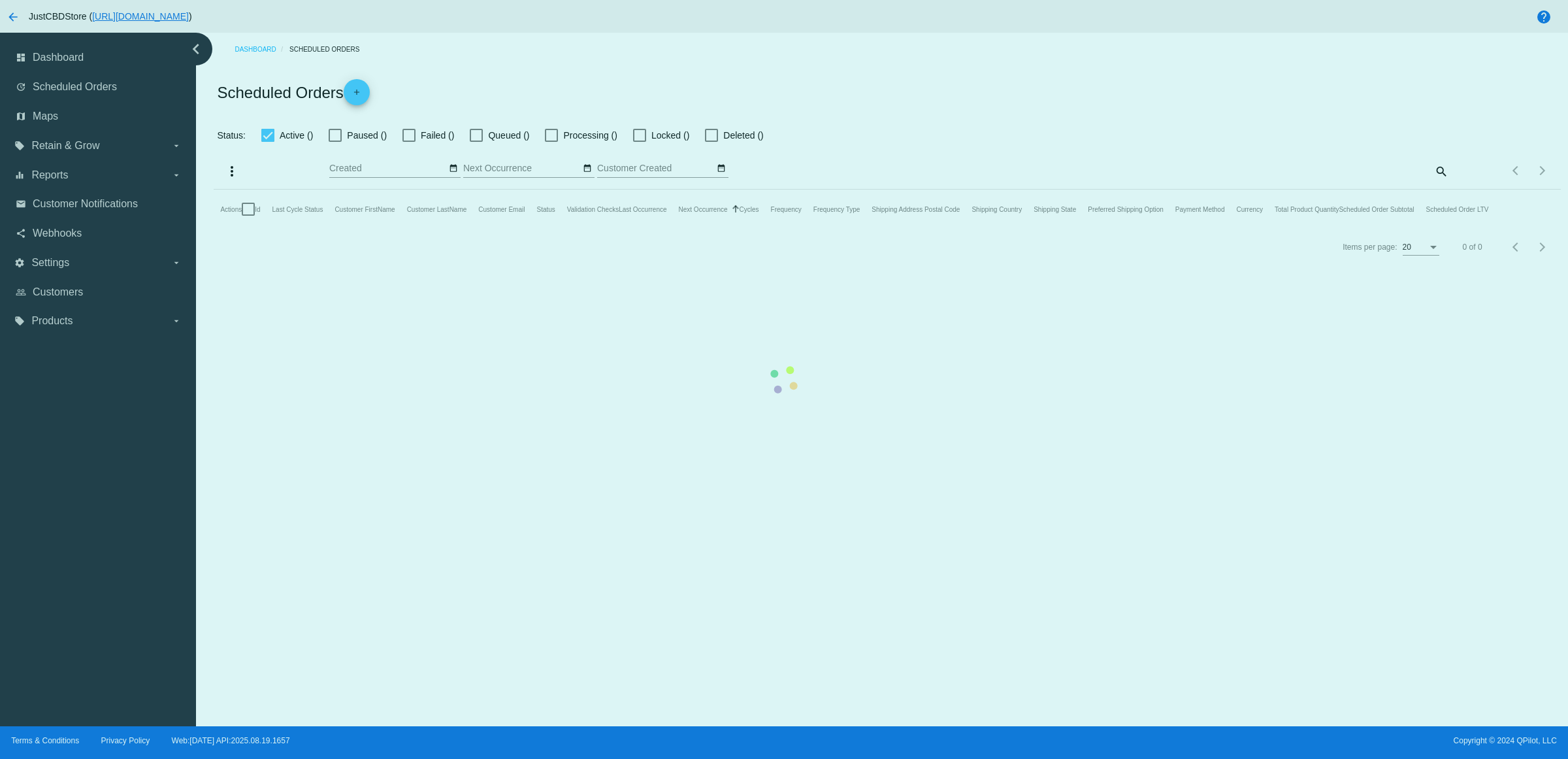
checkbox input "true"
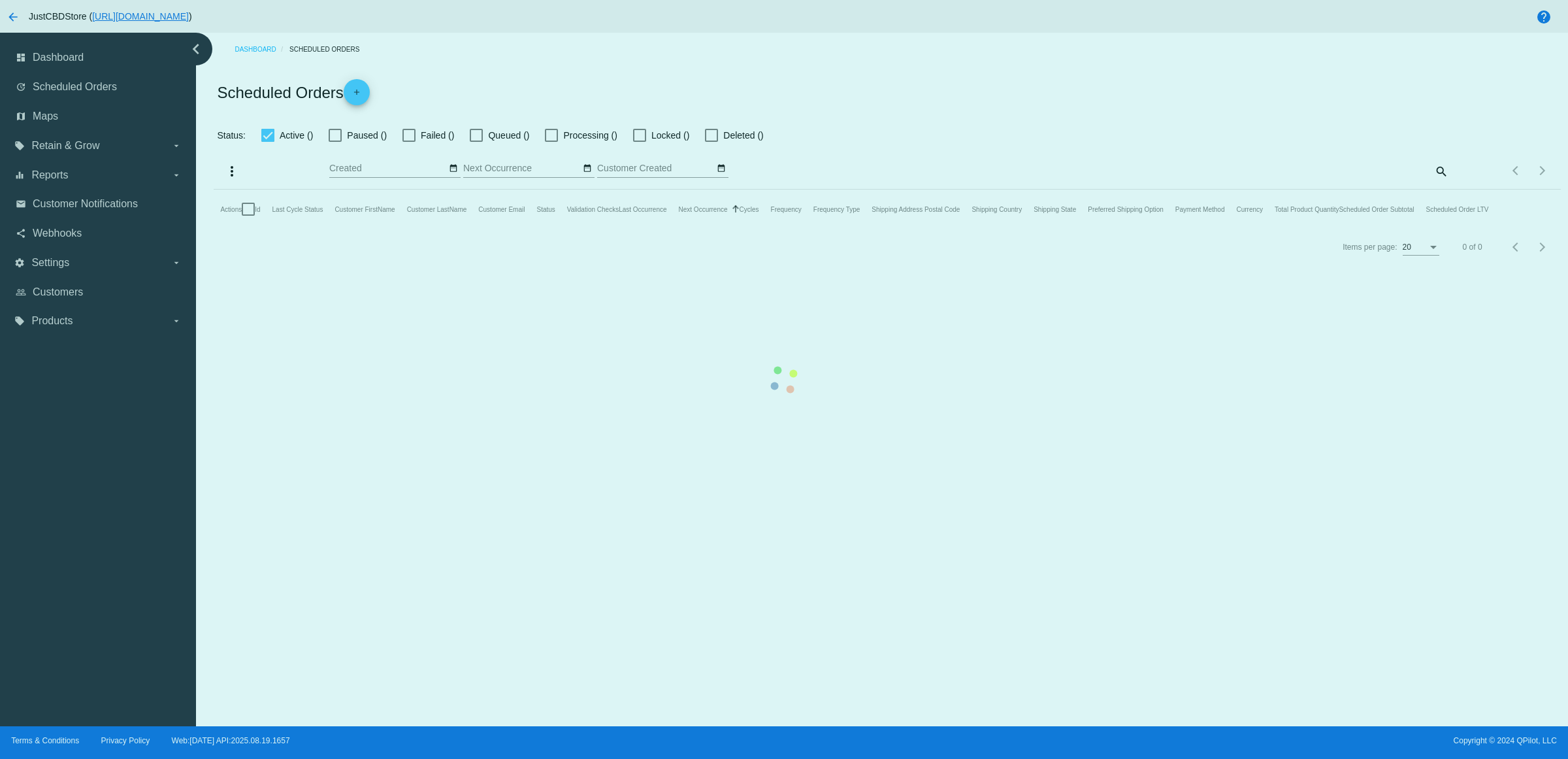
checkbox input "true"
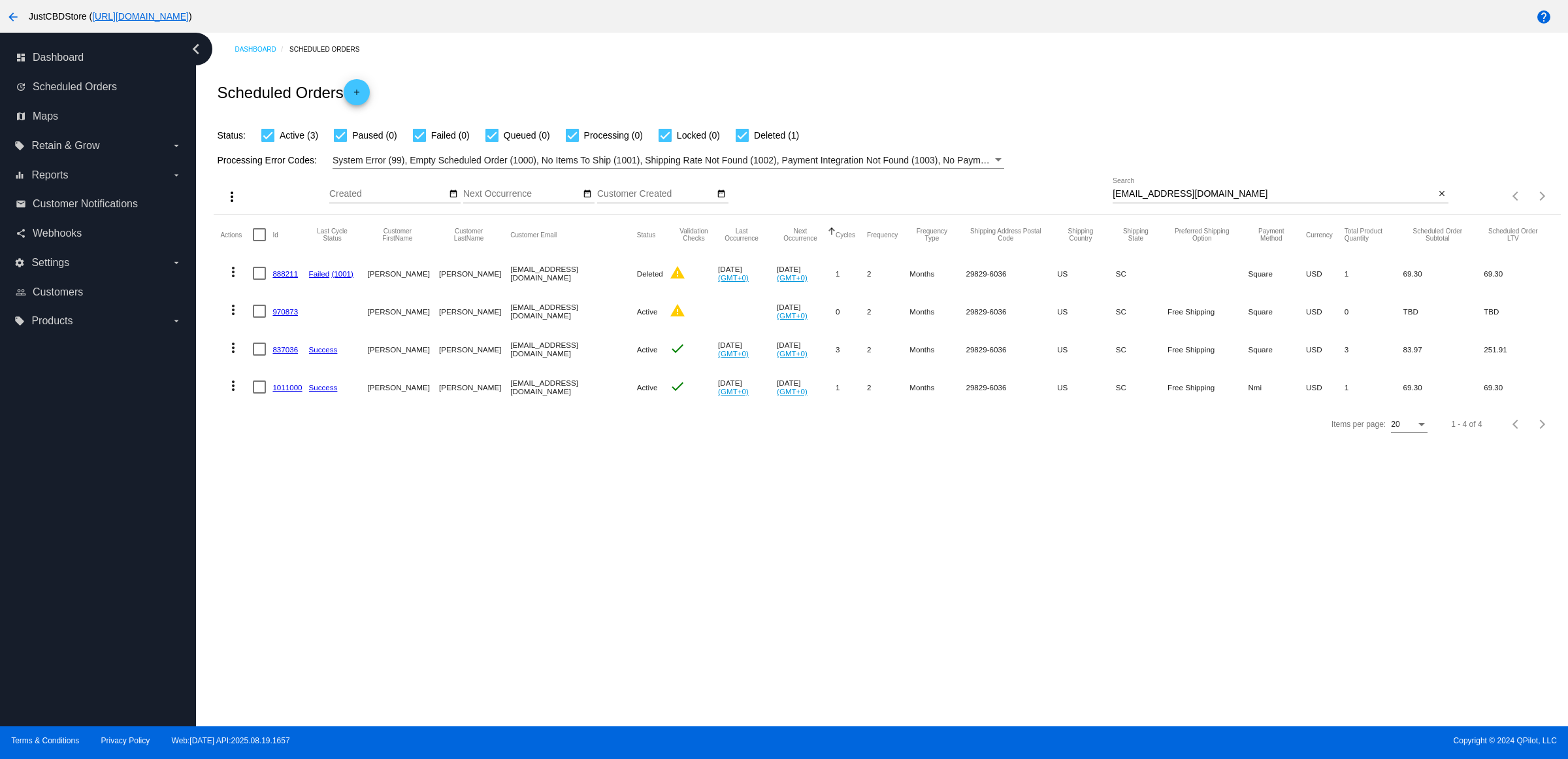
click at [292, 391] on link "1011000" at bounding box center [287, 387] width 29 height 9
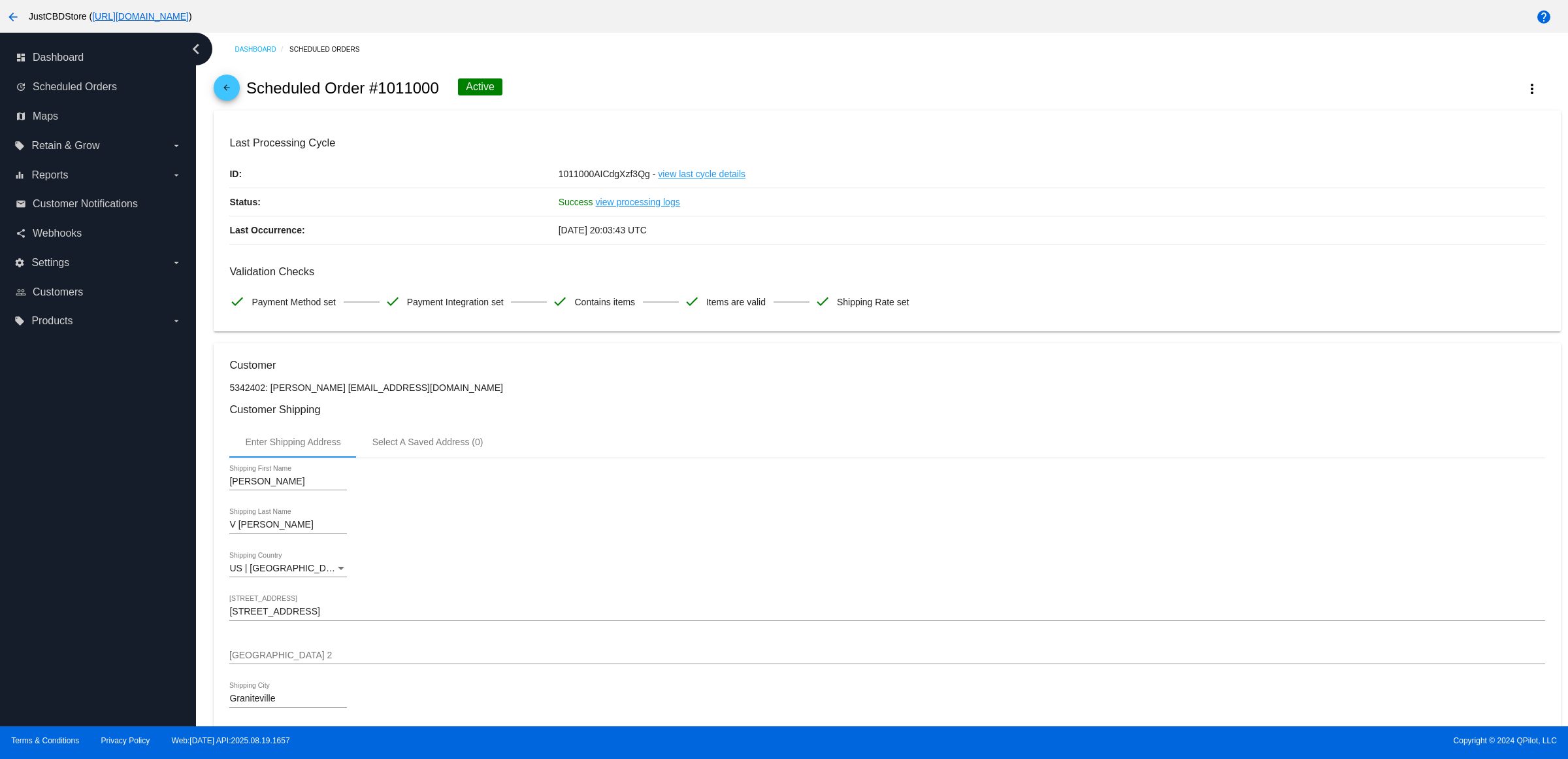
click at [229, 94] on mat-icon "arrow_back" at bounding box center [227, 91] width 15 height 15
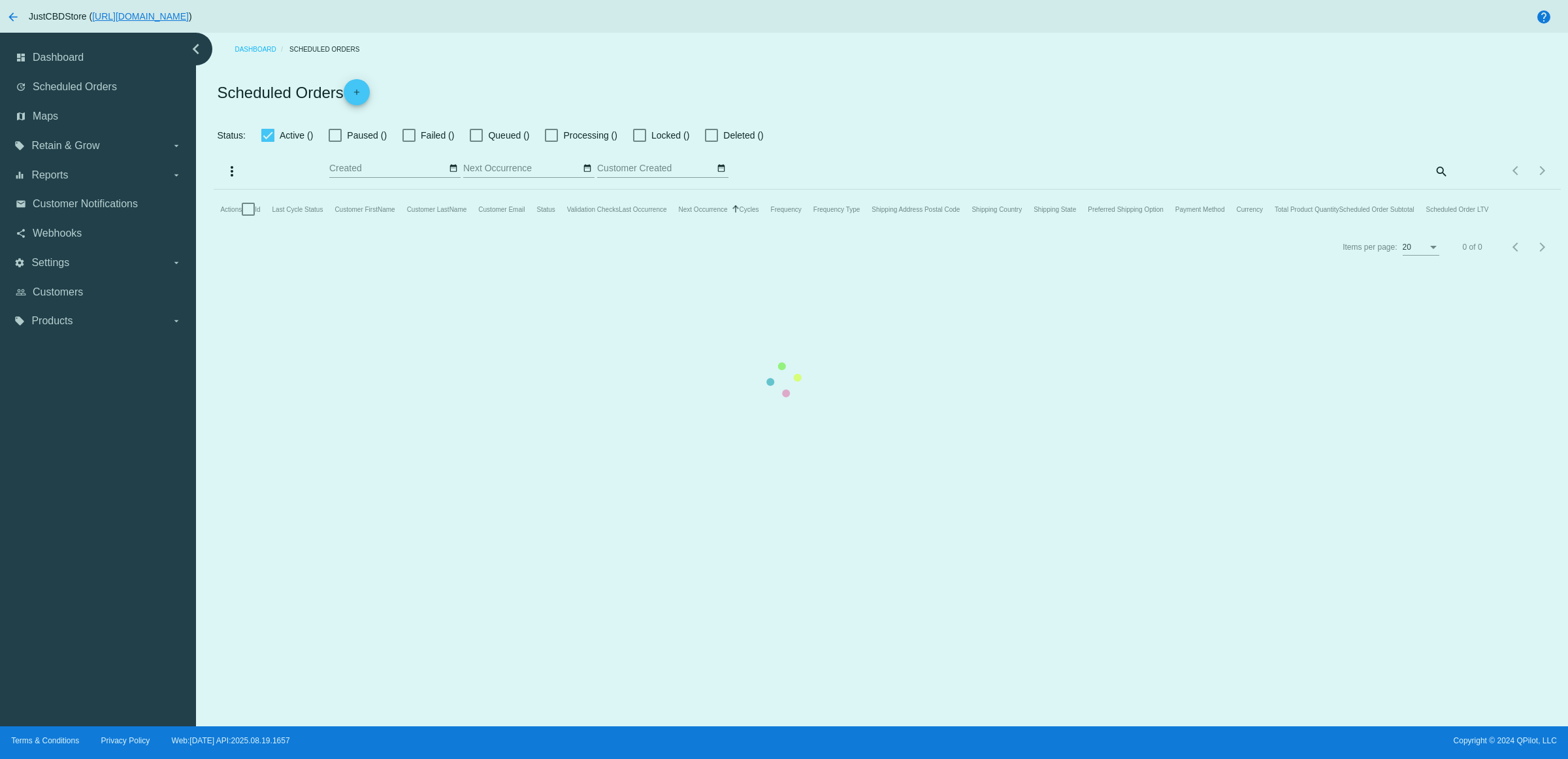
checkbox input "true"
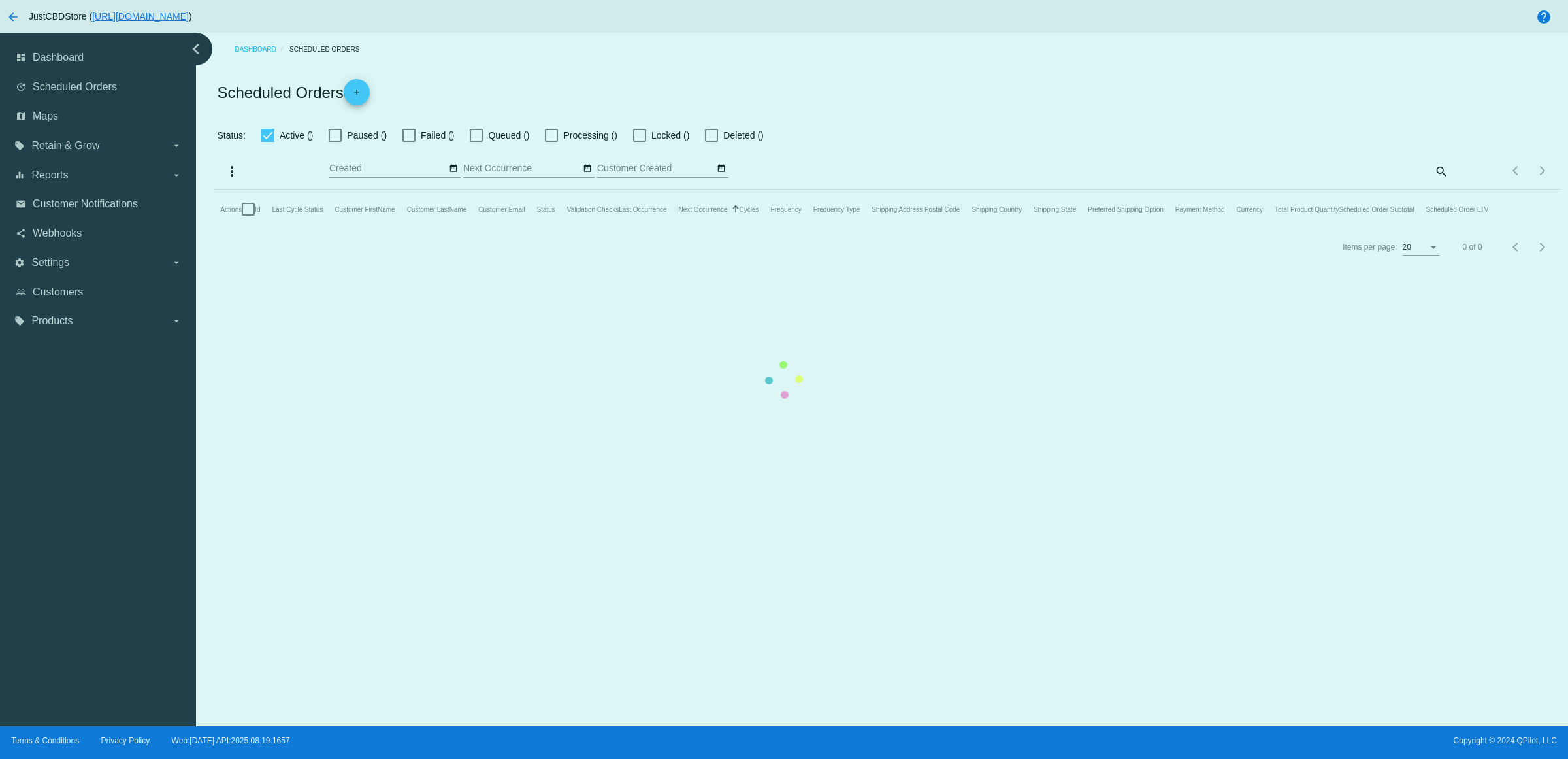
checkbox input "true"
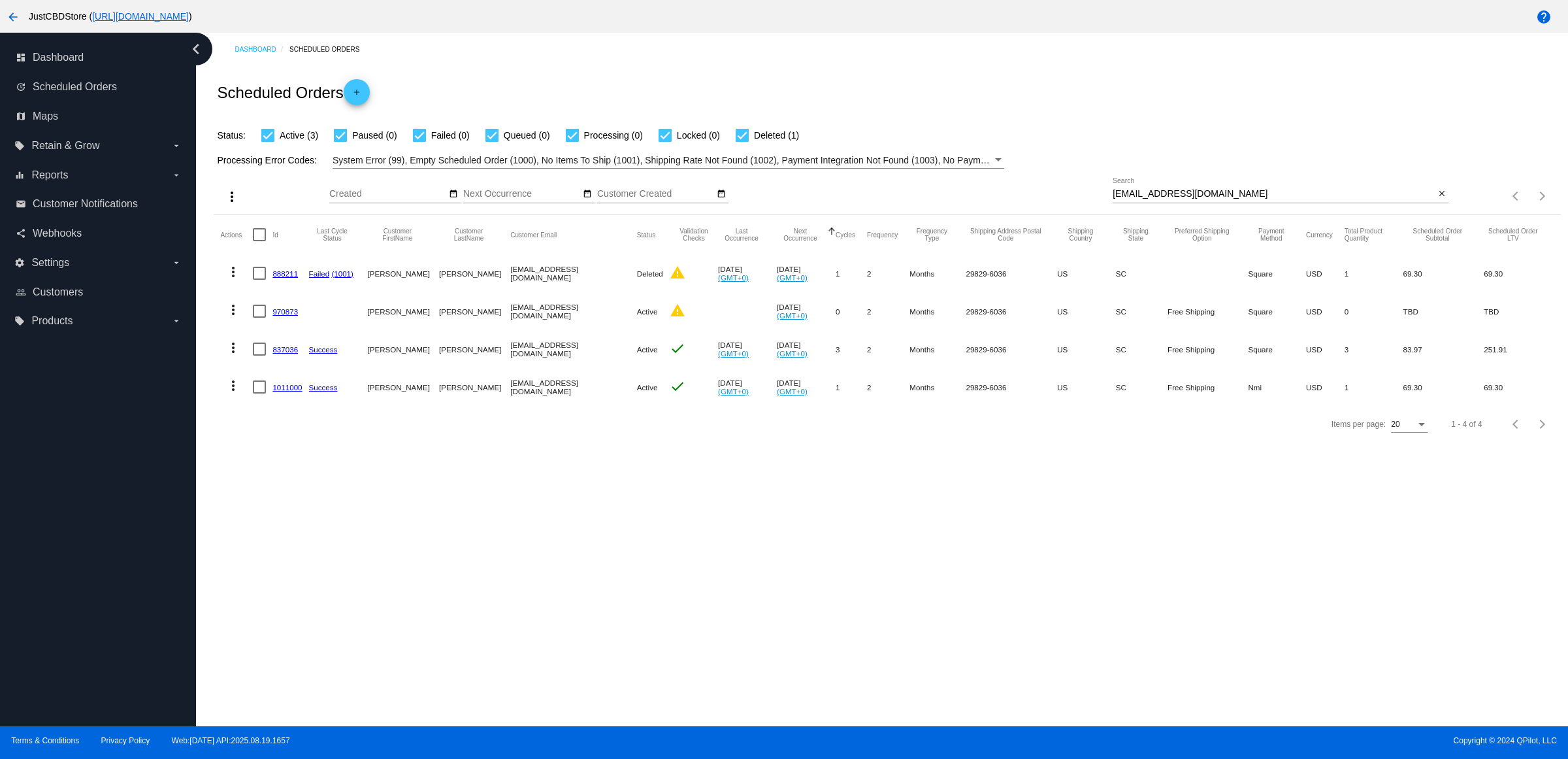
click at [283, 402] on mat-cell "1011000" at bounding box center [290, 386] width 36 height 38
click at [285, 391] on link "1011000" at bounding box center [287, 387] width 29 height 9
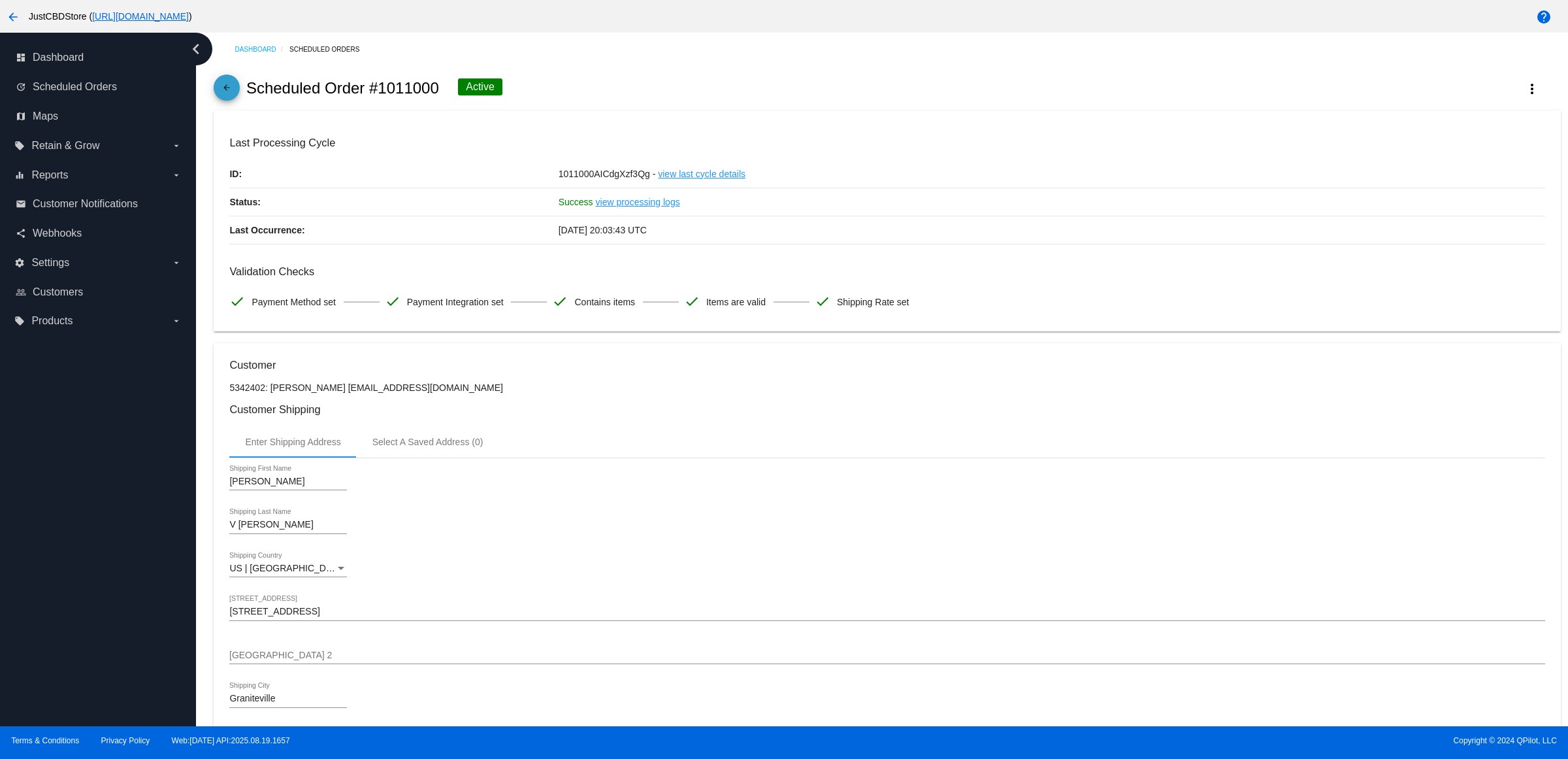
click at [234, 94] on mat-icon "arrow_back" at bounding box center [227, 91] width 15 height 15
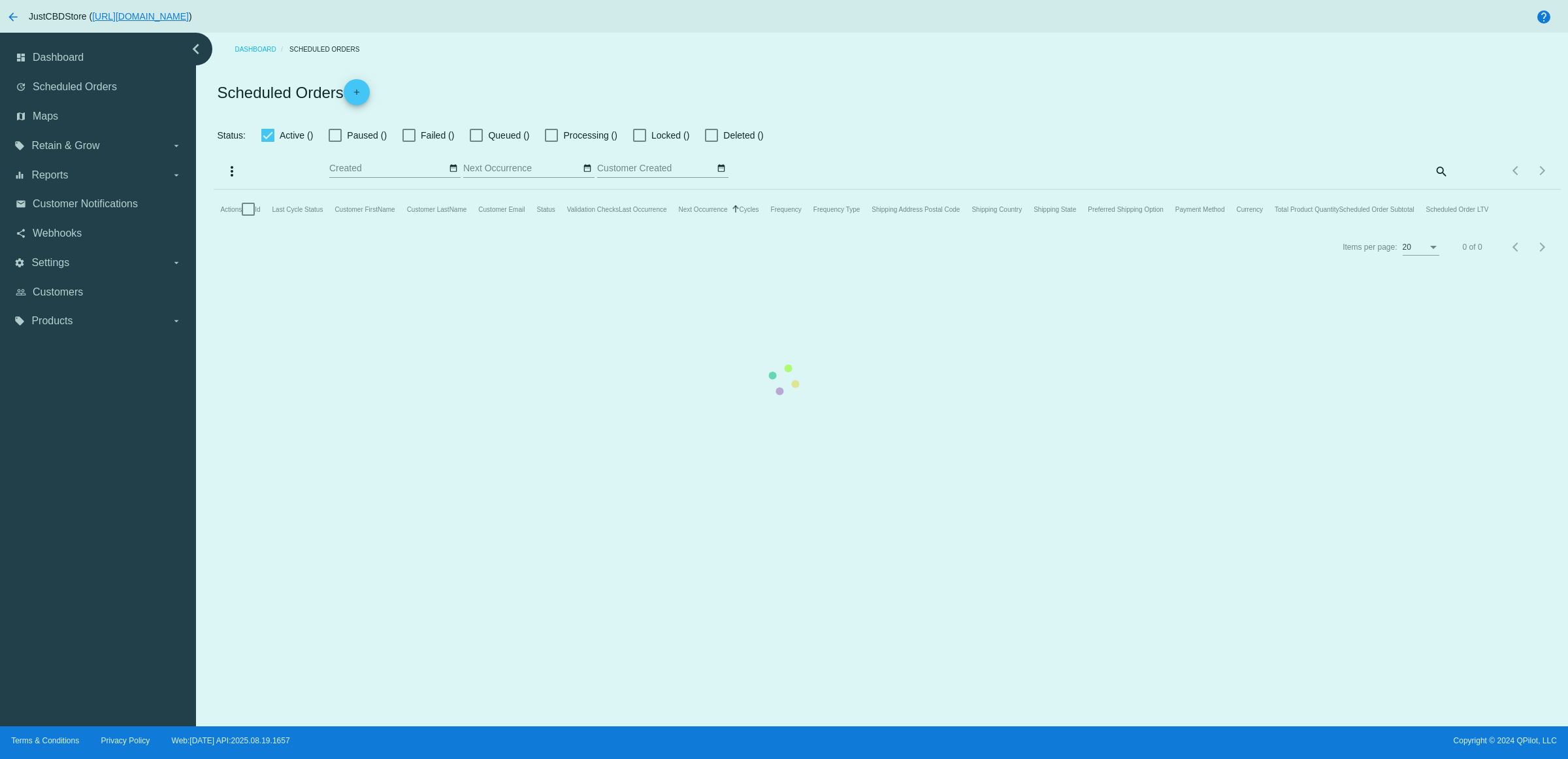
checkbox input "true"
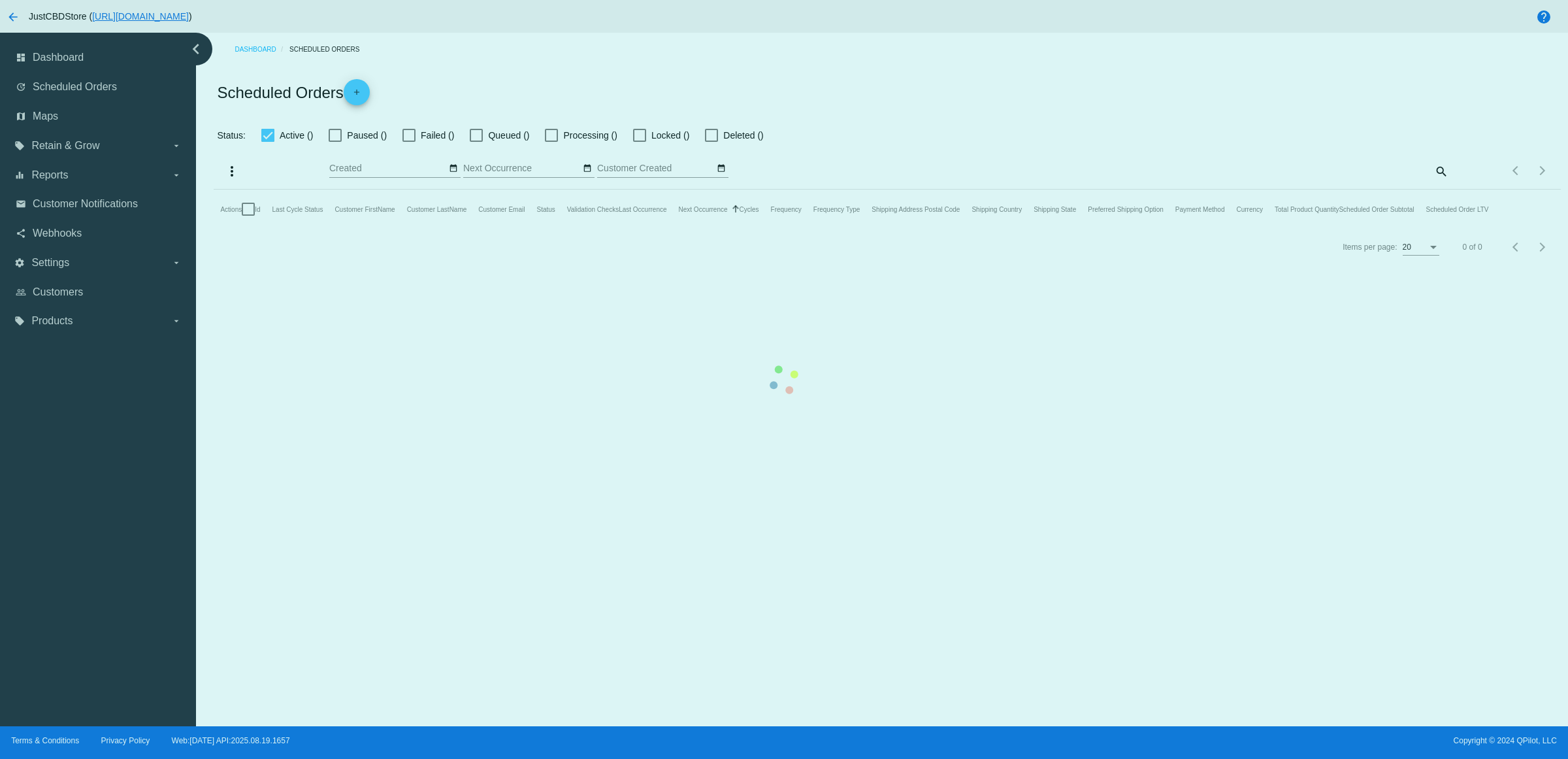
checkbox input "true"
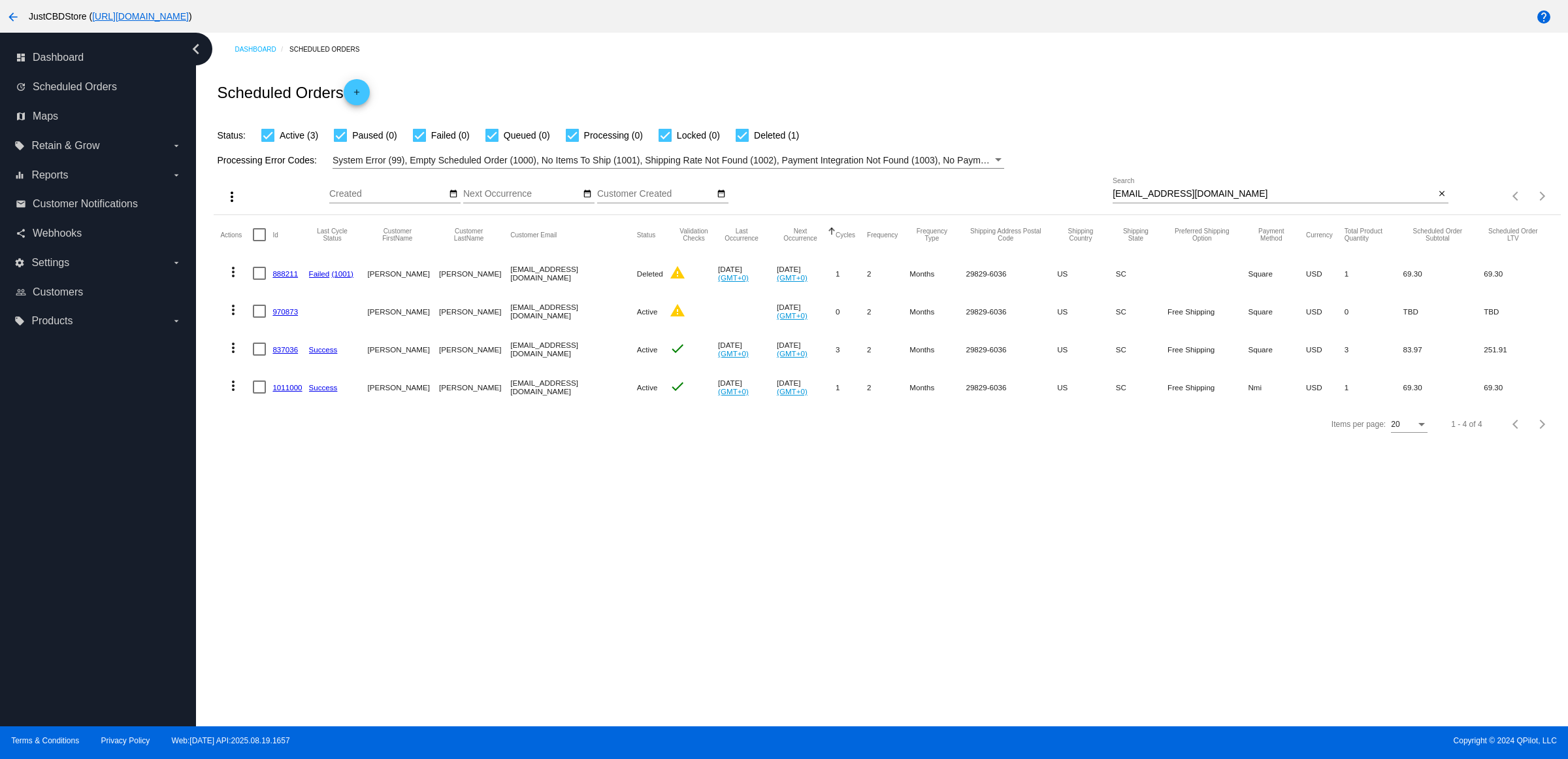
click at [299, 368] on mat-cell "837036" at bounding box center [290, 348] width 36 height 38
click at [297, 354] on link "837036" at bounding box center [285, 349] width 26 height 9
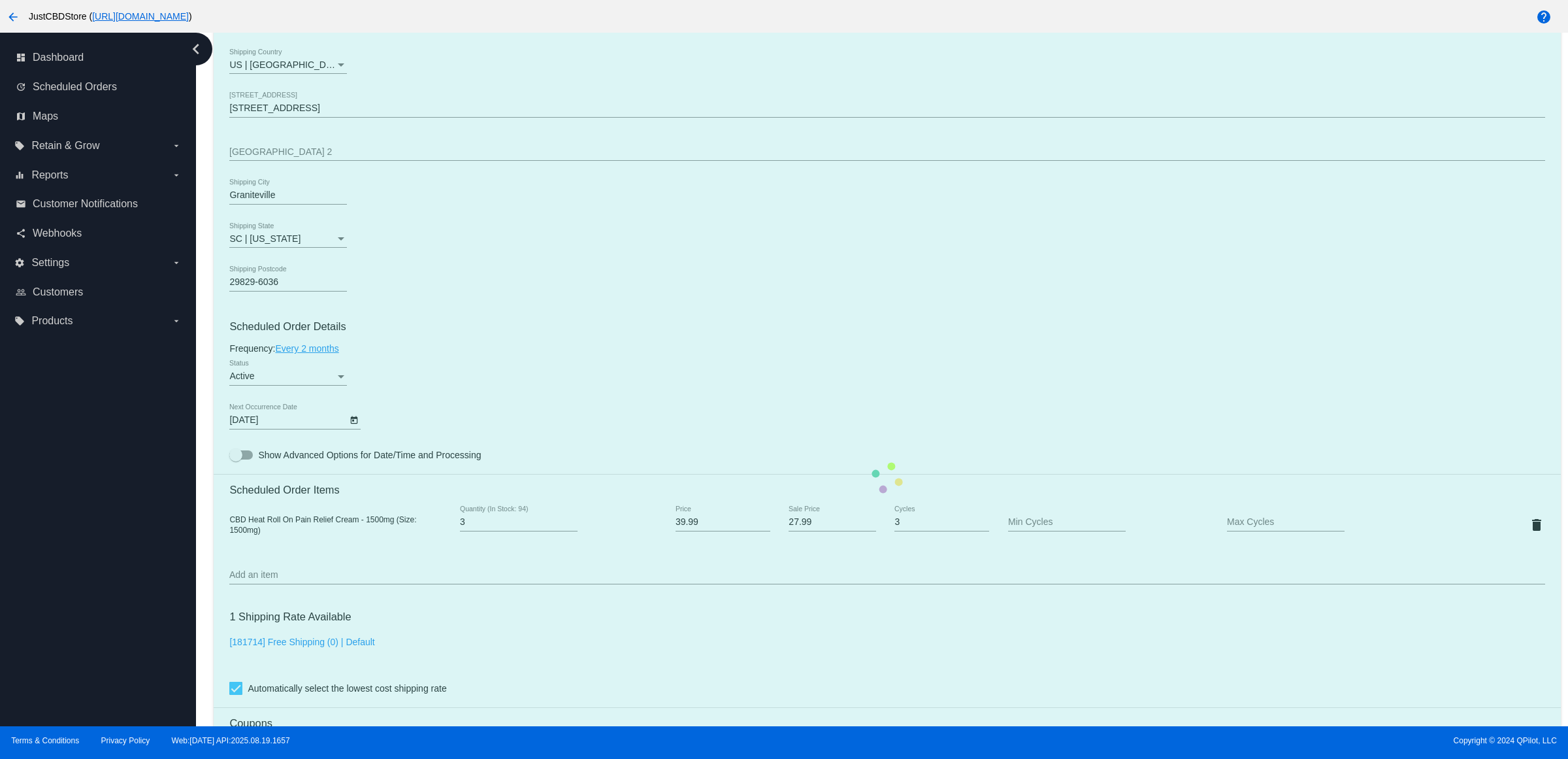
scroll to position [817, 0]
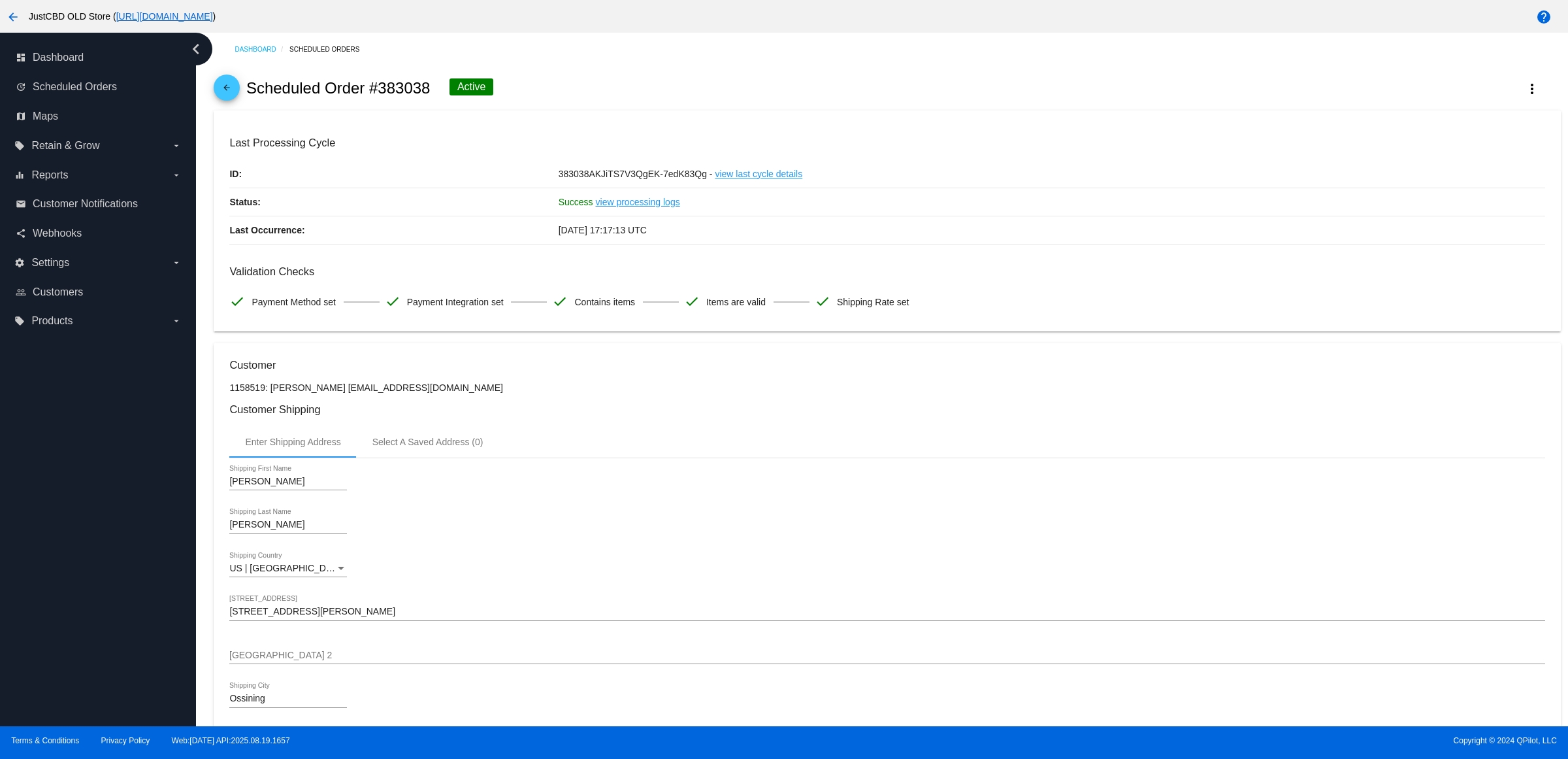
click at [232, 99] on mat-icon "arrow_back" at bounding box center [227, 91] width 15 height 15
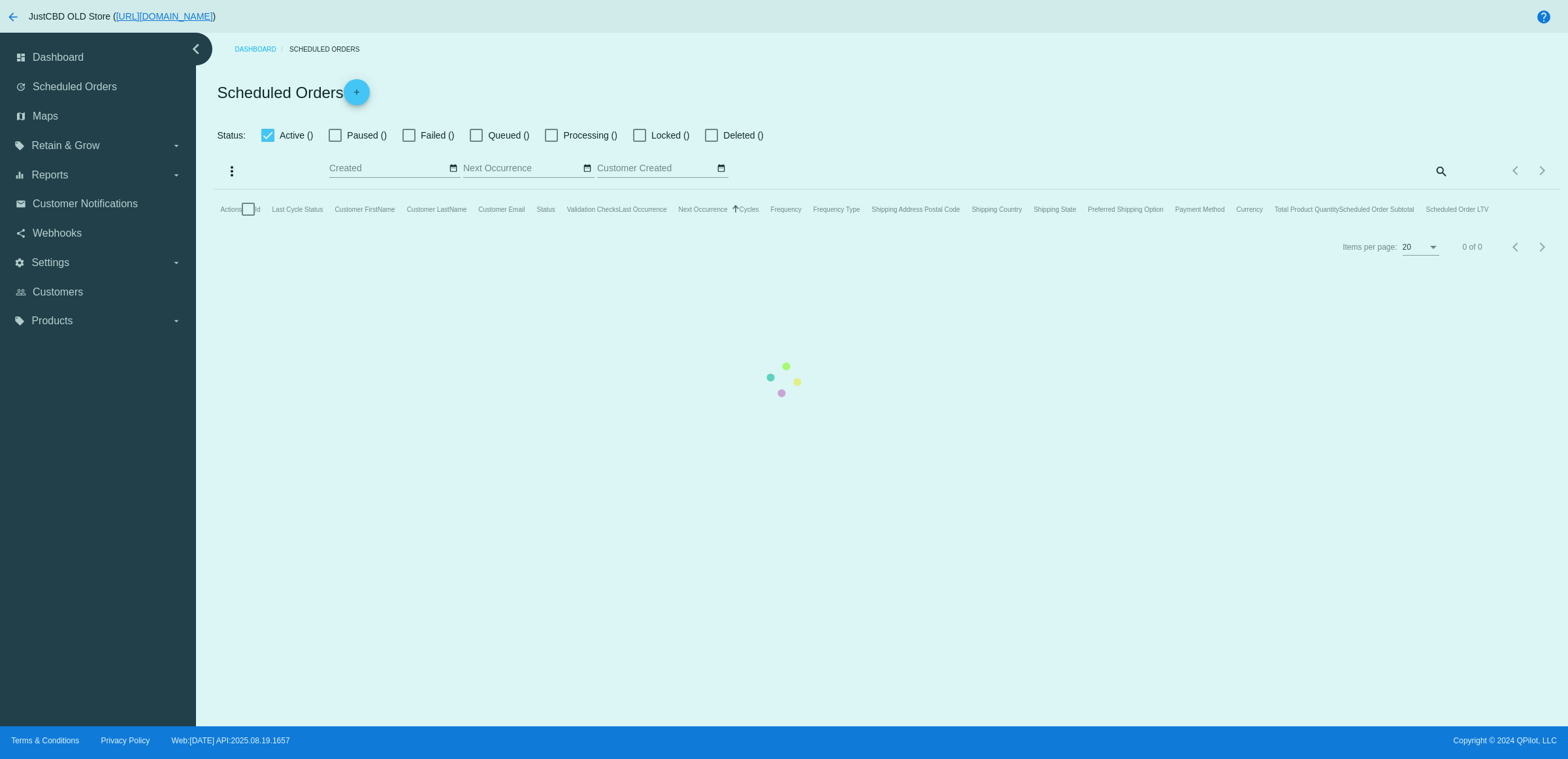
checkbox input "true"
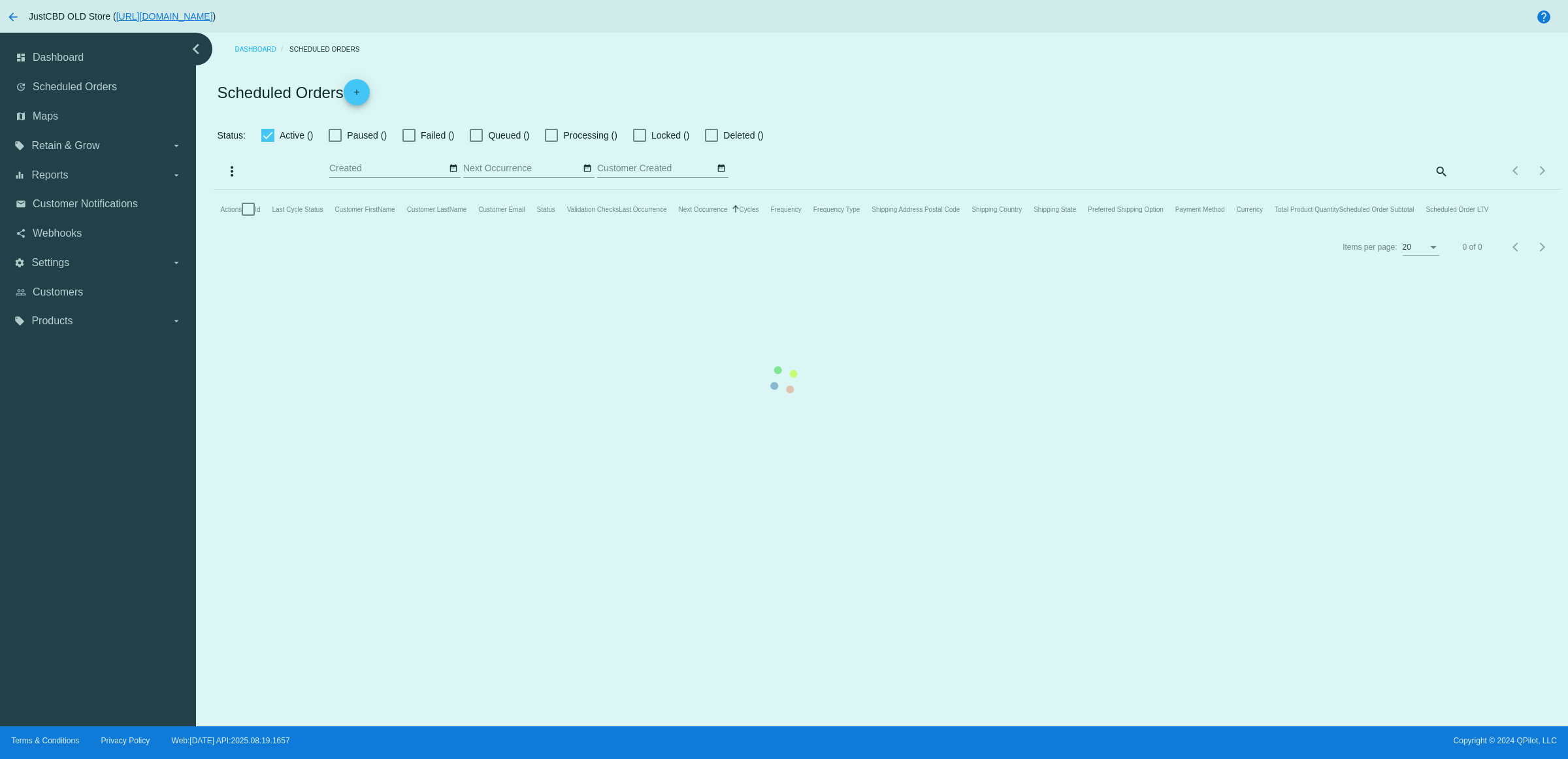
checkbox input "true"
